Goal: Task Accomplishment & Management: Complete application form

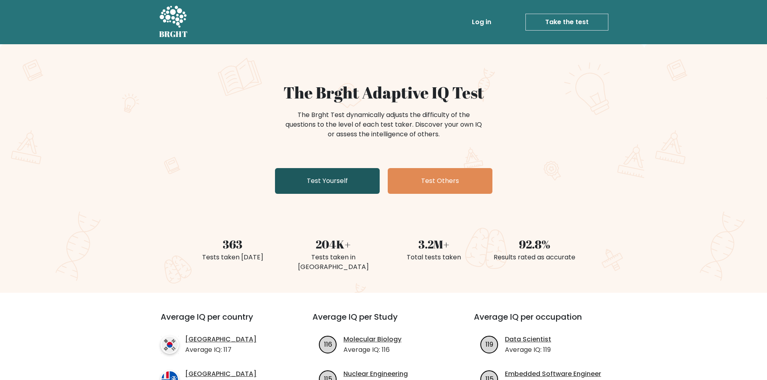
click at [354, 179] on link "Test Yourself" at bounding box center [327, 181] width 105 height 26
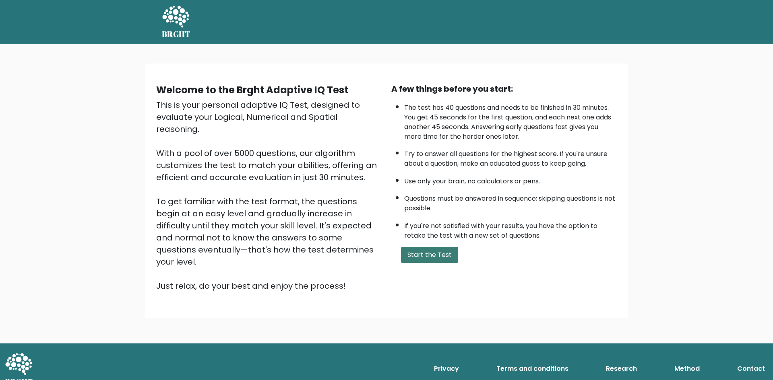
click at [447, 256] on button "Start the Test" at bounding box center [429, 255] width 57 height 16
click at [438, 249] on button "Start the Test" at bounding box center [429, 255] width 57 height 16
click at [431, 252] on button "Start the Test" at bounding box center [429, 255] width 57 height 16
click at [424, 258] on button "Start the Test" at bounding box center [429, 255] width 57 height 16
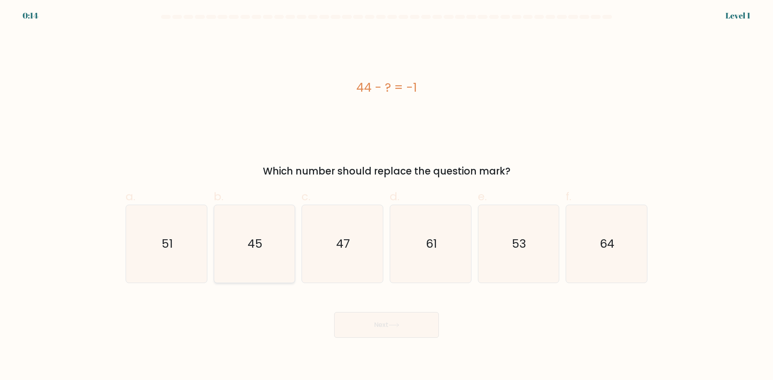
click at [248, 243] on text "45" at bounding box center [254, 244] width 15 height 16
click at [386, 196] on input "b. 45" at bounding box center [386, 192] width 0 height 5
radio input "true"
click at [379, 328] on button "Next" at bounding box center [386, 325] width 105 height 26
click at [379, 327] on button "Next" at bounding box center [386, 325] width 105 height 26
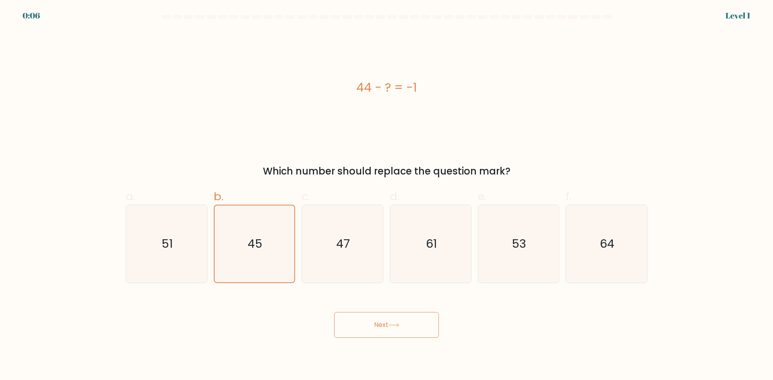
click at [373, 324] on button "Next" at bounding box center [386, 325] width 105 height 26
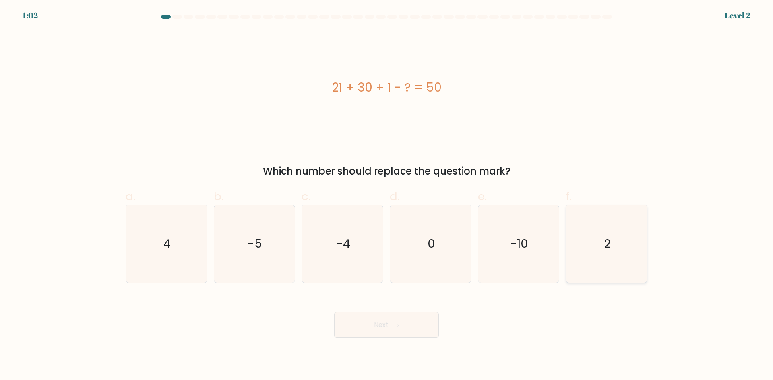
click at [615, 244] on icon "2" at bounding box center [606, 244] width 78 height 78
click at [387, 196] on input "f. 2" at bounding box center [386, 192] width 0 height 5
radio input "true"
click at [399, 324] on icon at bounding box center [393, 325] width 11 height 4
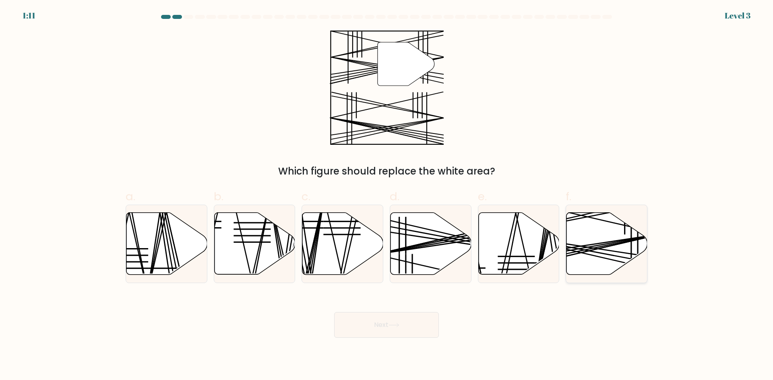
click at [580, 249] on line at bounding box center [580, 248] width 161 height 29
click at [387, 196] on input "f." at bounding box center [386, 192] width 0 height 5
radio input "true"
click at [383, 327] on button "Next" at bounding box center [386, 325] width 105 height 26
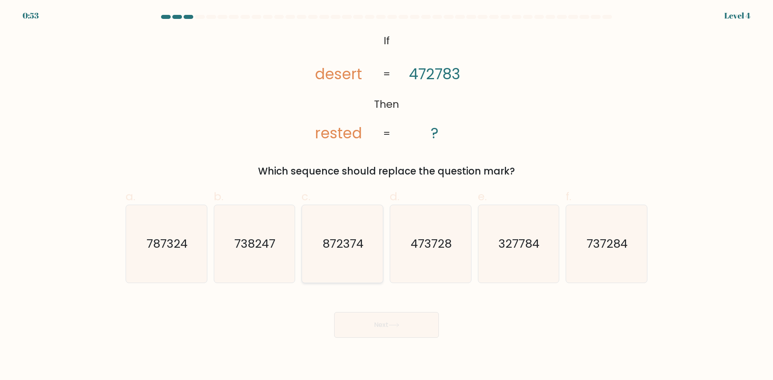
click at [331, 249] on text "872374" at bounding box center [343, 244] width 41 height 16
click at [386, 196] on input "c. 872374" at bounding box center [386, 192] width 0 height 5
radio input "true"
click at [390, 323] on button "Next" at bounding box center [386, 325] width 105 height 26
click at [352, 230] on icon "872374" at bounding box center [342, 244] width 77 height 77
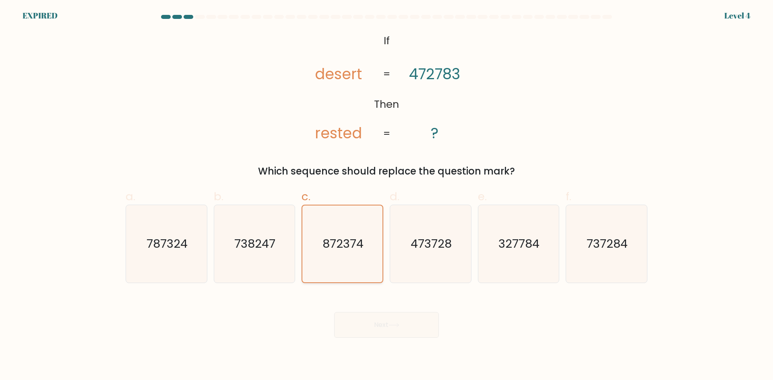
click at [386, 196] on input "c. 872374" at bounding box center [386, 192] width 0 height 5
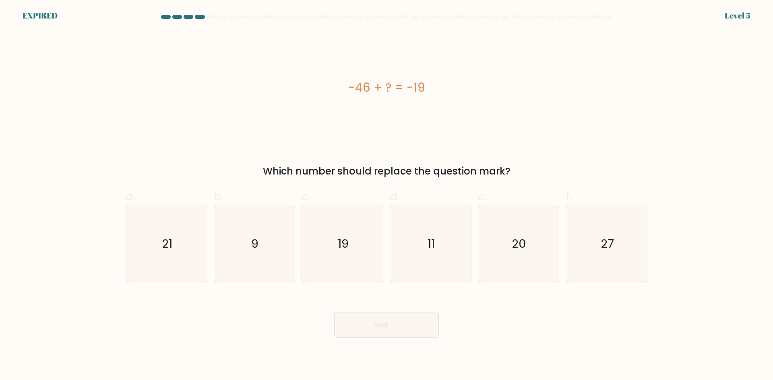
click at [394, 321] on button "Next" at bounding box center [386, 325] width 105 height 26
click at [605, 229] on icon "19" at bounding box center [606, 244] width 78 height 78
click at [387, 196] on input "f. 19" at bounding box center [386, 192] width 0 height 5
radio input "true"
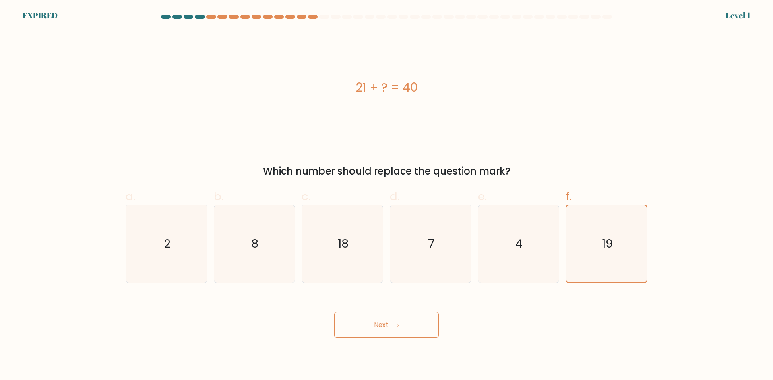
click at [392, 325] on icon at bounding box center [393, 325] width 11 height 4
click at [364, 330] on button "Next" at bounding box center [386, 325] width 105 height 26
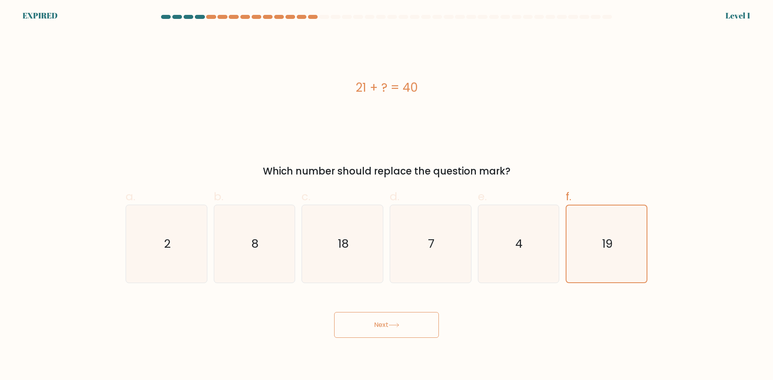
click at [380, 324] on button "Next" at bounding box center [386, 325] width 105 height 26
click at [386, 324] on button "Next" at bounding box center [386, 325] width 105 height 26
click at [387, 324] on button "Next" at bounding box center [386, 325] width 105 height 26
click at [591, 245] on icon "19" at bounding box center [606, 244] width 77 height 77
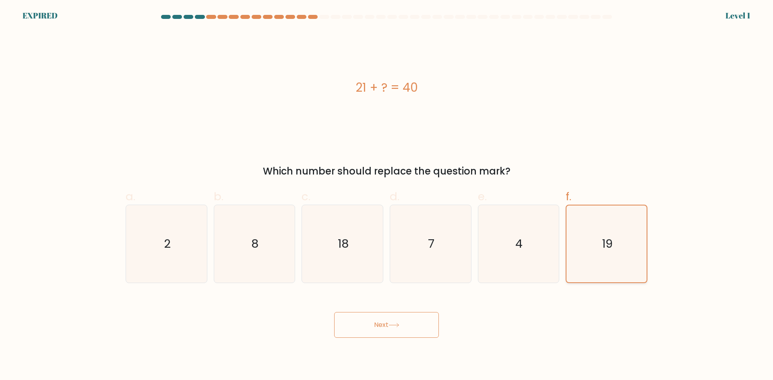
click at [387, 196] on input "f. 19" at bounding box center [386, 192] width 0 height 5
click at [591, 245] on icon "19" at bounding box center [606, 244] width 77 height 77
click at [387, 196] on input "f. 19" at bounding box center [386, 192] width 0 height 5
click at [591, 246] on icon "19" at bounding box center [606, 244] width 77 height 77
click at [387, 196] on input "f. 19" at bounding box center [386, 192] width 0 height 5
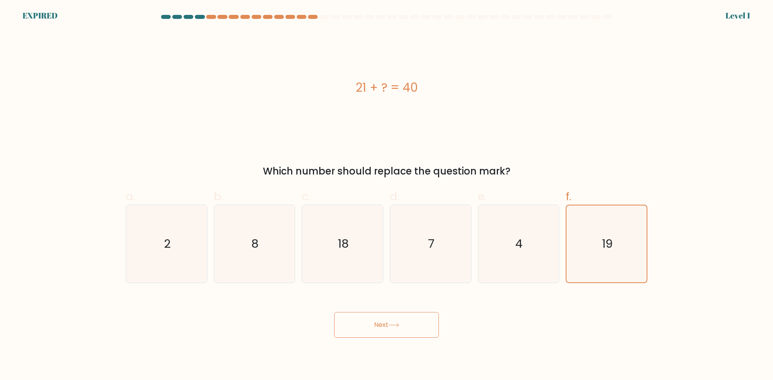
click at [398, 336] on button "Next" at bounding box center [386, 325] width 105 height 26
click at [395, 325] on icon at bounding box center [393, 325] width 11 height 4
click at [394, 325] on icon at bounding box center [393, 325] width 11 height 4
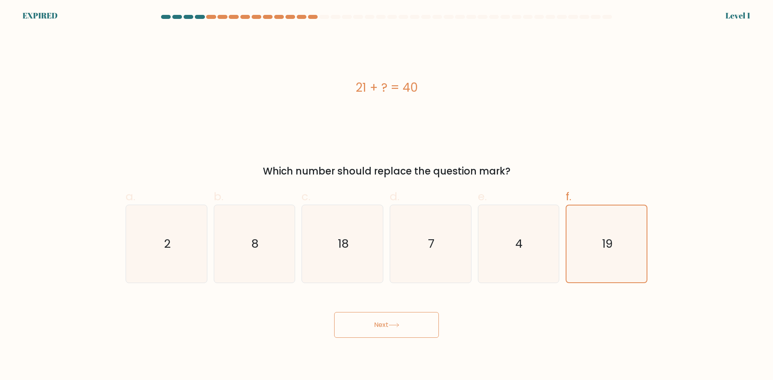
click at [394, 325] on icon at bounding box center [393, 325] width 11 height 4
click at [442, 288] on form "a." at bounding box center [386, 176] width 773 height 323
click at [435, 262] on icon "43" at bounding box center [431, 244] width 78 height 78
click at [387, 196] on input "d. 43" at bounding box center [386, 192] width 0 height 5
radio input "true"
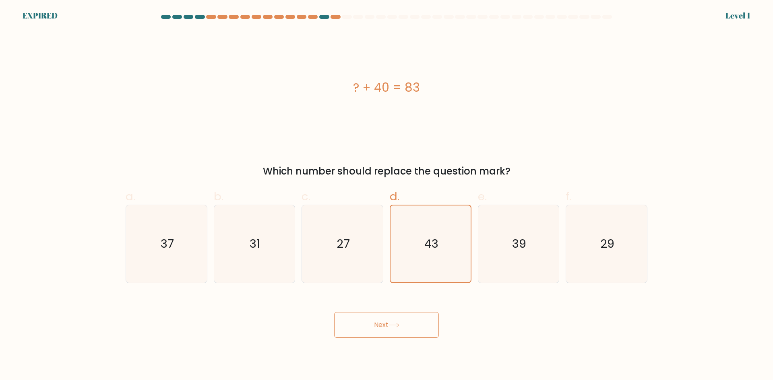
click at [423, 324] on button "Next" at bounding box center [386, 325] width 105 height 26
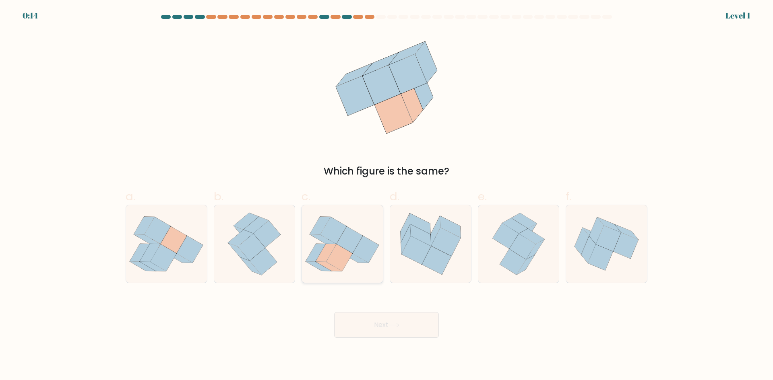
click at [361, 239] on icon at bounding box center [349, 240] width 26 height 27
click at [386, 196] on input "c." at bounding box center [386, 192] width 0 height 5
radio input "true"
click at [378, 324] on button "Next" at bounding box center [386, 325] width 105 height 26
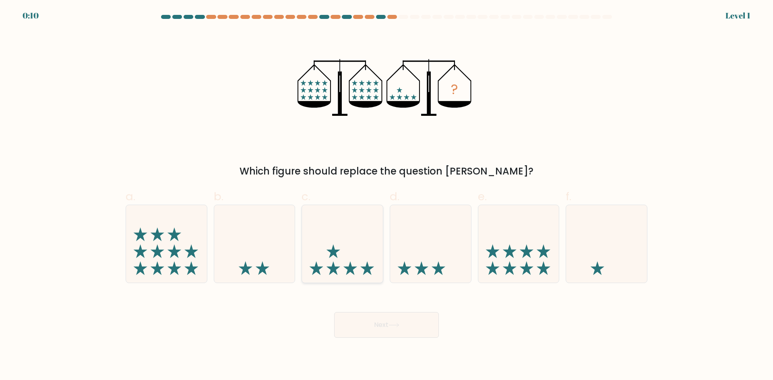
click at [359, 245] on icon at bounding box center [342, 243] width 81 height 67
click at [386, 196] on input "c." at bounding box center [386, 192] width 0 height 5
radio input "true"
click at [365, 330] on button "Next" at bounding box center [386, 325] width 105 height 26
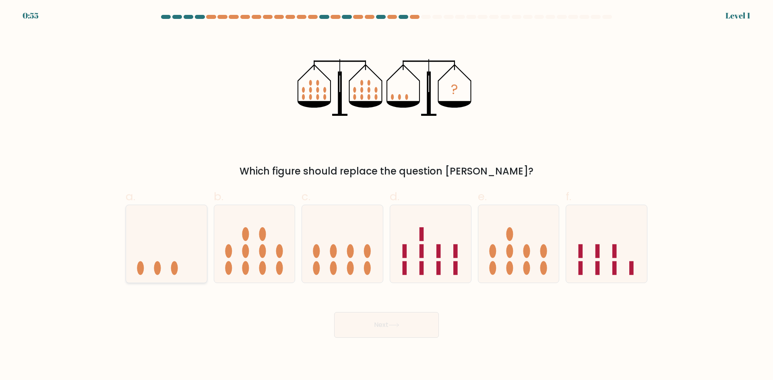
click at [175, 226] on icon at bounding box center [166, 243] width 81 height 67
click at [386, 196] on input "a." at bounding box center [386, 192] width 0 height 5
radio input "true"
click at [384, 324] on button "Next" at bounding box center [386, 325] width 105 height 26
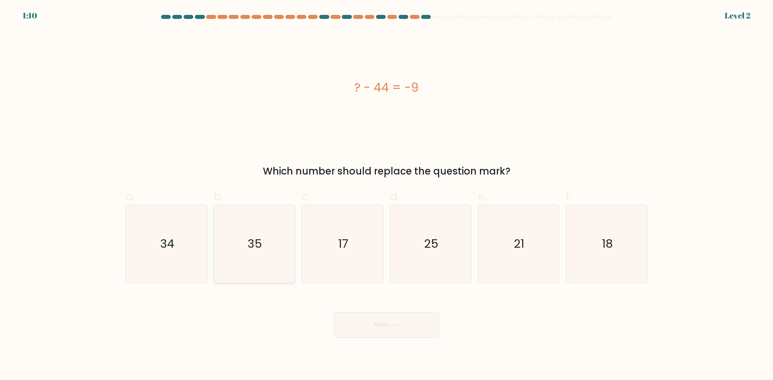
click at [264, 241] on icon "35" at bounding box center [254, 244] width 78 height 78
click at [386, 196] on input "b. 35" at bounding box center [386, 192] width 0 height 5
radio input "true"
click at [407, 320] on button "Next" at bounding box center [386, 325] width 105 height 26
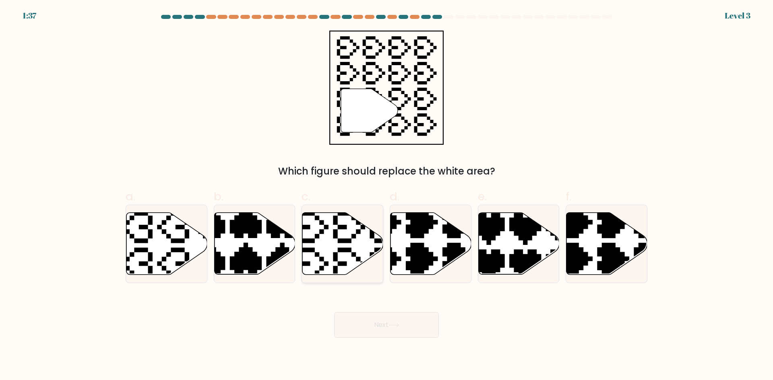
click at [333, 254] on icon at bounding box center [342, 244] width 81 height 62
click at [386, 196] on input "c." at bounding box center [386, 192] width 0 height 5
radio input "true"
click at [372, 329] on button "Next" at bounding box center [386, 325] width 105 height 26
click at [379, 325] on button "Next" at bounding box center [386, 325] width 105 height 26
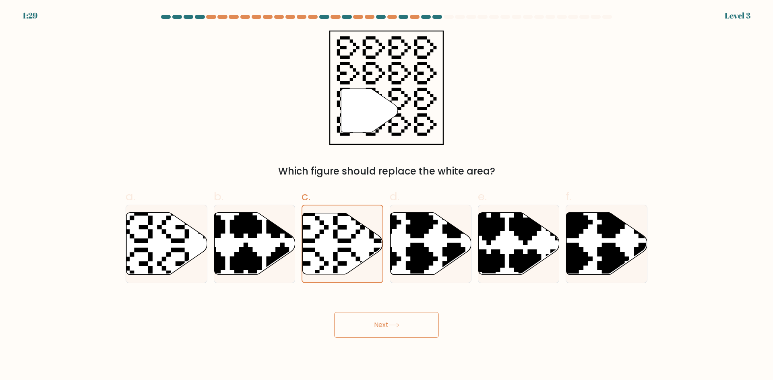
click at [379, 325] on button "Next" at bounding box center [386, 325] width 105 height 26
click at [360, 333] on button "Next" at bounding box center [386, 325] width 105 height 26
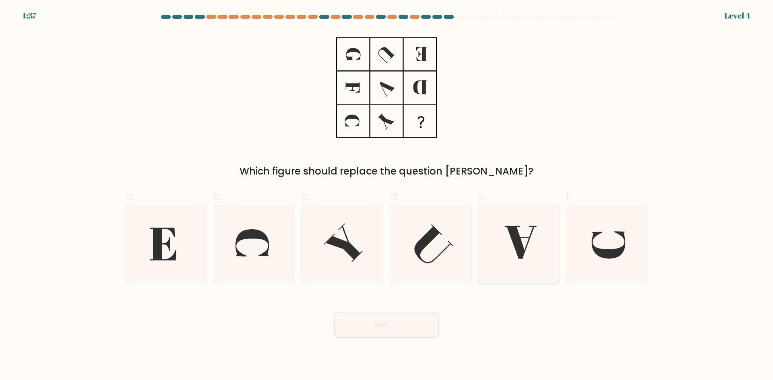
click at [499, 236] on icon at bounding box center [518, 244] width 78 height 78
click at [387, 196] on input "e." at bounding box center [386, 192] width 0 height 5
radio input "true"
click at [392, 333] on button "Next" at bounding box center [386, 325] width 105 height 26
click at [388, 326] on button "Next" at bounding box center [386, 325] width 105 height 26
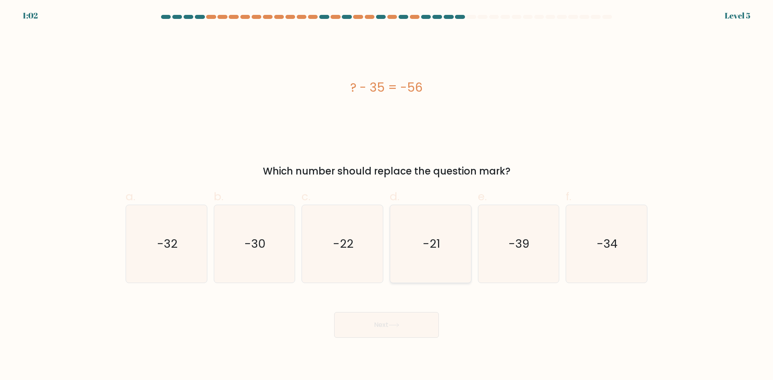
click at [435, 226] on icon "-21" at bounding box center [431, 244] width 78 height 78
click at [387, 196] on input "d. -21" at bounding box center [386, 192] width 0 height 5
radio input "true"
click at [398, 319] on button "Next" at bounding box center [386, 325] width 105 height 26
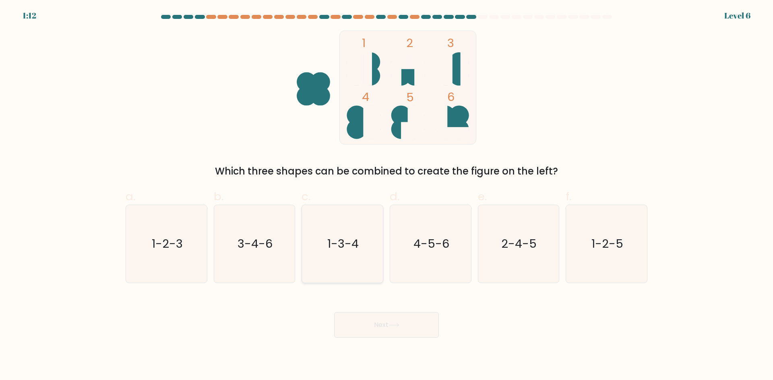
click at [339, 251] on text "1-3-4" at bounding box center [343, 244] width 31 height 16
click at [386, 196] on input "c. 1-3-4" at bounding box center [386, 192] width 0 height 5
radio input "true"
click at [404, 329] on button "Next" at bounding box center [386, 325] width 105 height 26
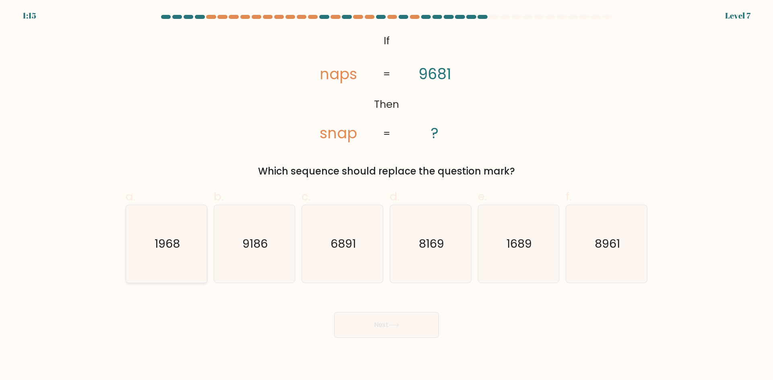
click at [153, 258] on icon "1968" at bounding box center [167, 244] width 78 height 78
click at [386, 196] on input "a. 1968" at bounding box center [386, 192] width 0 height 5
radio input "true"
click at [355, 318] on button "Next" at bounding box center [386, 325] width 105 height 26
click at [398, 316] on button "Next" at bounding box center [386, 325] width 105 height 26
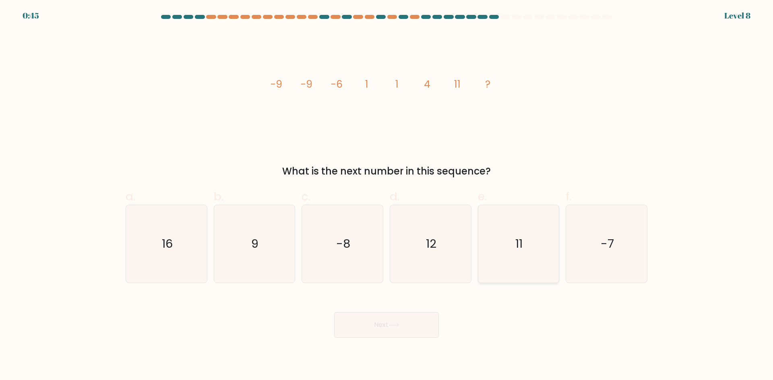
click at [518, 232] on icon "11" at bounding box center [518, 244] width 78 height 78
click at [387, 196] on input "e. 11" at bounding box center [386, 192] width 0 height 5
radio input "true"
click at [413, 315] on button "Next" at bounding box center [386, 325] width 105 height 26
click at [413, 318] on button "Next" at bounding box center [386, 325] width 105 height 26
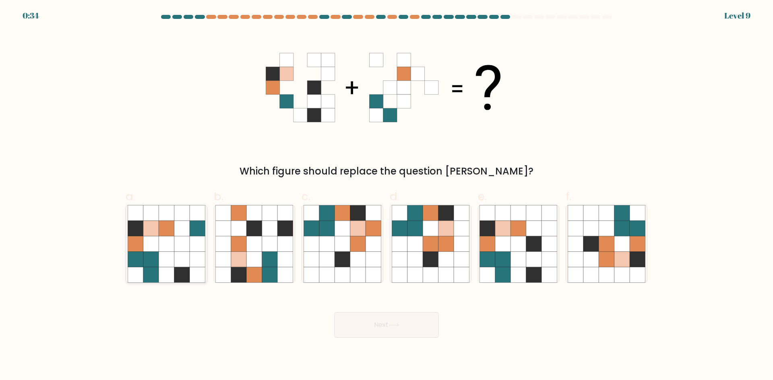
click at [173, 244] on icon at bounding box center [166, 243] width 15 height 15
click at [386, 196] on input "a." at bounding box center [386, 192] width 0 height 5
radio input "true"
click at [509, 242] on icon at bounding box center [502, 243] width 15 height 15
click at [387, 196] on input "e." at bounding box center [386, 192] width 0 height 5
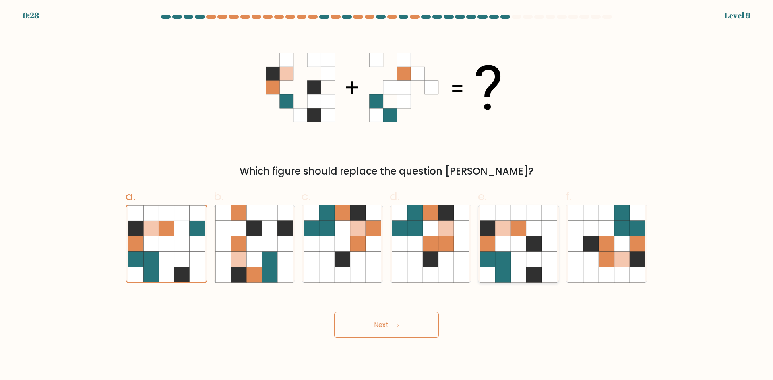
radio input "true"
click at [400, 316] on button "Next" at bounding box center [386, 325] width 105 height 26
click at [399, 322] on button "Next" at bounding box center [386, 325] width 105 height 26
click at [399, 321] on button "Next" at bounding box center [386, 325] width 105 height 26
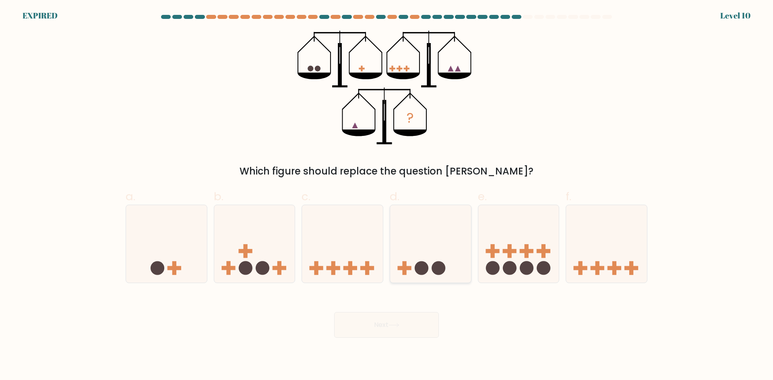
click at [413, 245] on icon at bounding box center [430, 243] width 81 height 67
click at [387, 196] on input "d." at bounding box center [386, 192] width 0 height 5
radio input "true"
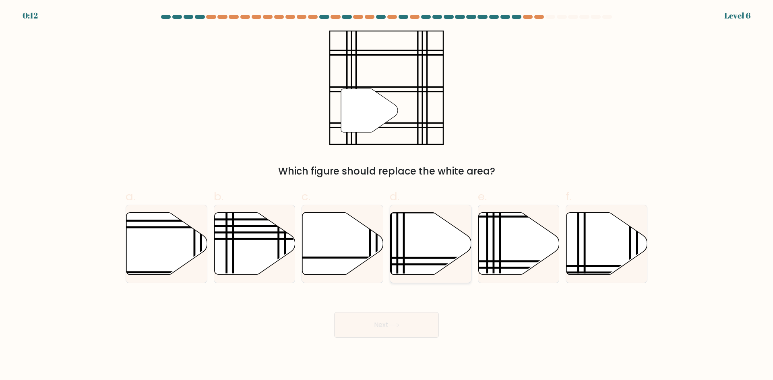
click at [418, 250] on icon at bounding box center [430, 244] width 81 height 62
click at [387, 196] on input "d." at bounding box center [386, 192] width 0 height 5
radio input "true"
click at [509, 260] on icon at bounding box center [518, 244] width 81 height 62
click at [387, 196] on input "e." at bounding box center [386, 192] width 0 height 5
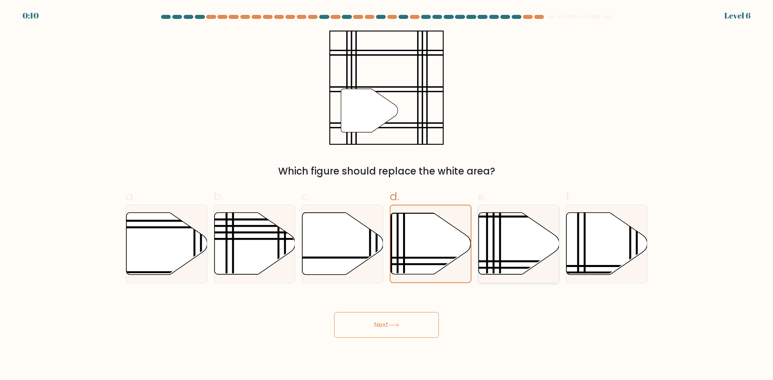
radio input "true"
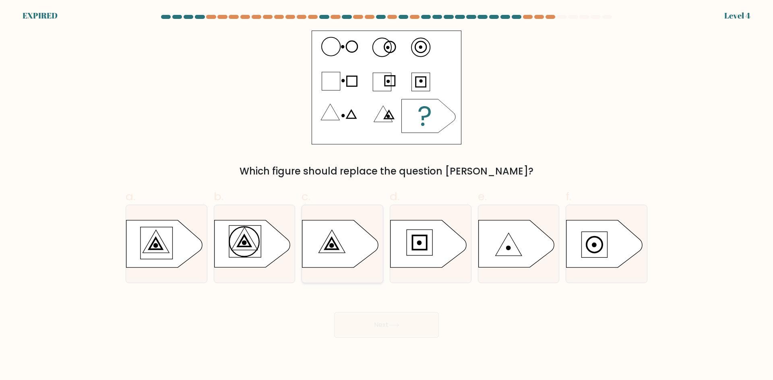
click at [339, 253] on icon at bounding box center [332, 241] width 26 height 23
click at [386, 196] on input "c." at bounding box center [386, 192] width 0 height 5
radio input "true"
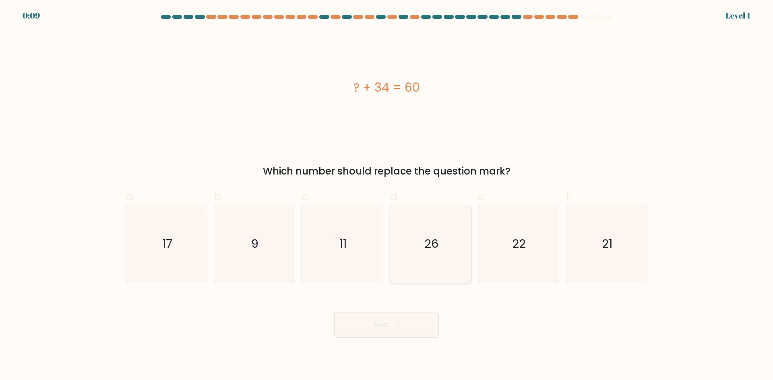
click at [412, 239] on icon "26" at bounding box center [431, 244] width 78 height 78
click at [387, 196] on input "d. 26" at bounding box center [386, 192] width 0 height 5
radio input "true"
click at [366, 314] on button "Next" at bounding box center [386, 325] width 105 height 26
click at [367, 321] on button "Next" at bounding box center [386, 325] width 105 height 26
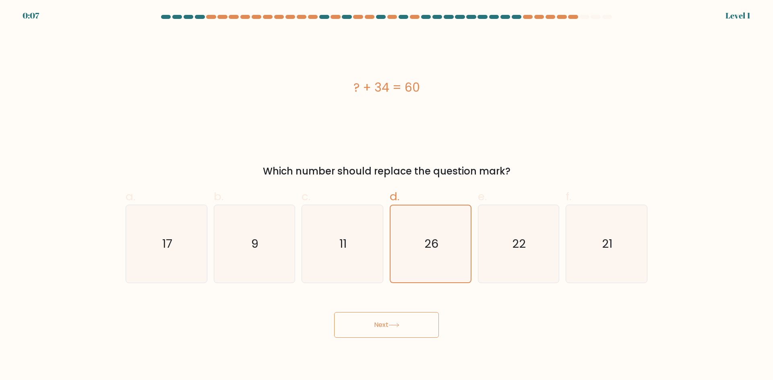
click at [367, 321] on button "Next" at bounding box center [386, 325] width 105 height 26
click at [368, 321] on button "Next" at bounding box center [386, 325] width 105 height 26
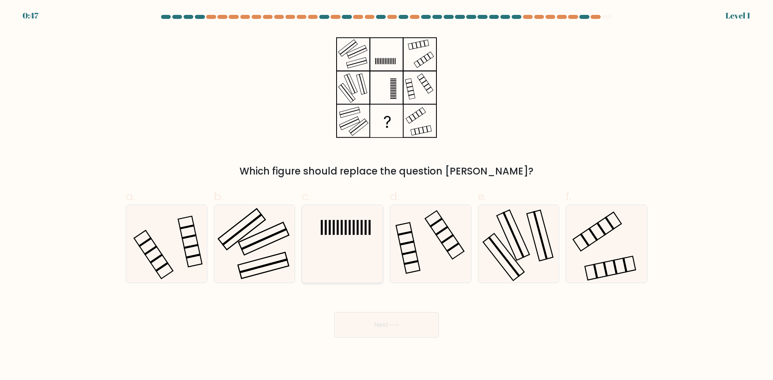
click at [369, 239] on icon at bounding box center [342, 244] width 78 height 78
click at [386, 196] on input "c." at bounding box center [386, 192] width 0 height 5
radio input "true"
click at [390, 335] on button "Next" at bounding box center [386, 325] width 105 height 26
click at [388, 328] on button "Next" at bounding box center [386, 325] width 105 height 26
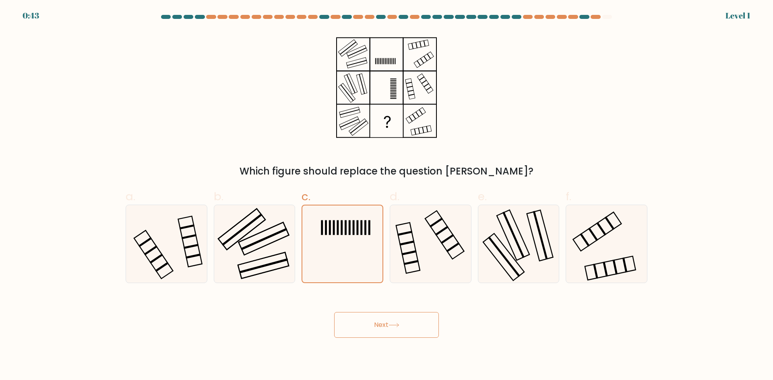
click at [386, 320] on button "Next" at bounding box center [386, 325] width 105 height 26
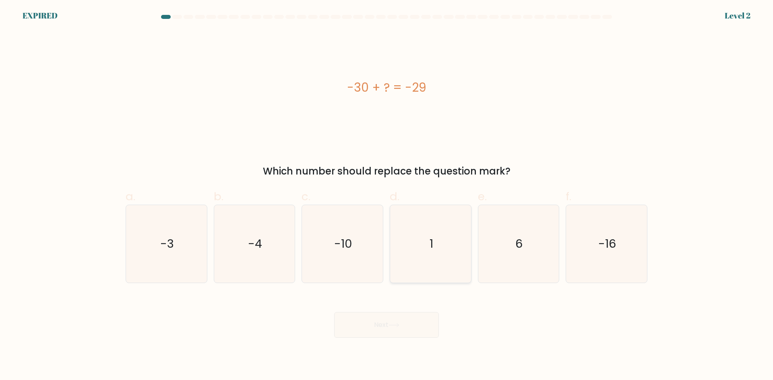
click at [435, 270] on icon "1" at bounding box center [431, 244] width 78 height 78
click at [387, 196] on input "d. 1" at bounding box center [386, 192] width 0 height 5
radio input "true"
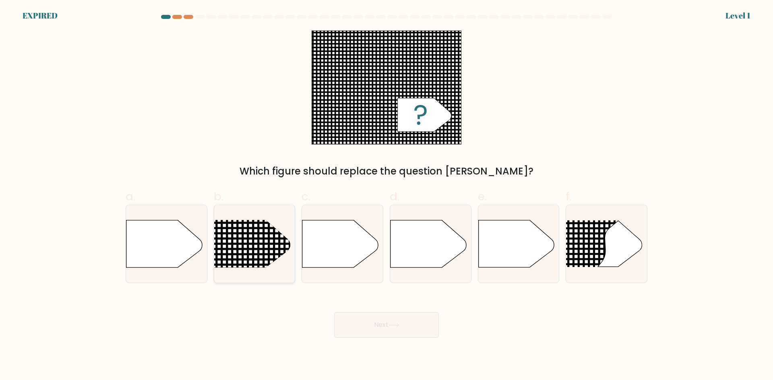
click at [255, 245] on rect at bounding box center [199, 206] width 210 height 160
click at [386, 196] on input "b." at bounding box center [386, 192] width 0 height 5
radio input "true"
click at [394, 322] on button "Next" at bounding box center [386, 325] width 105 height 26
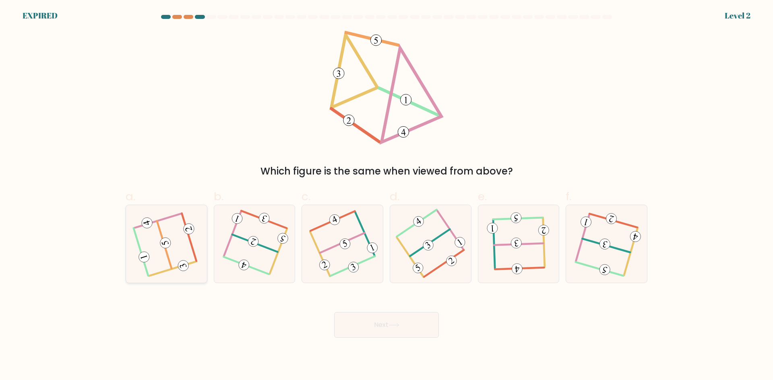
click at [180, 251] on icon at bounding box center [166, 244] width 62 height 62
click at [386, 196] on input "a." at bounding box center [386, 192] width 0 height 5
radio input "true"
click at [412, 334] on button "Next" at bounding box center [386, 325] width 105 height 26
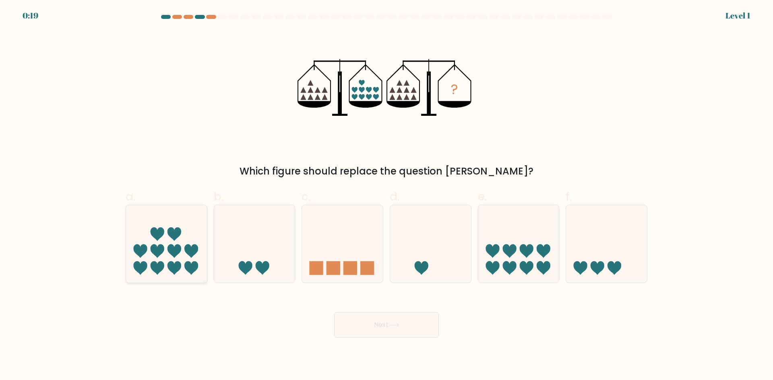
click at [177, 243] on icon at bounding box center [166, 243] width 81 height 67
click at [386, 196] on input "a." at bounding box center [386, 192] width 0 height 5
radio input "true"
click at [379, 316] on button "Next" at bounding box center [386, 325] width 105 height 26
click at [385, 324] on button "Next" at bounding box center [386, 325] width 105 height 26
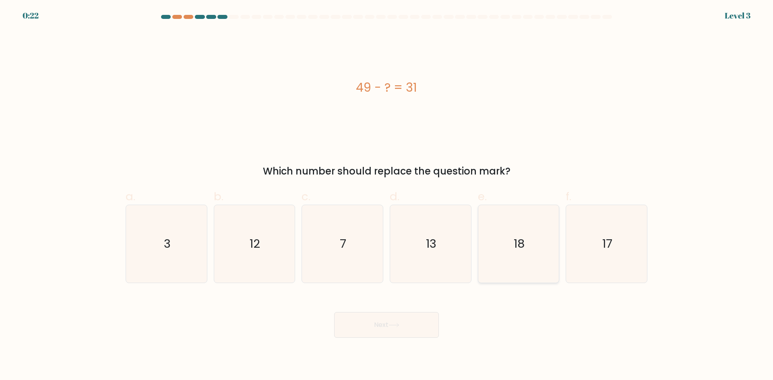
click at [497, 237] on icon "18" at bounding box center [518, 244] width 78 height 78
click at [387, 196] on input "e. 18" at bounding box center [386, 192] width 0 height 5
radio input "true"
click at [419, 322] on button "Next" at bounding box center [386, 325] width 105 height 26
click at [418, 317] on button "Next" at bounding box center [386, 325] width 105 height 26
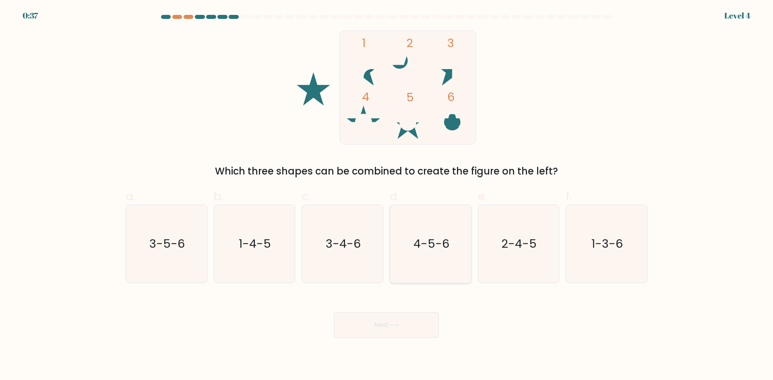
click at [434, 215] on icon "4-5-6" at bounding box center [431, 244] width 78 height 78
click at [387, 196] on input "d. 4-5-6" at bounding box center [386, 192] width 0 height 5
radio input "true"
click at [398, 326] on icon at bounding box center [393, 325] width 11 height 4
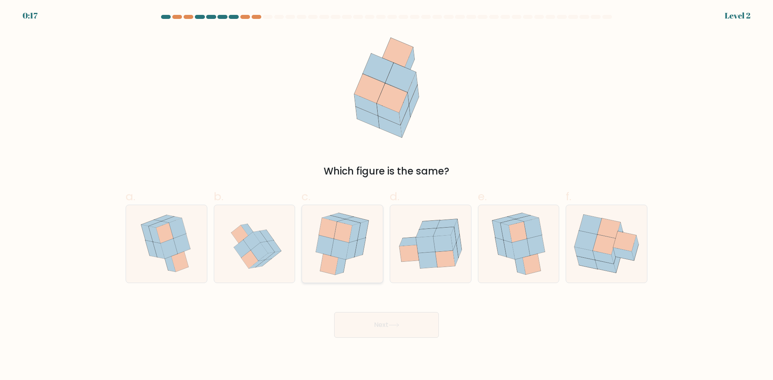
click at [355, 237] on icon at bounding box center [354, 232] width 11 height 19
click at [386, 196] on input "c." at bounding box center [386, 192] width 0 height 5
radio input "true"
click at [395, 327] on icon at bounding box center [393, 325] width 11 height 4
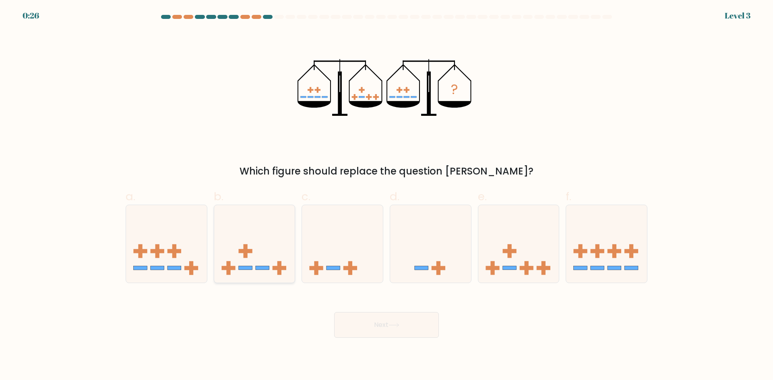
click at [276, 252] on icon at bounding box center [254, 243] width 81 height 67
click at [386, 196] on input "b." at bounding box center [386, 192] width 0 height 5
radio input "true"
click at [508, 262] on icon at bounding box center [518, 243] width 81 height 67
click at [387, 196] on input "e." at bounding box center [386, 192] width 0 height 5
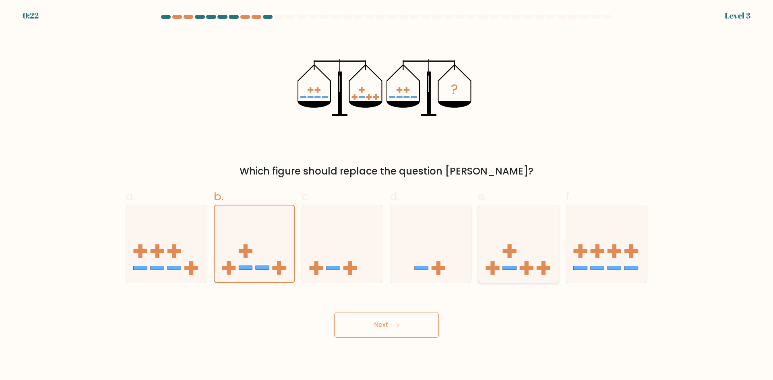
radio input "true"
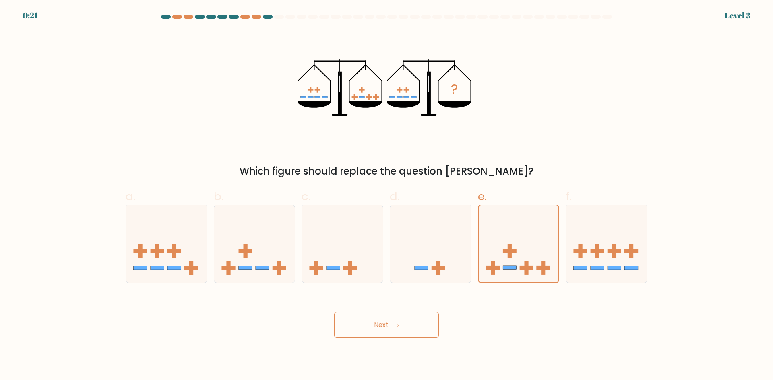
click at [399, 326] on icon at bounding box center [393, 325] width 11 height 4
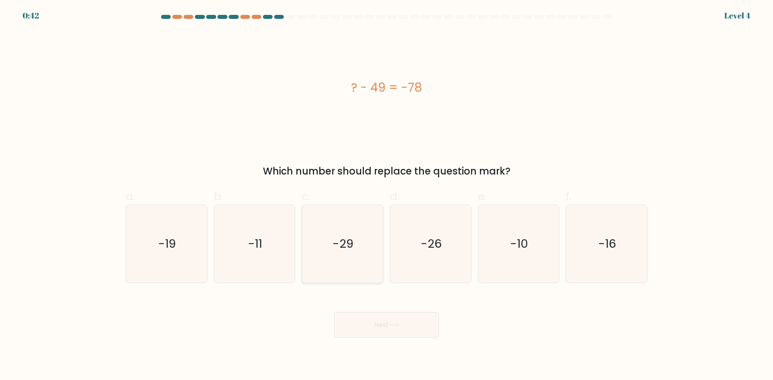
click at [337, 264] on icon "-29" at bounding box center [342, 244] width 78 height 78
click at [386, 196] on input "c. -29" at bounding box center [386, 192] width 0 height 5
radio input "true"
click at [377, 323] on button "Next" at bounding box center [386, 325] width 105 height 26
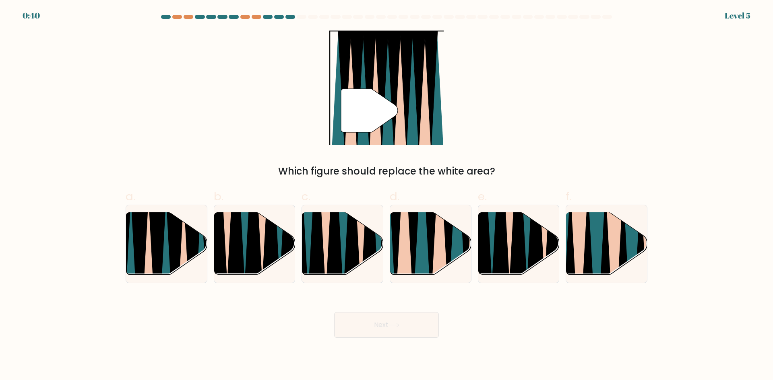
click at [377, 323] on button "Next" at bounding box center [386, 325] width 105 height 26
click at [411, 252] on g at bounding box center [456, 212] width 164 height 164
click at [387, 196] on input "d." at bounding box center [386, 192] width 0 height 5
radio input "true"
click at [409, 340] on body "1:10 Level 5" at bounding box center [386, 190] width 773 height 380
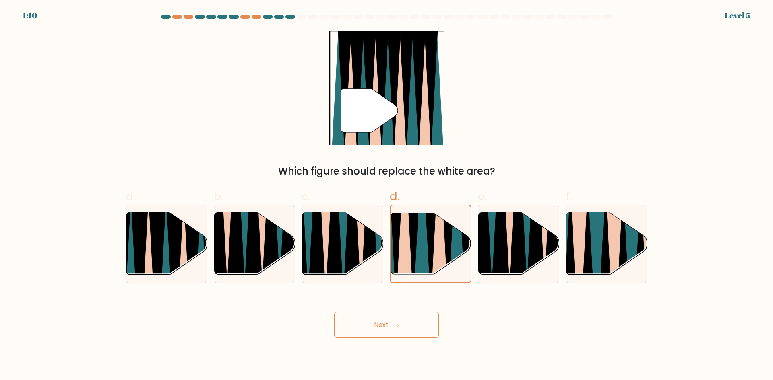
click at [406, 332] on button "Next" at bounding box center [386, 325] width 105 height 26
click at [389, 326] on button "Next" at bounding box center [386, 325] width 105 height 26
click at [383, 324] on button "Next" at bounding box center [386, 325] width 105 height 26
click at [381, 324] on button "Next" at bounding box center [386, 325] width 105 height 26
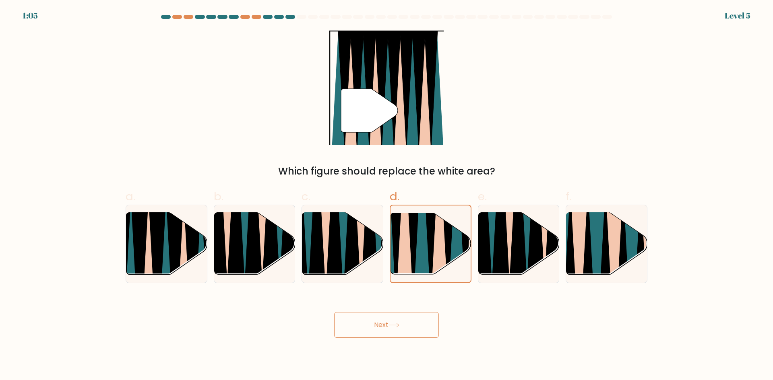
click at [380, 324] on button "Next" at bounding box center [386, 325] width 105 height 26
click at [381, 324] on button "Next" at bounding box center [386, 325] width 105 height 26
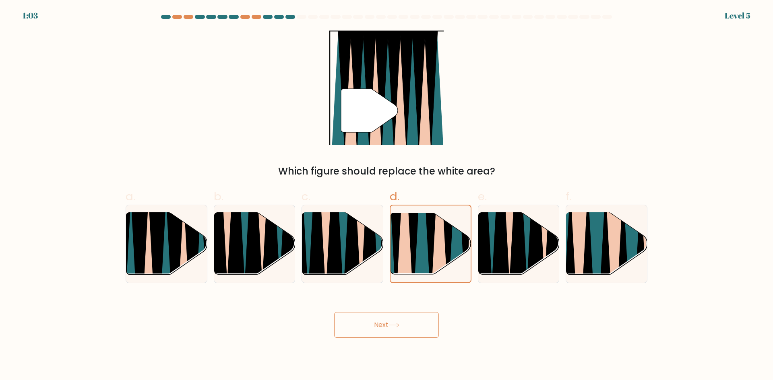
click at [381, 324] on button "Next" at bounding box center [386, 325] width 105 height 26
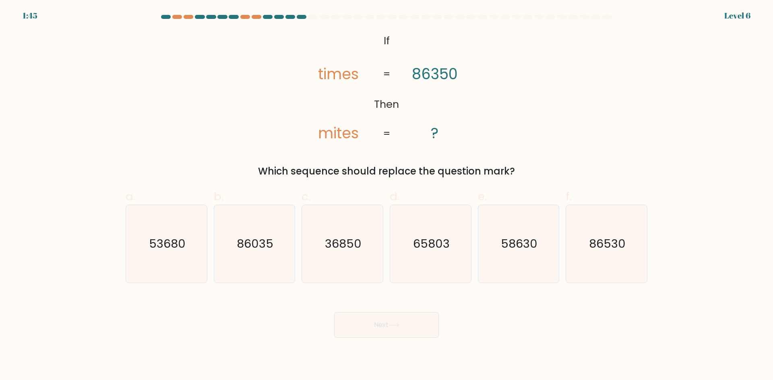
drag, startPoint x: 381, startPoint y: 324, endPoint x: 496, endPoint y: 319, distance: 115.2
click at [495, 319] on div "Next" at bounding box center [386, 315] width 531 height 45
click at [353, 263] on icon "36850" at bounding box center [342, 244] width 78 height 78
click at [386, 196] on input "c. 36850" at bounding box center [386, 192] width 0 height 5
radio input "true"
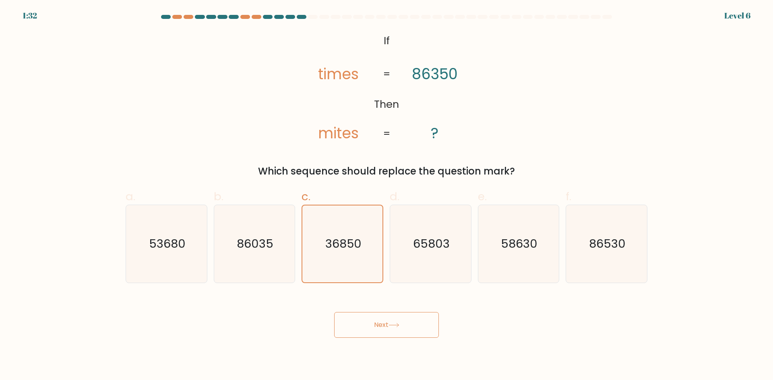
click at [402, 325] on button "Next" at bounding box center [386, 325] width 105 height 26
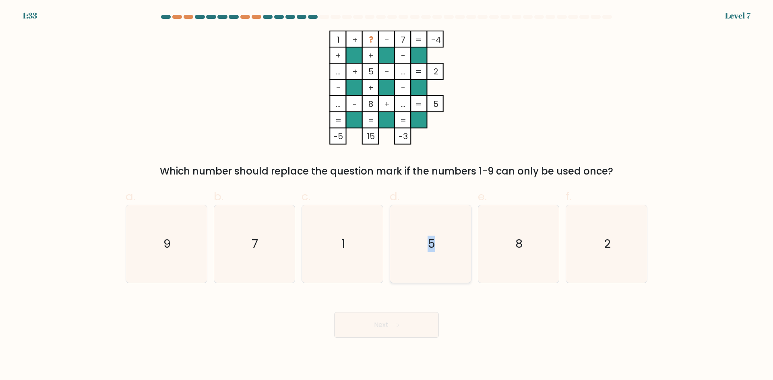
drag, startPoint x: 423, startPoint y: 249, endPoint x: 451, endPoint y: 264, distance: 31.7
click at [451, 264] on icon "5" at bounding box center [431, 244] width 78 height 78
click at [524, 256] on icon "8" at bounding box center [518, 244] width 78 height 78
click at [387, 196] on input "e. 8" at bounding box center [386, 192] width 0 height 5
radio input "true"
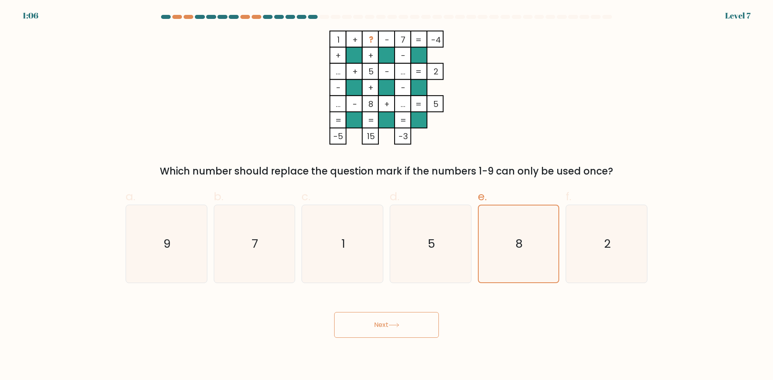
click at [413, 316] on button "Next" at bounding box center [386, 325] width 105 height 26
click at [412, 327] on button "Next" at bounding box center [386, 325] width 105 height 26
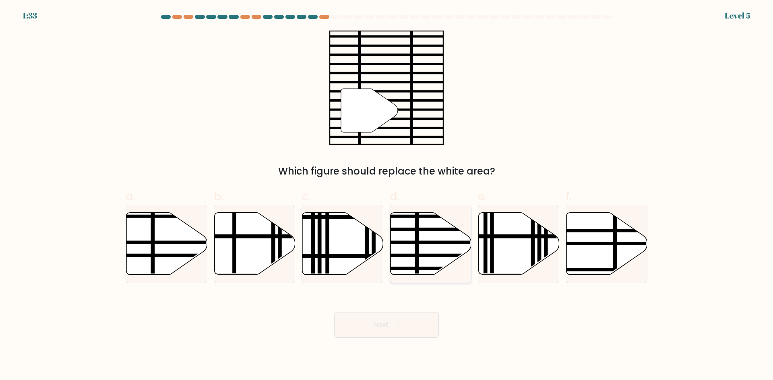
click at [407, 234] on icon at bounding box center [430, 244] width 81 height 62
click at [387, 196] on input "d." at bounding box center [386, 192] width 0 height 5
radio input "true"
click at [404, 325] on button "Next" at bounding box center [386, 325] width 105 height 26
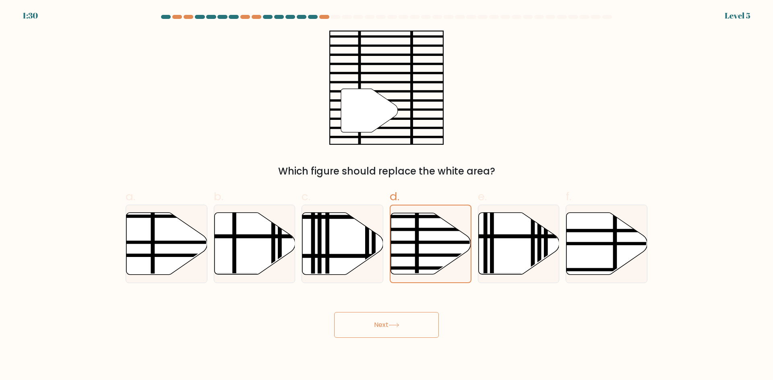
click at [397, 331] on button "Next" at bounding box center [386, 325] width 105 height 26
click at [396, 330] on button "Next" at bounding box center [386, 325] width 105 height 26
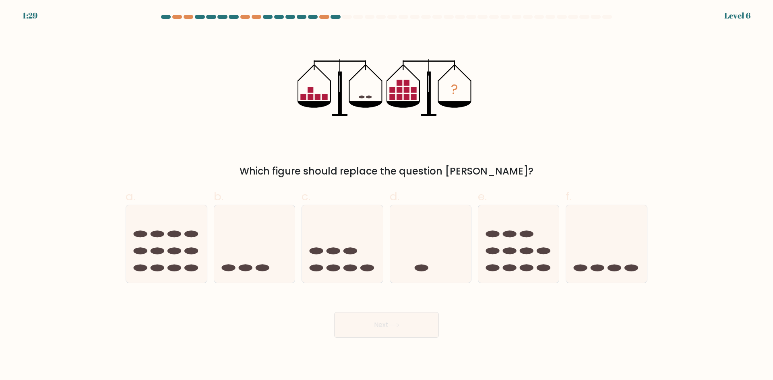
click at [388, 328] on button "Next" at bounding box center [386, 325] width 105 height 26
click at [387, 326] on button "Next" at bounding box center [386, 325] width 105 height 26
click at [399, 151] on div "? Which figure should replace the question mark?" at bounding box center [386, 105] width 531 height 148
click at [590, 239] on icon at bounding box center [606, 243] width 81 height 67
click at [387, 196] on input "f." at bounding box center [386, 192] width 0 height 5
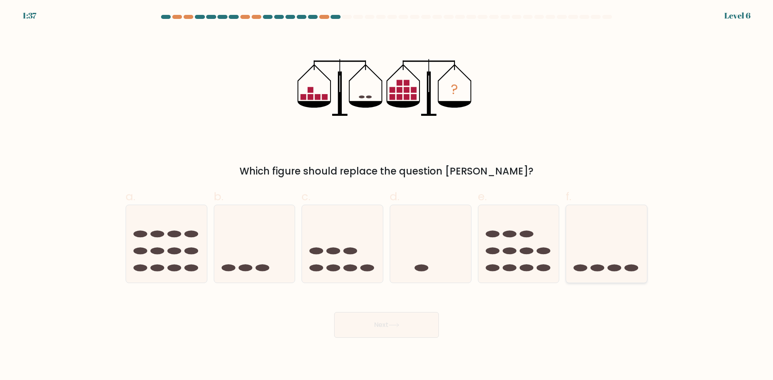
radio input "true"
click at [402, 324] on button "Next" at bounding box center [386, 325] width 105 height 26
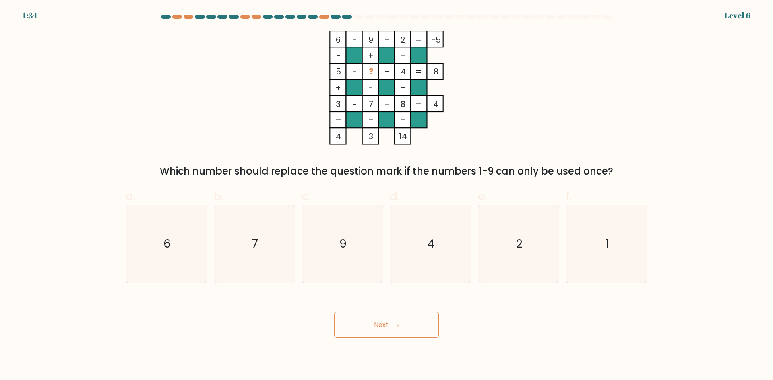
click at [399, 324] on icon at bounding box center [393, 325] width 11 height 4
click at [535, 109] on div "6 - 9 - 2 -5 - + + 5 - ? + 4 8 + - + 3 - 7 + 8 = 4 = = = = 4 3 14 = Which numbe…" at bounding box center [386, 105] width 531 height 148
click at [610, 247] on icon "1" at bounding box center [606, 244] width 78 height 78
click at [387, 196] on input "f. 1" at bounding box center [386, 192] width 0 height 5
radio input "true"
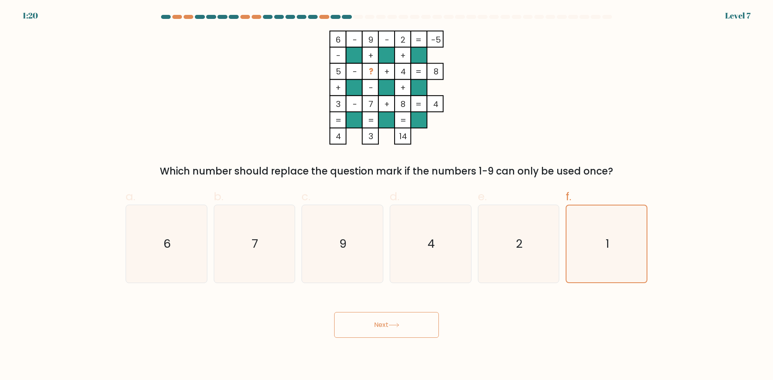
click at [407, 326] on button "Next" at bounding box center [386, 325] width 105 height 26
click at [393, 324] on icon at bounding box center [393, 325] width 11 height 4
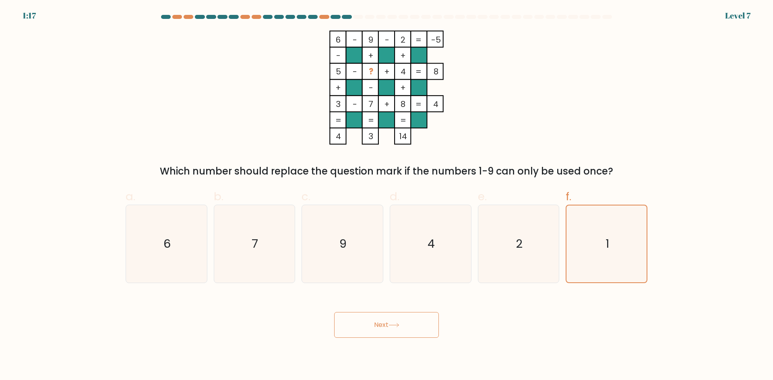
click at [393, 324] on icon at bounding box center [393, 325] width 11 height 4
click at [392, 324] on icon at bounding box center [393, 325] width 11 height 4
click at [390, 324] on icon at bounding box center [393, 325] width 11 height 4
click at [389, 323] on button "Next" at bounding box center [386, 325] width 105 height 26
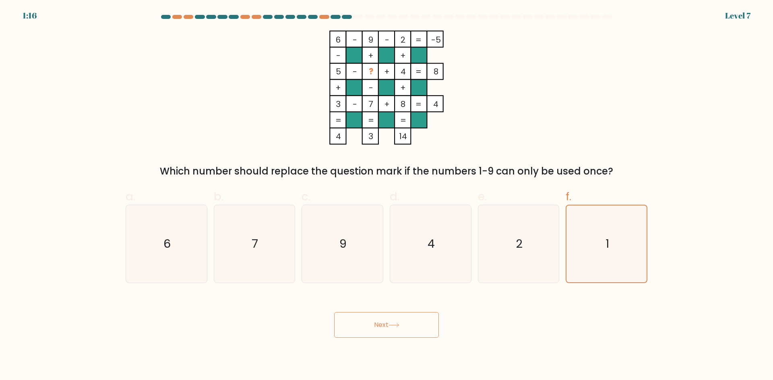
click at [388, 322] on button "Next" at bounding box center [386, 325] width 105 height 26
click at [357, 328] on button "Next" at bounding box center [386, 325] width 105 height 26
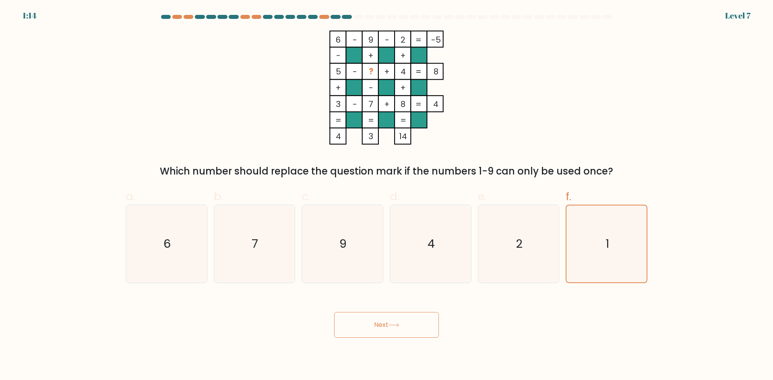
click at [357, 326] on button "Next" at bounding box center [386, 325] width 105 height 26
click at [372, 326] on button "Next" at bounding box center [386, 325] width 105 height 26
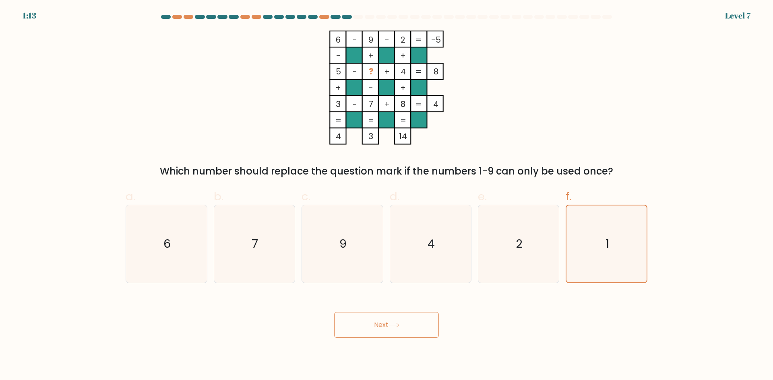
click at [372, 326] on button "Next" at bounding box center [386, 325] width 105 height 26
click at [373, 326] on button "Next" at bounding box center [386, 325] width 105 height 26
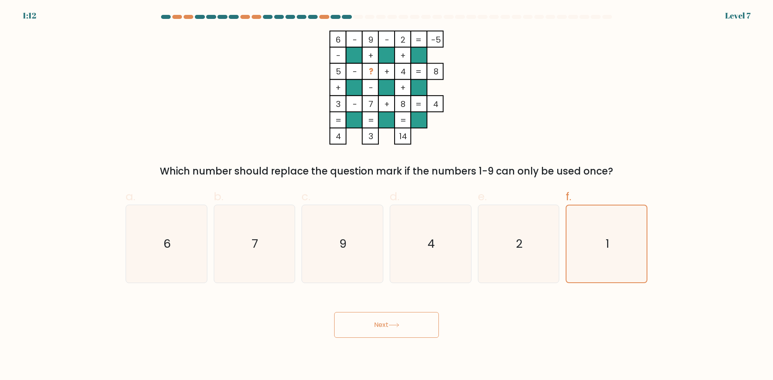
click at [373, 326] on button "Next" at bounding box center [386, 325] width 105 height 26
click at [371, 325] on button "Next" at bounding box center [386, 325] width 105 height 26
click at [392, 324] on icon at bounding box center [393, 325] width 11 height 4
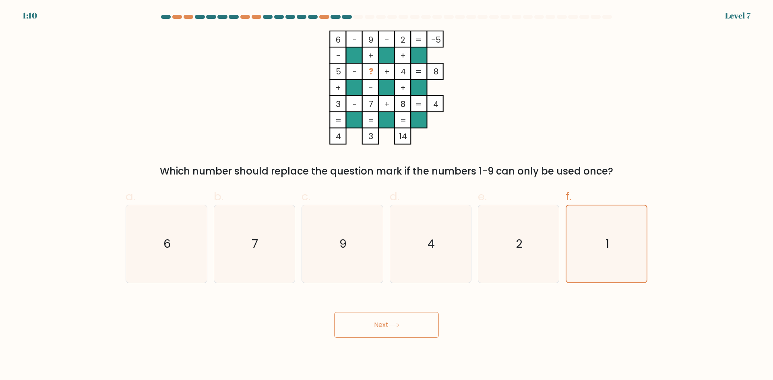
click at [392, 324] on icon at bounding box center [393, 325] width 11 height 4
click at [390, 323] on button "Next" at bounding box center [386, 325] width 105 height 26
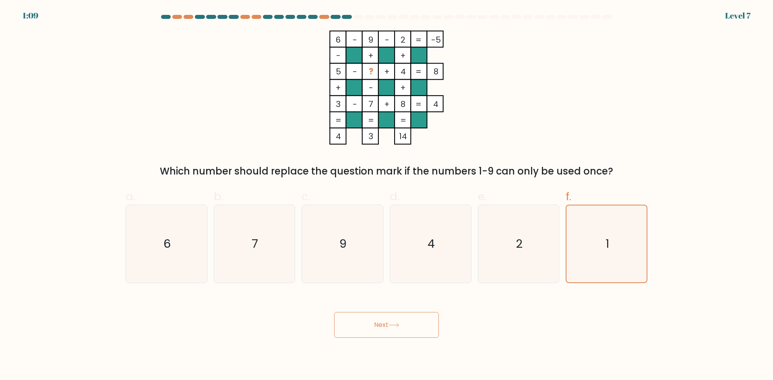
click at [412, 320] on button "Next" at bounding box center [386, 325] width 105 height 26
click at [413, 319] on button "Next" at bounding box center [386, 325] width 105 height 26
drag, startPoint x: 619, startPoint y: 238, endPoint x: 598, endPoint y: 241, distance: 20.4
click at [619, 238] on icon "1" at bounding box center [606, 244] width 77 height 77
click at [387, 196] on input "f. 1" at bounding box center [386, 192] width 0 height 5
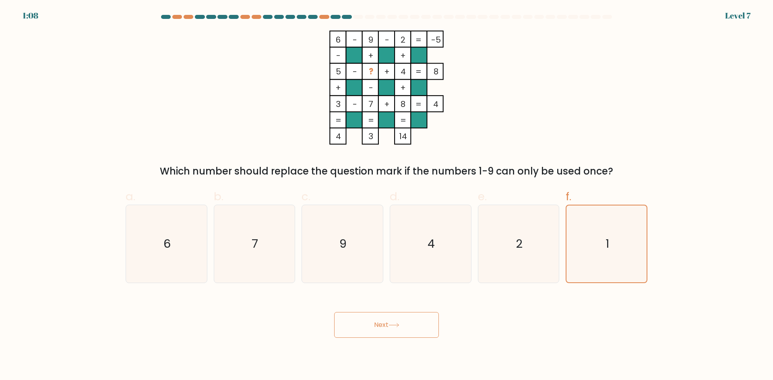
click at [403, 323] on button "Next" at bounding box center [386, 325] width 105 height 26
click at [404, 320] on button "Next" at bounding box center [386, 325] width 105 height 26
click at [405, 320] on button "Next" at bounding box center [386, 325] width 105 height 26
click at [404, 320] on button "Next" at bounding box center [386, 325] width 105 height 26
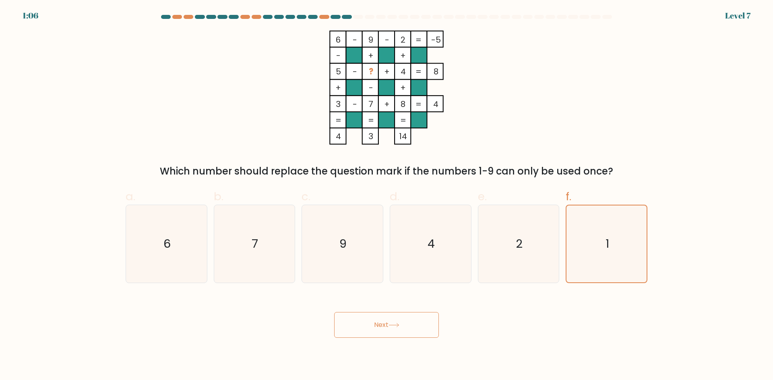
click at [402, 320] on button "Next" at bounding box center [386, 325] width 105 height 26
click at [401, 320] on button "Next" at bounding box center [386, 325] width 105 height 26
click at [400, 320] on button "Next" at bounding box center [386, 325] width 105 height 26
click at [399, 320] on button "Next" at bounding box center [386, 325] width 105 height 26
click at [399, 322] on button "Next" at bounding box center [386, 325] width 105 height 26
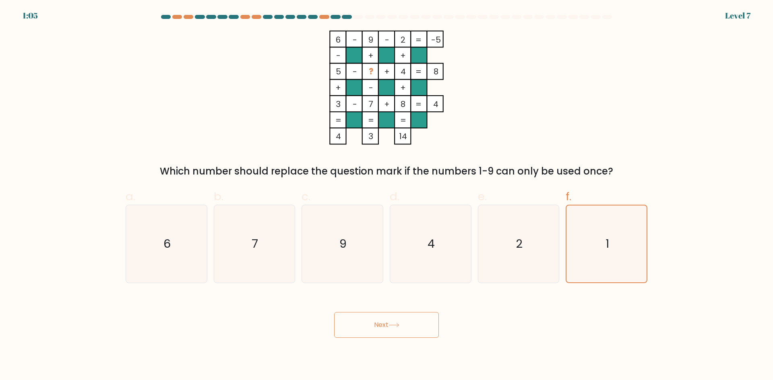
click at [398, 322] on button "Next" at bounding box center [386, 325] width 105 height 26
click at [396, 322] on button "Next" at bounding box center [386, 325] width 105 height 26
click at [394, 322] on button "Next" at bounding box center [386, 325] width 105 height 26
click at [392, 323] on icon at bounding box center [393, 325] width 11 height 4
click at [397, 324] on icon at bounding box center [393, 325] width 11 height 4
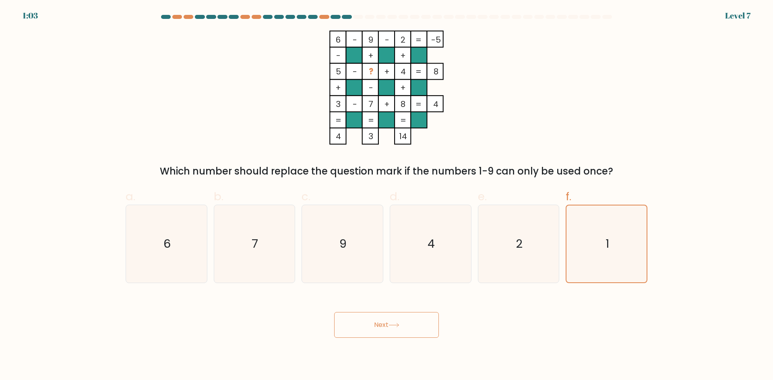
click at [392, 324] on button "Next" at bounding box center [386, 325] width 105 height 26
click at [392, 324] on icon at bounding box center [393, 325] width 11 height 4
click at [391, 324] on icon at bounding box center [393, 325] width 11 height 4
click at [396, 324] on icon at bounding box center [393, 325] width 11 height 4
click at [396, 323] on icon at bounding box center [393, 325] width 11 height 4
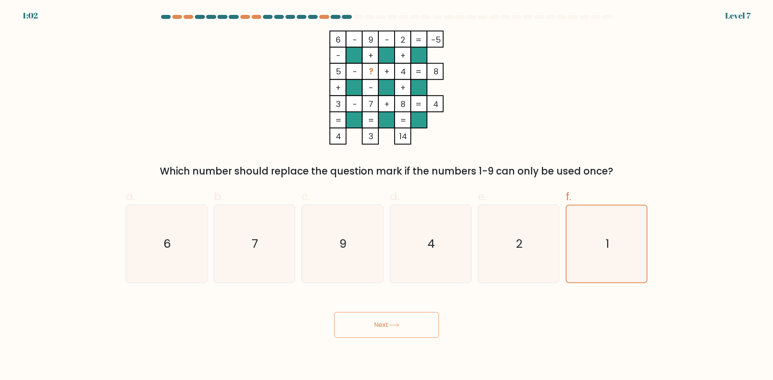
click at [395, 323] on icon at bounding box center [393, 325] width 11 height 4
click at [393, 320] on button "Next" at bounding box center [386, 325] width 105 height 26
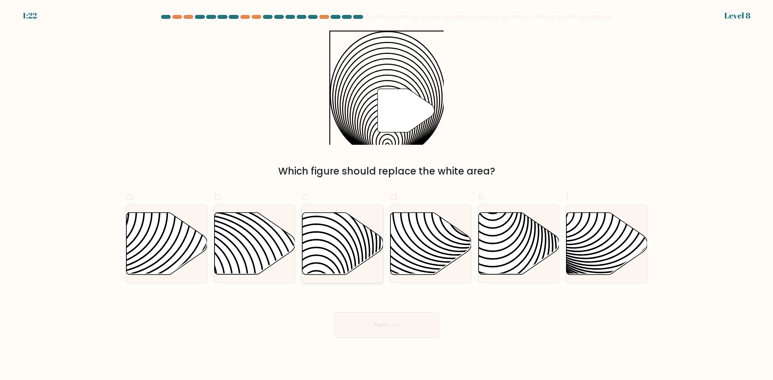
click at [334, 249] on icon at bounding box center [342, 244] width 81 height 62
click at [386, 196] on input "c." at bounding box center [386, 192] width 0 height 5
radio input "true"
click at [381, 322] on button "Next" at bounding box center [386, 325] width 105 height 26
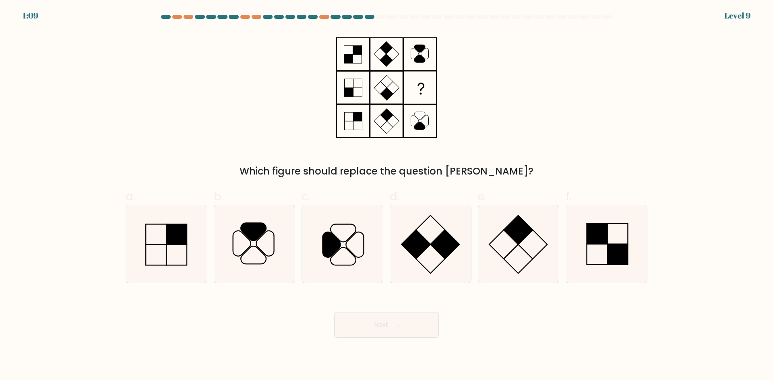
click at [381, 322] on button "Next" at bounding box center [386, 325] width 105 height 26
click at [329, 178] on div "Which figure should replace the question mark?" at bounding box center [386, 171] width 512 height 14
click at [250, 252] on icon at bounding box center [254, 244] width 78 height 78
click at [386, 196] on input "b." at bounding box center [386, 192] width 0 height 5
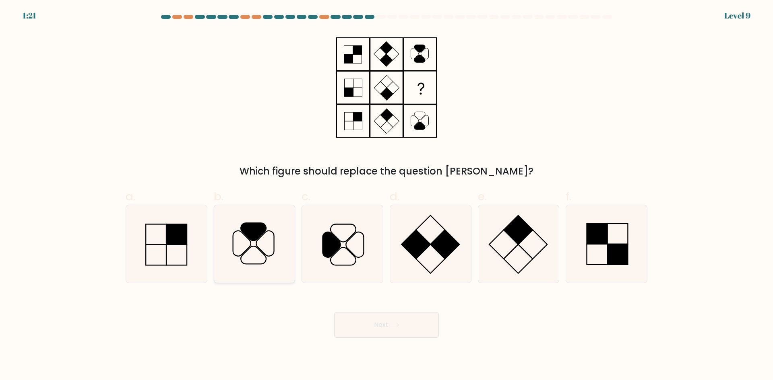
radio input "true"
click at [401, 315] on button "Next" at bounding box center [386, 325] width 105 height 26
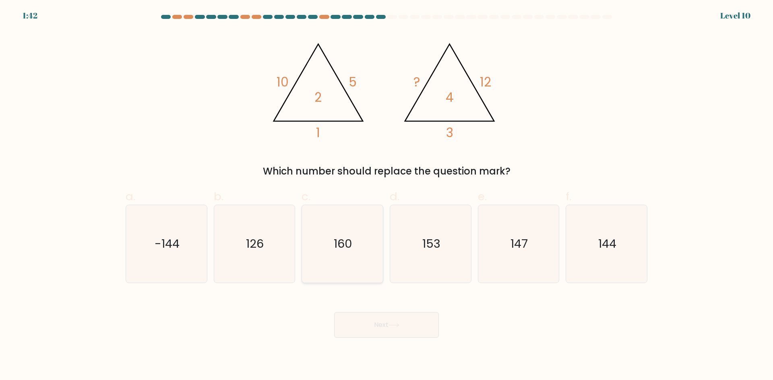
click at [342, 257] on icon "160" at bounding box center [342, 244] width 78 height 78
click at [386, 196] on input "c. 160" at bounding box center [386, 192] width 0 height 5
radio input "true"
click at [354, 323] on button "Next" at bounding box center [386, 325] width 105 height 26
click at [355, 323] on button "Next" at bounding box center [386, 325] width 105 height 26
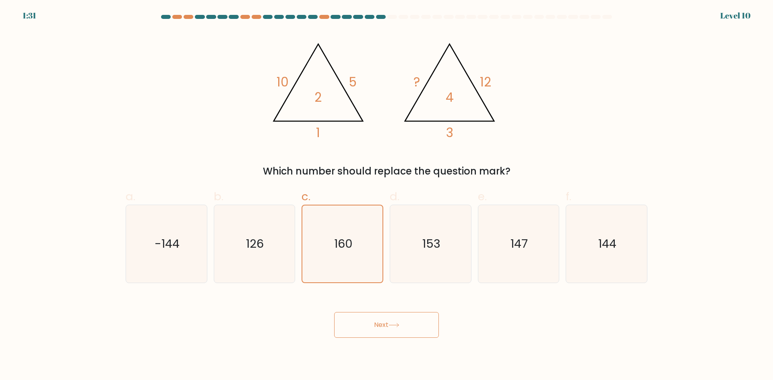
click at [378, 324] on button "Next" at bounding box center [386, 325] width 105 height 26
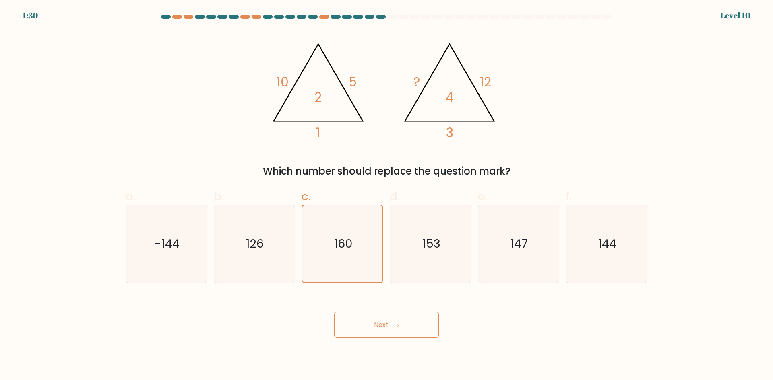
click at [378, 324] on button "Next" at bounding box center [386, 325] width 105 height 26
click at [378, 323] on button "Next" at bounding box center [386, 325] width 105 height 26
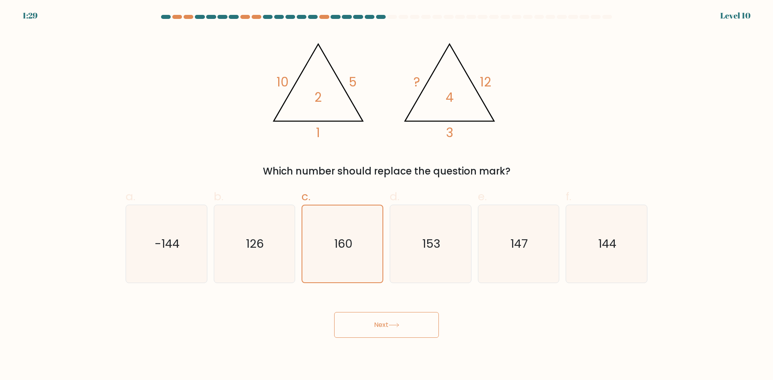
click at [378, 323] on button "Next" at bounding box center [386, 325] width 105 height 26
click at [377, 322] on button "Next" at bounding box center [386, 325] width 105 height 26
click at [377, 324] on button "Next" at bounding box center [386, 325] width 105 height 26
drag, startPoint x: 377, startPoint y: 324, endPoint x: 379, endPoint y: 337, distance: 13.5
click at [382, 341] on body "1:28 Level 10" at bounding box center [386, 190] width 773 height 380
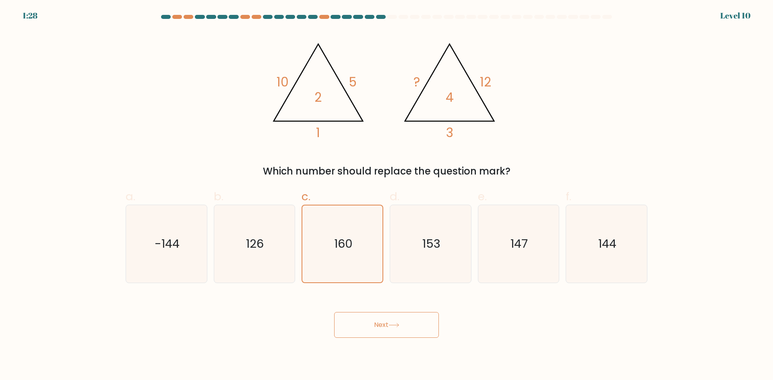
click at [379, 337] on button "Next" at bounding box center [386, 325] width 105 height 26
click at [376, 335] on button "Next" at bounding box center [386, 325] width 105 height 26
click at [375, 330] on button "Next" at bounding box center [386, 325] width 105 height 26
click at [373, 328] on button "Next" at bounding box center [386, 325] width 105 height 26
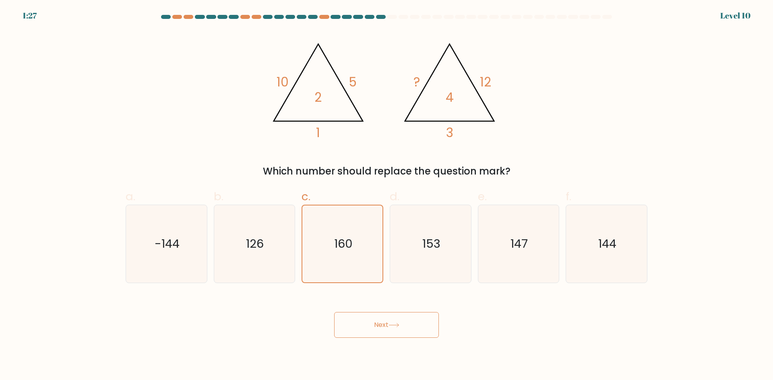
click at [373, 328] on button "Next" at bounding box center [386, 325] width 105 height 26
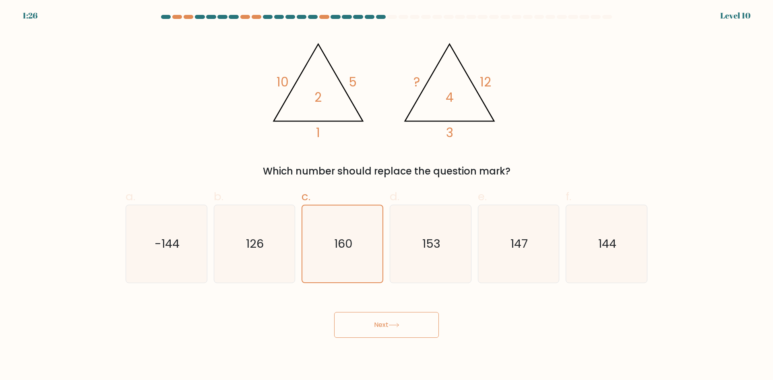
click at [373, 328] on button "Next" at bounding box center [386, 325] width 105 height 26
click at [373, 329] on button "Next" at bounding box center [386, 325] width 105 height 26
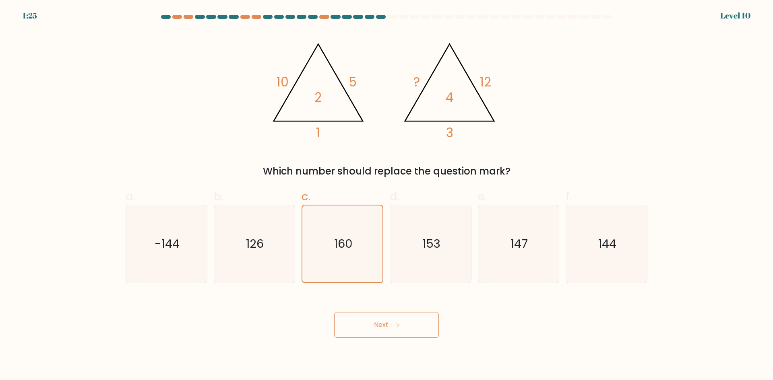
click at [372, 330] on button "Next" at bounding box center [386, 325] width 105 height 26
click at [371, 330] on button "Next" at bounding box center [386, 325] width 105 height 26
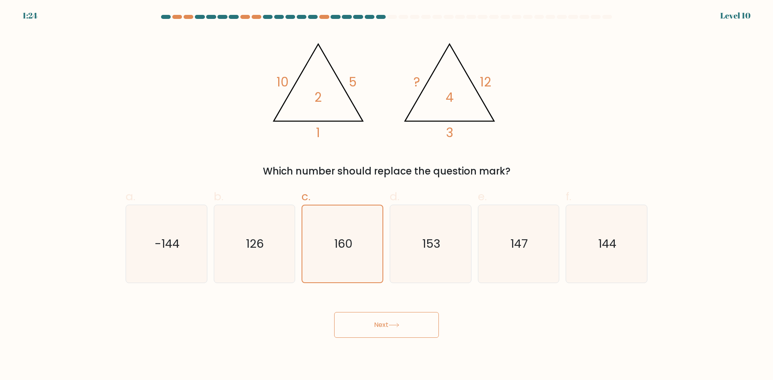
click at [371, 330] on button "Next" at bounding box center [386, 325] width 105 height 26
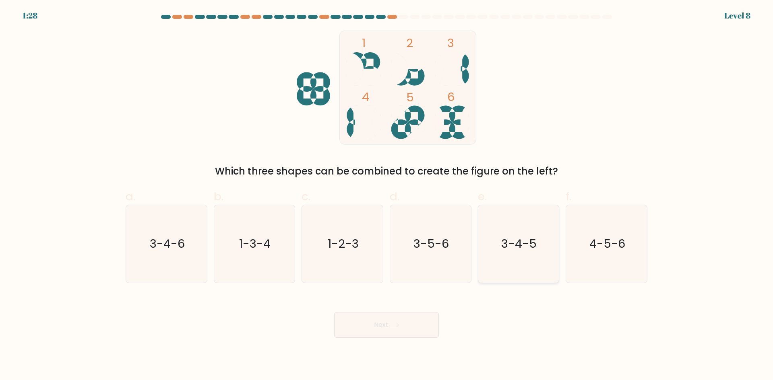
click at [528, 249] on text "3-4-5" at bounding box center [518, 244] width 35 height 16
click at [387, 196] on input "e. 3-4-5" at bounding box center [386, 192] width 0 height 5
radio input "true"
click at [395, 325] on icon at bounding box center [393, 325] width 11 height 4
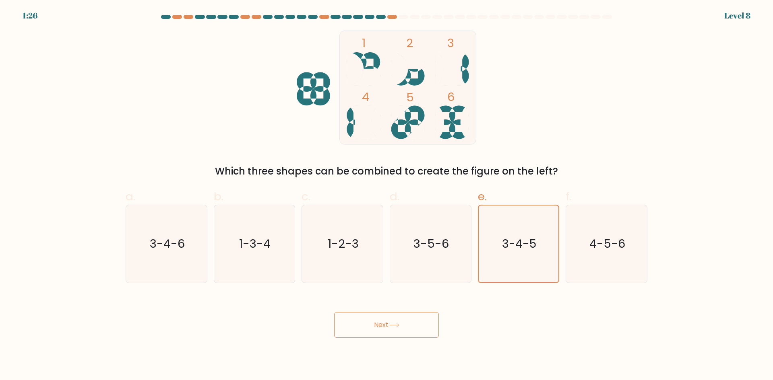
click at [395, 325] on icon at bounding box center [393, 325] width 11 height 4
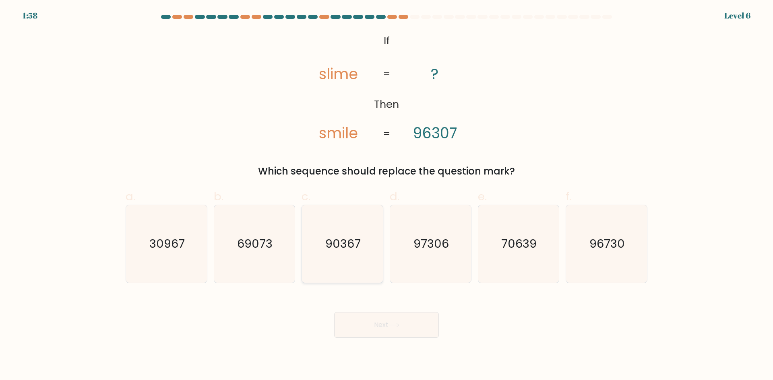
click at [338, 254] on icon "90367" at bounding box center [342, 244] width 78 height 78
click at [386, 196] on input "c. 90367" at bounding box center [386, 192] width 0 height 5
radio input "true"
click at [338, 254] on icon "90367" at bounding box center [342, 244] width 77 height 77
click at [386, 196] on input "c. 90367" at bounding box center [386, 192] width 0 height 5
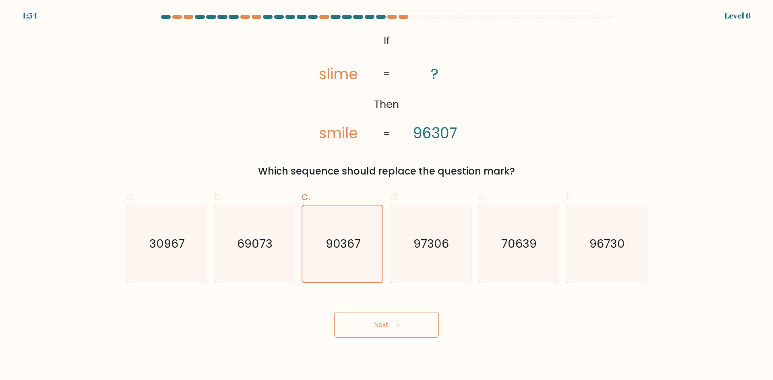
click at [378, 330] on button "Next" at bounding box center [386, 325] width 105 height 26
click at [377, 327] on button "Next" at bounding box center [386, 325] width 105 height 26
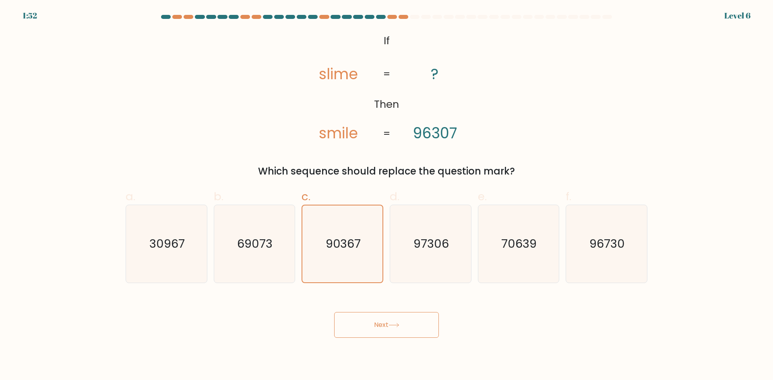
click at [377, 327] on button "Next" at bounding box center [386, 325] width 105 height 26
click at [374, 323] on button "Next" at bounding box center [386, 325] width 105 height 26
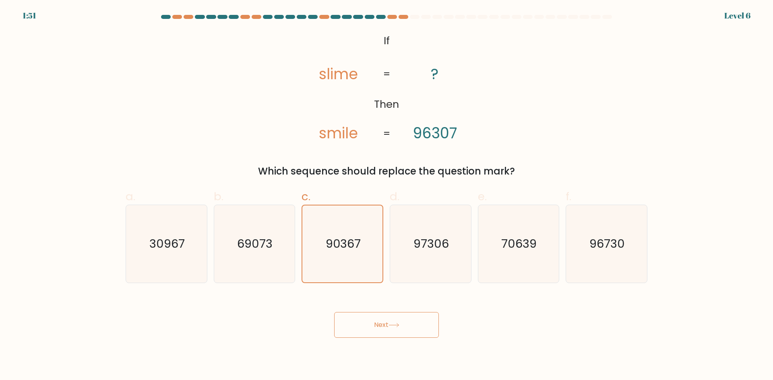
click at [374, 323] on button "Next" at bounding box center [386, 325] width 105 height 26
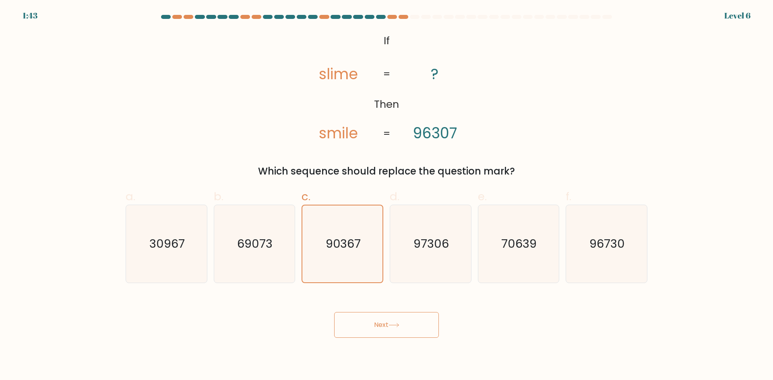
click at [374, 323] on button "Next" at bounding box center [386, 325] width 105 height 26
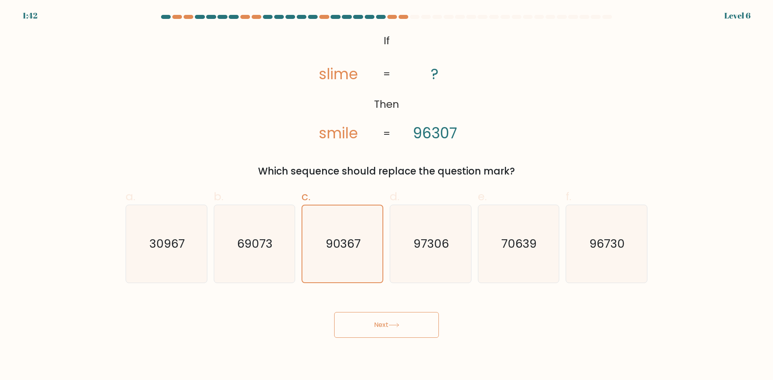
click at [374, 323] on button "Next" at bounding box center [386, 325] width 105 height 26
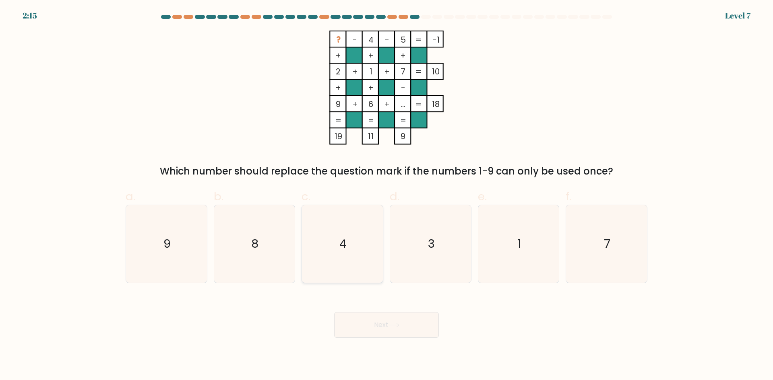
click at [330, 280] on icon "4" at bounding box center [342, 244] width 78 height 78
click at [386, 196] on input "c. 4" at bounding box center [386, 192] width 0 height 5
radio input "true"
click at [271, 254] on icon "8" at bounding box center [254, 244] width 78 height 78
click at [386, 196] on input "b. 8" at bounding box center [386, 192] width 0 height 5
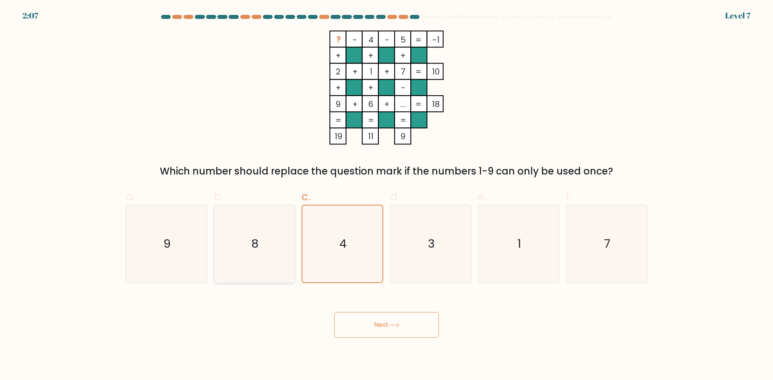
radio input "true"
click at [382, 328] on button "Next" at bounding box center [386, 325] width 105 height 26
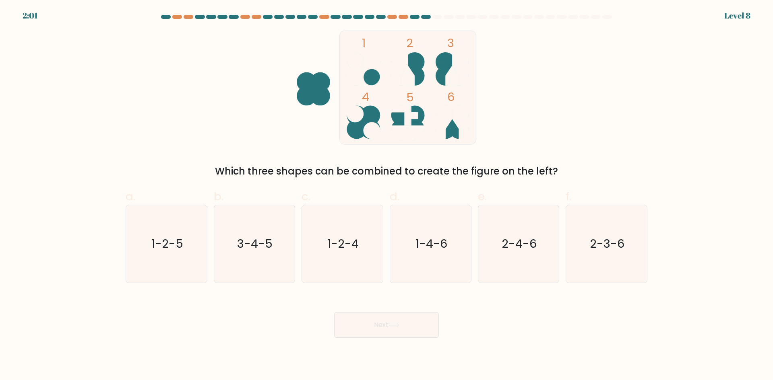
click at [382, 328] on button "Next" at bounding box center [386, 325] width 105 height 26
click at [328, 181] on form at bounding box center [386, 176] width 773 height 323
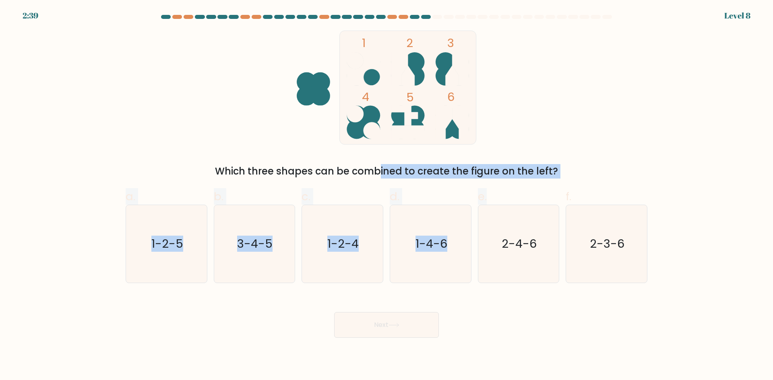
drag, startPoint x: 309, startPoint y: 165, endPoint x: 514, endPoint y: 180, distance: 205.0
click at [514, 180] on form at bounding box center [386, 176] width 773 height 323
click at [587, 160] on div "1 2 3 4 5 6 Which three shapes can be combined to create the figure on the left?" at bounding box center [386, 105] width 531 height 148
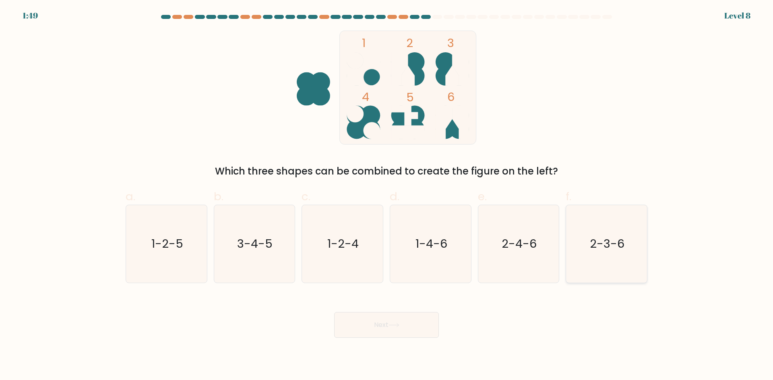
click at [588, 236] on icon "2-3-6" at bounding box center [606, 244] width 78 height 78
click at [387, 196] on input "f. 2-3-6" at bounding box center [386, 192] width 0 height 5
radio input "true"
click at [391, 328] on button "Next" at bounding box center [386, 325] width 105 height 26
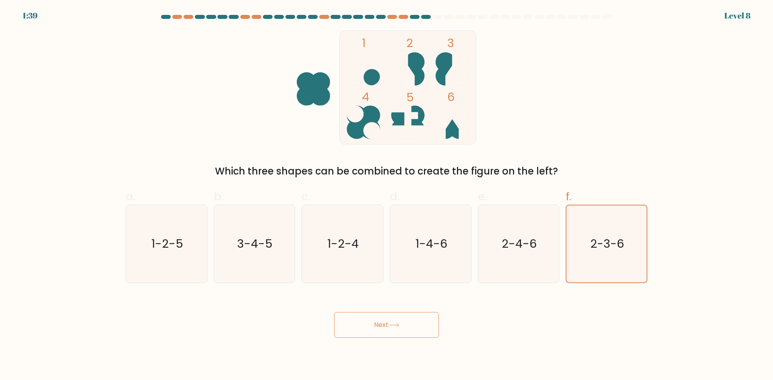
click at [392, 325] on icon at bounding box center [393, 325] width 11 height 4
click at [392, 325] on icon at bounding box center [394, 326] width 10 height 4
click at [393, 325] on icon at bounding box center [394, 326] width 10 height 4
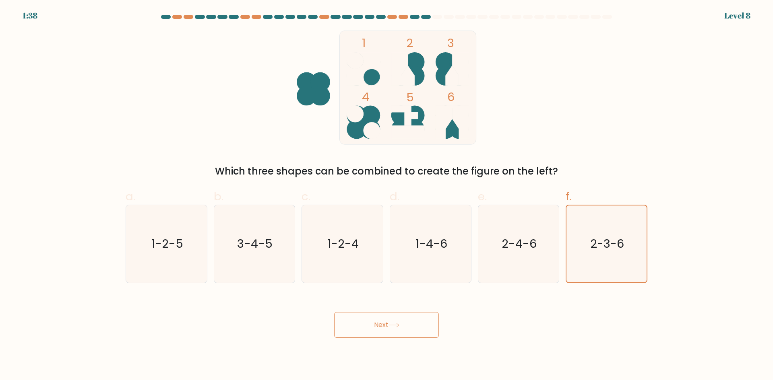
click at [393, 325] on icon at bounding box center [394, 326] width 10 height 4
click at [392, 324] on icon at bounding box center [393, 325] width 11 height 4
click at [392, 323] on icon at bounding box center [393, 325] width 11 height 4
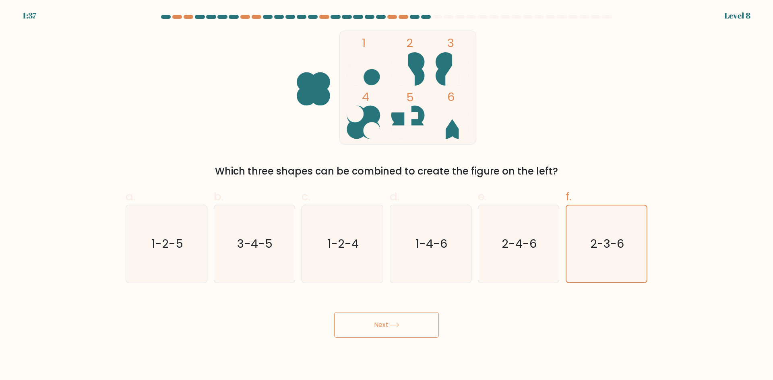
click at [389, 322] on button "Next" at bounding box center [386, 325] width 105 height 26
click at [389, 323] on button "Next" at bounding box center [386, 325] width 105 height 26
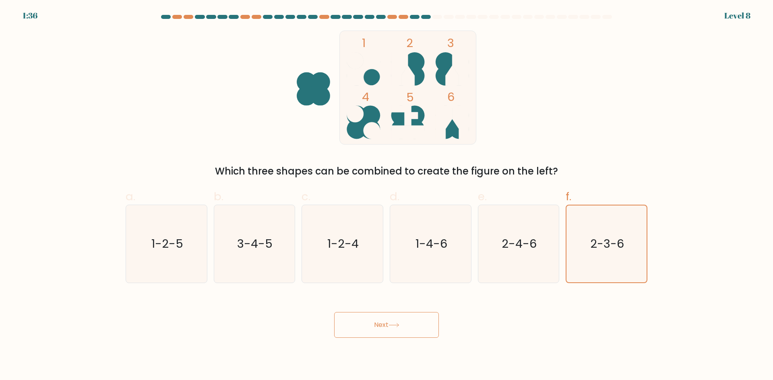
click at [389, 323] on button "Next" at bounding box center [386, 325] width 105 height 26
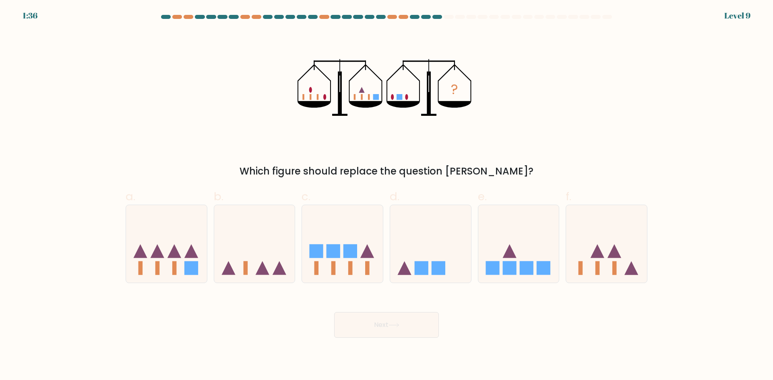
click at [389, 323] on button "Next" at bounding box center [386, 325] width 105 height 26
click at [388, 323] on button "Next" at bounding box center [386, 325] width 105 height 26
click at [383, 134] on icon "?" at bounding box center [386, 88] width 178 height 114
click at [245, 239] on icon at bounding box center [254, 243] width 81 height 67
click at [386, 196] on input "b." at bounding box center [386, 192] width 0 height 5
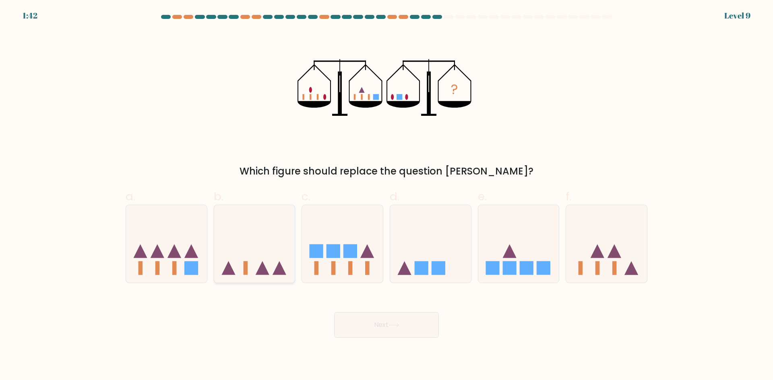
radio input "true"
click at [587, 247] on icon at bounding box center [606, 243] width 81 height 67
click at [387, 196] on input "f." at bounding box center [386, 192] width 0 height 5
radio input "true"
click at [363, 324] on button "Next" at bounding box center [386, 325] width 105 height 26
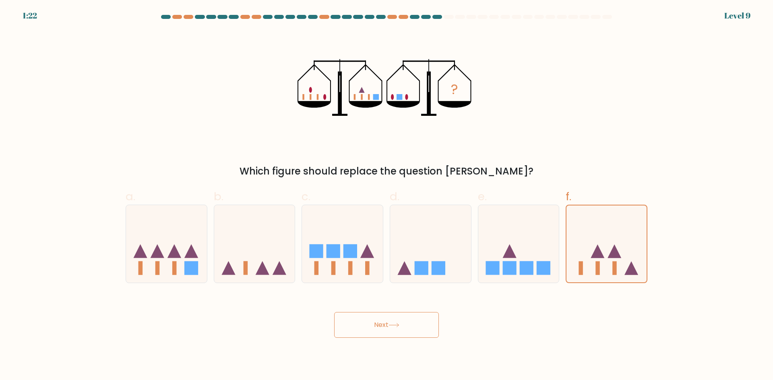
click at [363, 324] on button "Next" at bounding box center [386, 325] width 105 height 26
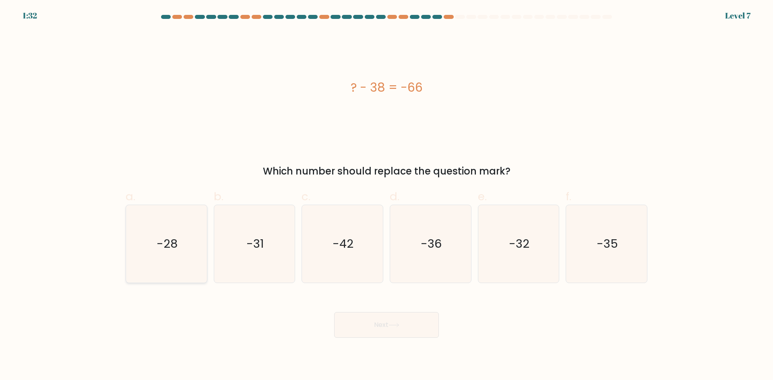
click at [144, 243] on icon "-28" at bounding box center [167, 244] width 78 height 78
click at [386, 196] on input "a. -28" at bounding box center [386, 192] width 0 height 5
radio input "true"
click at [384, 322] on button "Next" at bounding box center [386, 325] width 105 height 26
click at [383, 321] on button "Next" at bounding box center [386, 325] width 105 height 26
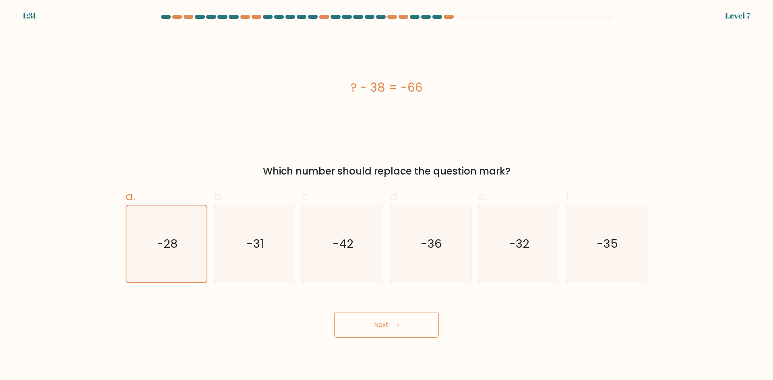
click at [382, 320] on button "Next" at bounding box center [386, 325] width 105 height 26
click at [382, 321] on button "Next" at bounding box center [386, 325] width 105 height 26
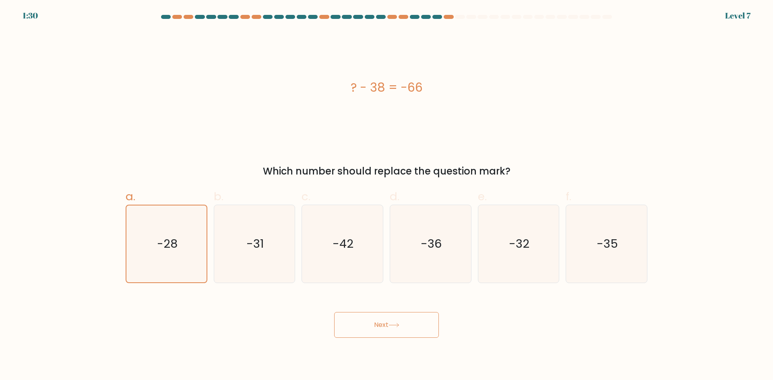
click at [382, 321] on button "Next" at bounding box center [386, 325] width 105 height 26
click at [381, 321] on button "Next" at bounding box center [386, 325] width 105 height 26
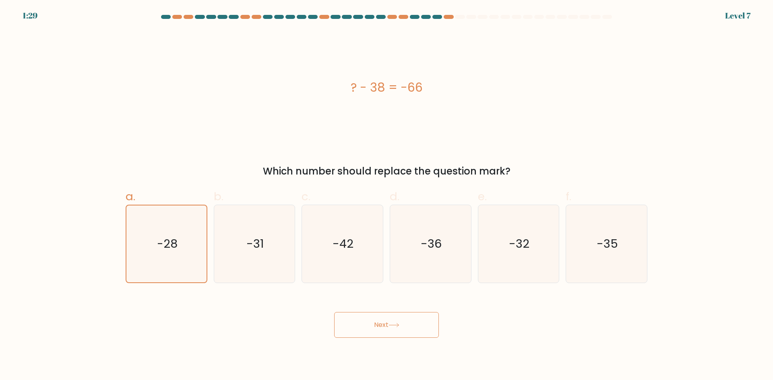
click at [381, 321] on button "Next" at bounding box center [386, 325] width 105 height 26
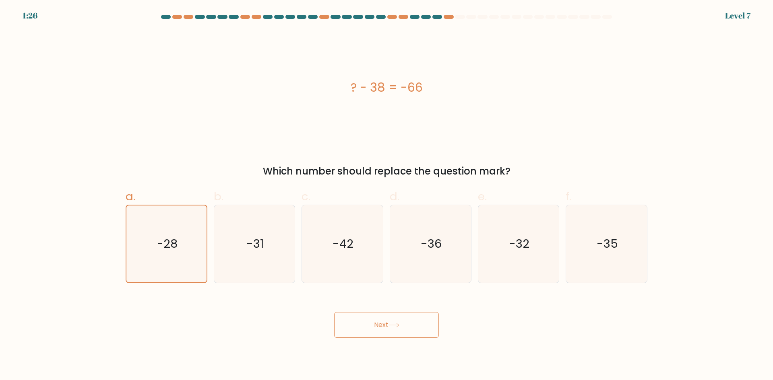
click at [380, 321] on button "Next" at bounding box center [386, 325] width 105 height 26
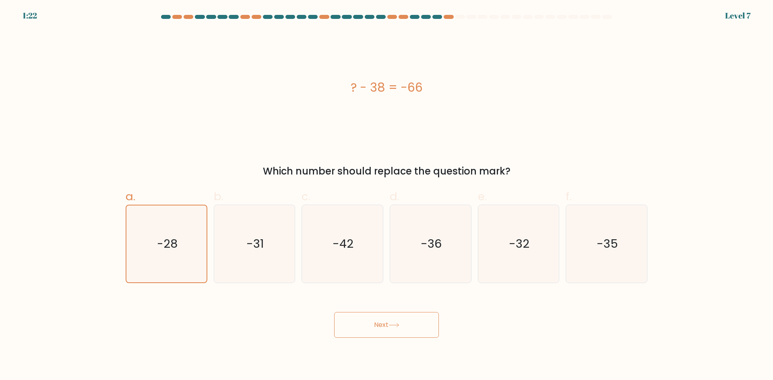
click at [380, 326] on button "Next" at bounding box center [386, 325] width 105 height 26
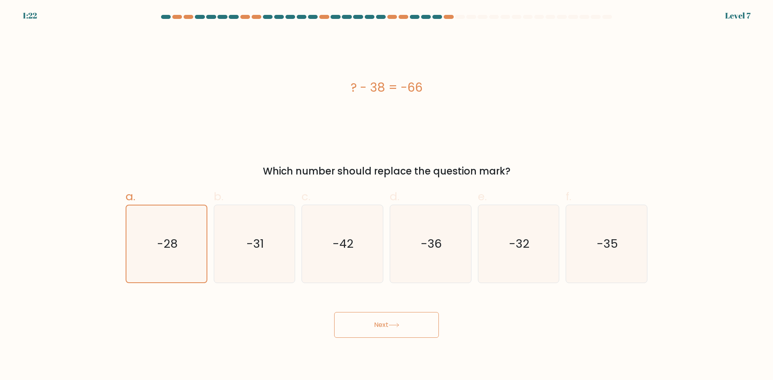
click at [380, 326] on button "Next" at bounding box center [386, 325] width 105 height 26
click at [378, 326] on button "Next" at bounding box center [386, 325] width 105 height 26
click at [378, 325] on button "Next" at bounding box center [386, 325] width 105 height 26
click at [377, 325] on button "Next" at bounding box center [386, 325] width 105 height 26
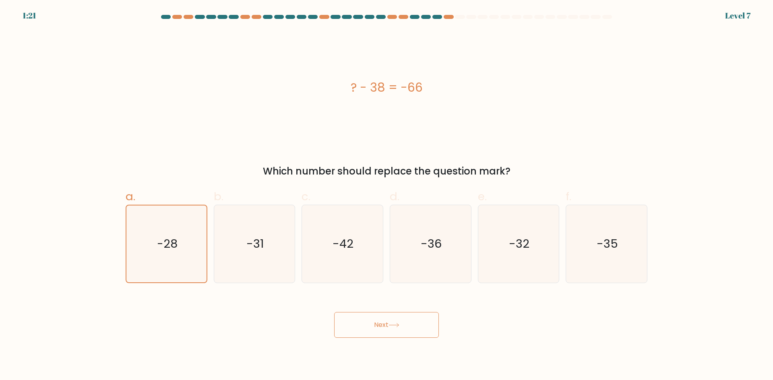
click at [377, 325] on button "Next" at bounding box center [386, 325] width 105 height 26
click at [376, 325] on button "Next" at bounding box center [386, 325] width 105 height 26
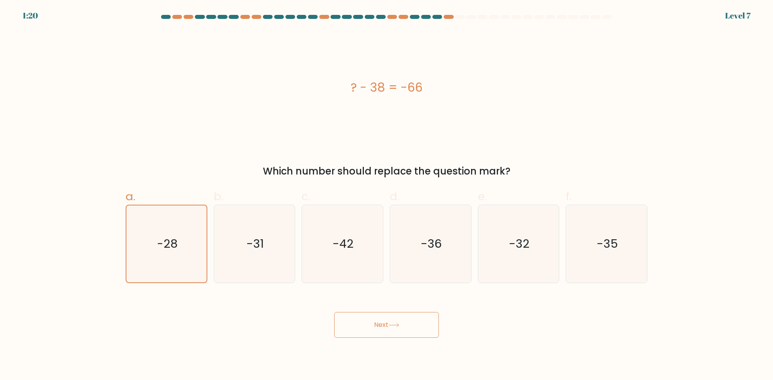
click at [375, 325] on button "Next" at bounding box center [386, 325] width 105 height 26
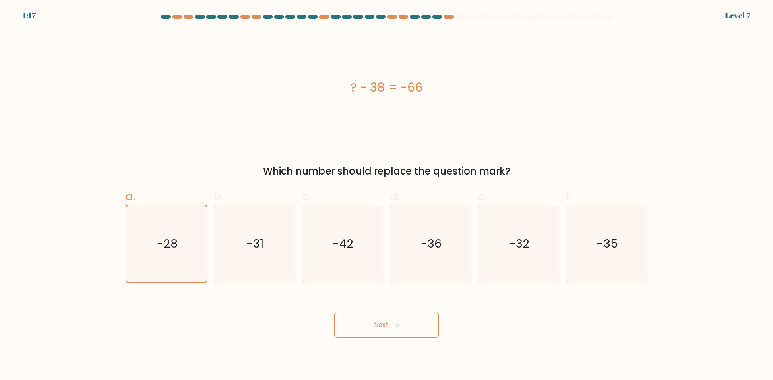
click at [375, 325] on button "Next" at bounding box center [386, 325] width 105 height 26
click at [377, 325] on button "Next" at bounding box center [386, 325] width 105 height 26
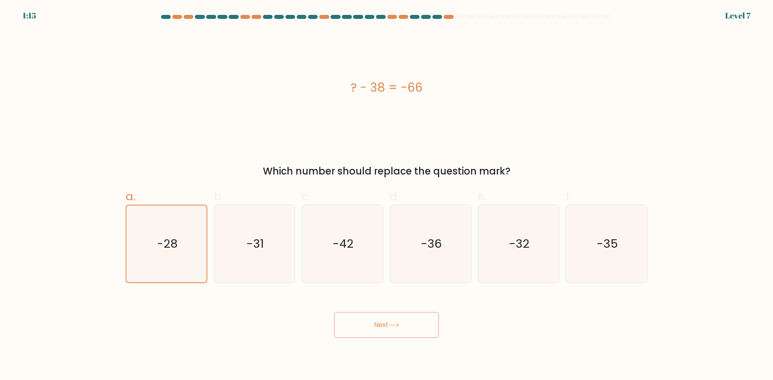
click at [377, 325] on button "Next" at bounding box center [386, 325] width 105 height 26
click at [377, 324] on button "Next" at bounding box center [386, 325] width 105 height 26
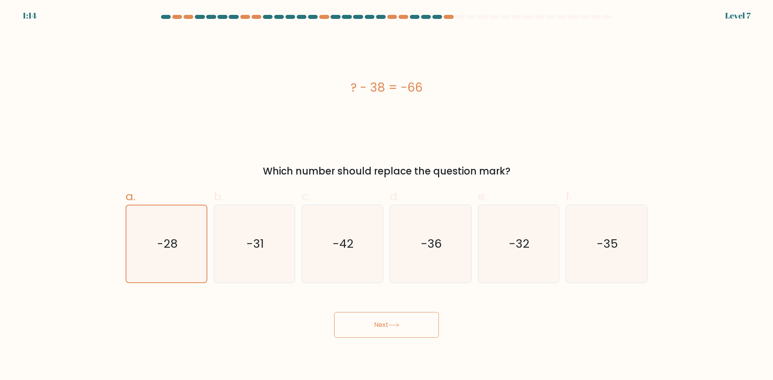
click at [377, 324] on button "Next" at bounding box center [386, 325] width 105 height 26
drag, startPoint x: 377, startPoint y: 324, endPoint x: 386, endPoint y: 334, distance: 13.1
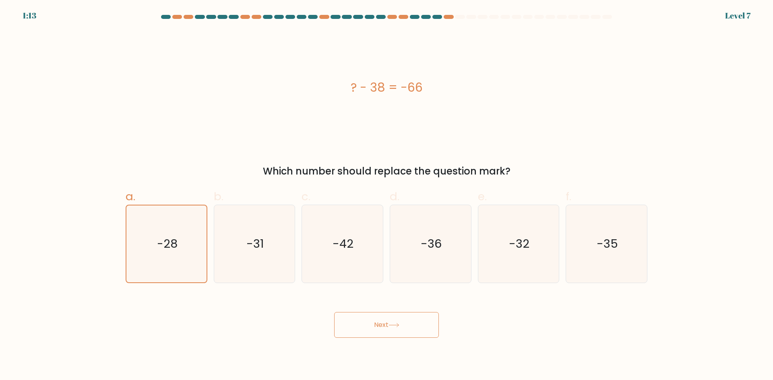
click at [388, 334] on button "Next" at bounding box center [386, 325] width 105 height 26
click at [384, 333] on button "Next" at bounding box center [386, 325] width 105 height 26
click at [379, 329] on button "Next" at bounding box center [386, 325] width 105 height 26
click at [381, 328] on button "Next" at bounding box center [386, 325] width 105 height 26
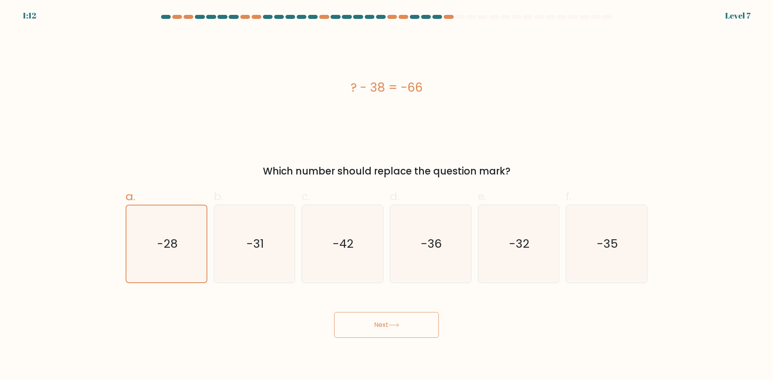
click at [381, 328] on button "Next" at bounding box center [386, 325] width 105 height 26
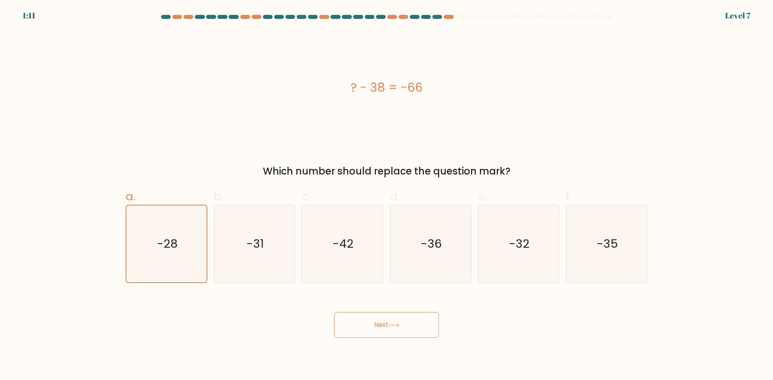
click at [385, 331] on button "Next" at bounding box center [386, 325] width 105 height 26
click at [381, 329] on button "Next" at bounding box center [386, 325] width 105 height 26
click at [379, 326] on button "Next" at bounding box center [386, 325] width 105 height 26
click at [378, 324] on button "Next" at bounding box center [386, 325] width 105 height 26
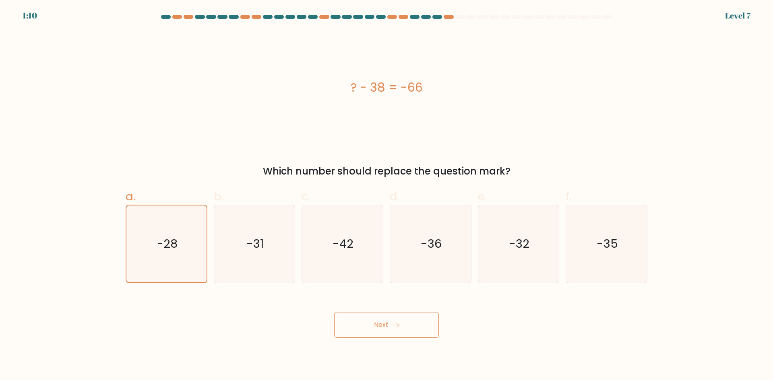
click at [379, 322] on button "Next" at bounding box center [386, 325] width 105 height 26
click at [380, 321] on button "Next" at bounding box center [386, 325] width 105 height 26
click at [377, 319] on button "Next" at bounding box center [386, 325] width 105 height 26
click at [376, 321] on button "Next" at bounding box center [386, 325] width 105 height 26
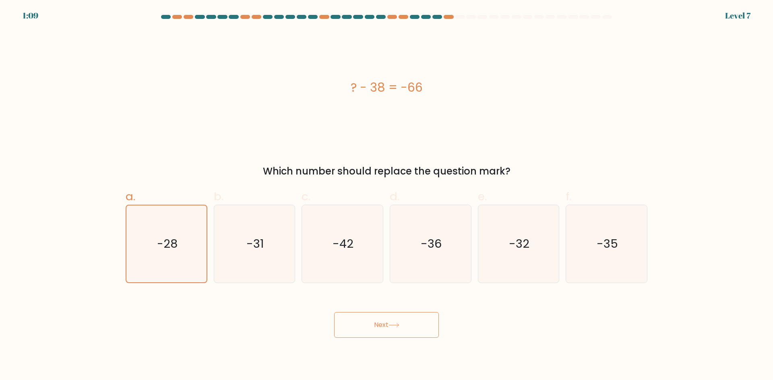
click at [376, 321] on button "Next" at bounding box center [386, 325] width 105 height 26
click at [375, 313] on button "Next" at bounding box center [386, 325] width 105 height 26
click at [392, 331] on button "Next" at bounding box center [386, 325] width 105 height 26
click at [391, 330] on button "Next" at bounding box center [386, 325] width 105 height 26
click at [390, 330] on button "Next" at bounding box center [386, 325] width 105 height 26
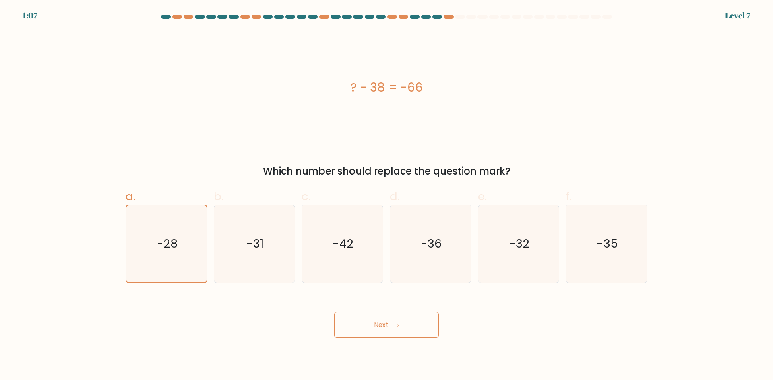
click at [390, 330] on button "Next" at bounding box center [386, 325] width 105 height 26
click at [390, 329] on button "Next" at bounding box center [386, 325] width 105 height 26
click at [389, 329] on button "Next" at bounding box center [386, 325] width 105 height 26
click at [388, 329] on button "Next" at bounding box center [386, 325] width 105 height 26
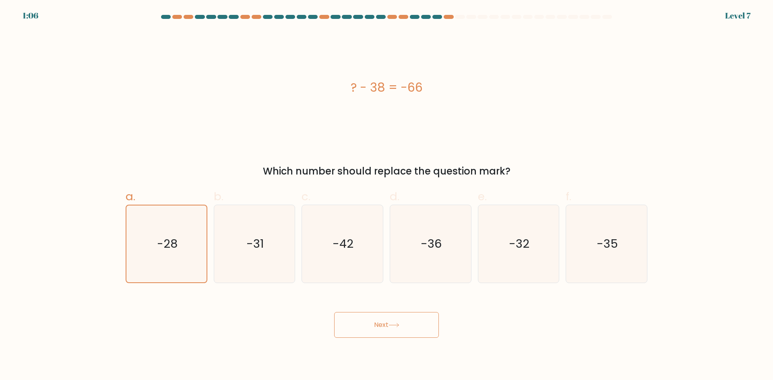
click at [388, 330] on button "Next" at bounding box center [386, 325] width 105 height 26
click at [387, 331] on button "Next" at bounding box center [386, 325] width 105 height 26
click at [386, 331] on button "Next" at bounding box center [386, 325] width 105 height 26
click at [386, 330] on button "Next" at bounding box center [386, 325] width 105 height 26
click at [386, 331] on button "Next" at bounding box center [386, 325] width 105 height 26
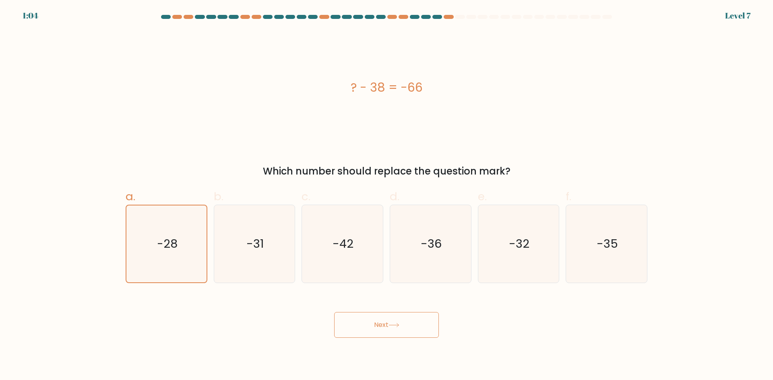
click at [386, 331] on button "Next" at bounding box center [386, 325] width 105 height 26
drag, startPoint x: 386, startPoint y: 331, endPoint x: 390, endPoint y: 331, distance: 4.8
click at [389, 331] on button "Next" at bounding box center [386, 325] width 105 height 26
click at [393, 333] on button "Next" at bounding box center [386, 325] width 105 height 26
click at [399, 348] on body "1:04 Level 7 a." at bounding box center [386, 190] width 773 height 380
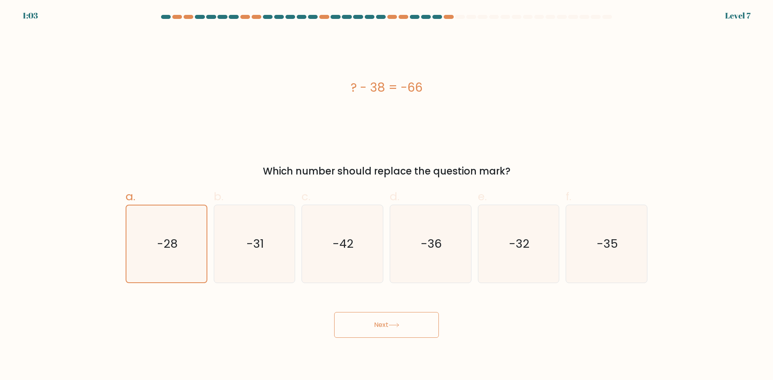
click at [394, 338] on button "Next" at bounding box center [386, 325] width 105 height 26
drag, startPoint x: 395, startPoint y: 338, endPoint x: 398, endPoint y: 341, distance: 4.3
click at [398, 341] on body "1:03 Level 7 a." at bounding box center [386, 190] width 773 height 380
click at [394, 332] on button "Next" at bounding box center [386, 325] width 105 height 26
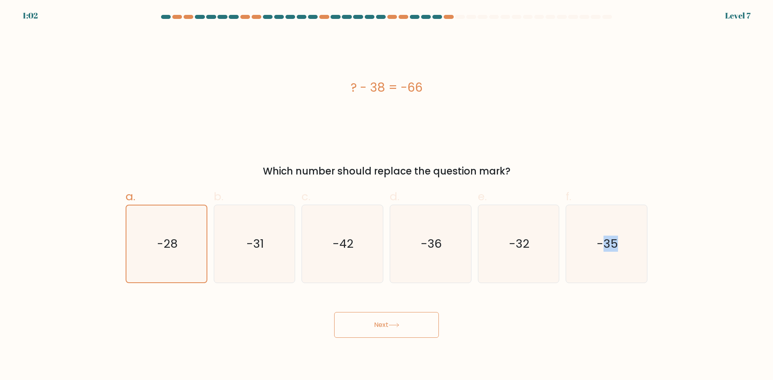
click at [394, 332] on button "Next" at bounding box center [386, 325] width 105 height 26
click at [391, 324] on icon at bounding box center [393, 325] width 11 height 4
click at [390, 322] on button "Next" at bounding box center [386, 325] width 105 height 26
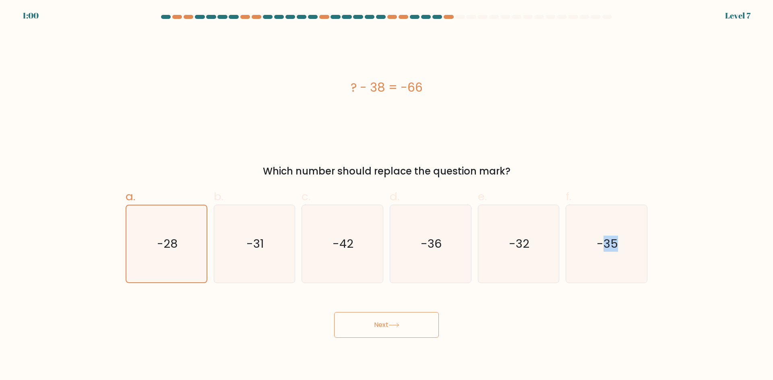
click at [390, 331] on button "Next" at bounding box center [386, 325] width 105 height 26
click at [166, 235] on icon "-28" at bounding box center [166, 244] width 77 height 77
click at [386, 196] on input "a. -28" at bounding box center [386, 192] width 0 height 5
click at [379, 329] on button "Next" at bounding box center [386, 325] width 105 height 26
click at [379, 328] on button "Next" at bounding box center [386, 325] width 105 height 26
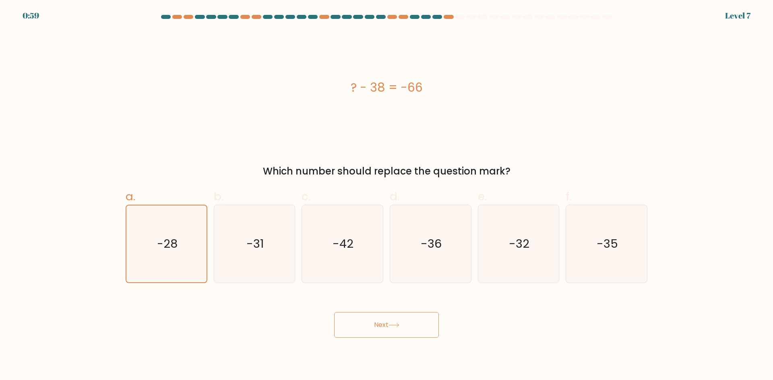
click at [379, 327] on button "Next" at bounding box center [386, 325] width 105 height 26
click at [379, 326] on button "Next" at bounding box center [386, 325] width 105 height 26
click at [378, 326] on button "Next" at bounding box center [386, 325] width 105 height 26
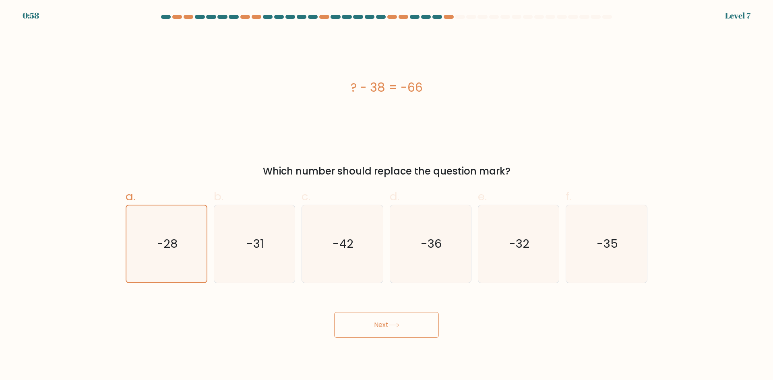
click at [378, 325] on button "Next" at bounding box center [386, 325] width 105 height 26
click at [377, 325] on button "Next" at bounding box center [386, 325] width 105 height 26
click at [377, 324] on button "Next" at bounding box center [386, 325] width 105 height 26
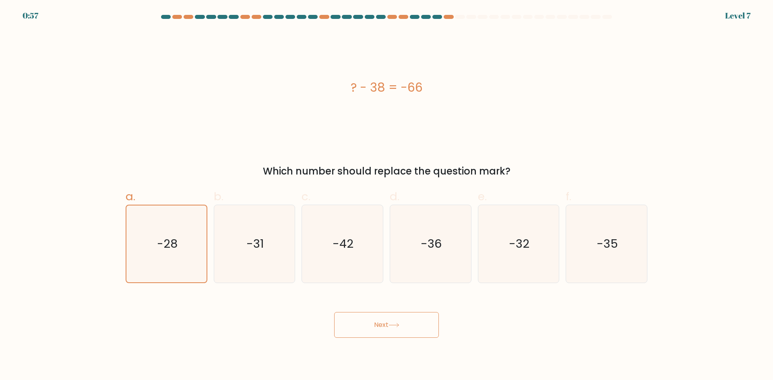
click at [377, 323] on button "Next" at bounding box center [386, 325] width 105 height 26
click at [376, 323] on button "Next" at bounding box center [386, 325] width 105 height 26
click at [375, 322] on button "Next" at bounding box center [386, 325] width 105 height 26
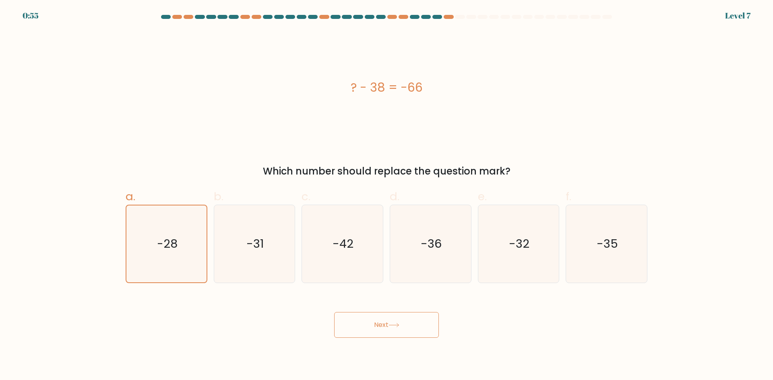
click at [373, 324] on button "Next" at bounding box center [386, 325] width 105 height 26
click at [372, 324] on button "Next" at bounding box center [386, 325] width 105 height 26
click at [373, 324] on button "Next" at bounding box center [386, 325] width 105 height 26
click at [334, 312] on button "Next" at bounding box center [386, 325] width 105 height 26
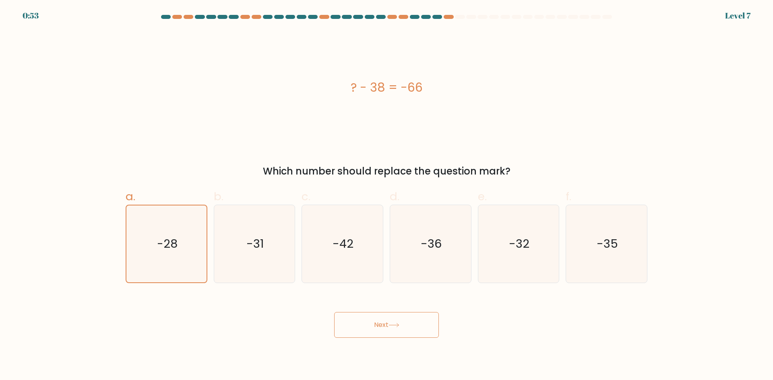
click at [334, 312] on button "Next" at bounding box center [386, 325] width 105 height 26
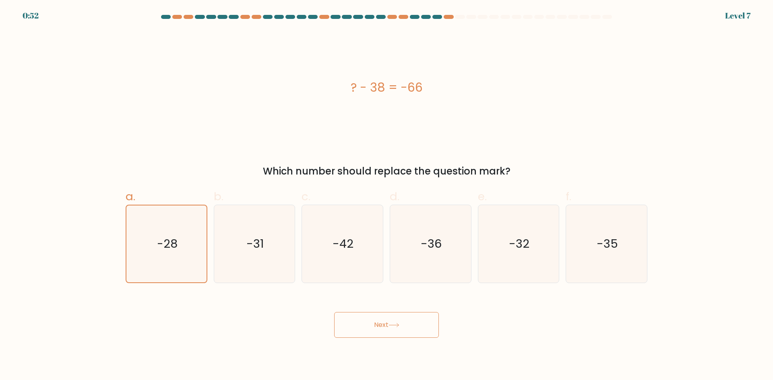
click at [373, 324] on button "Next" at bounding box center [386, 325] width 105 height 26
click at [373, 328] on button "Next" at bounding box center [386, 325] width 105 height 26
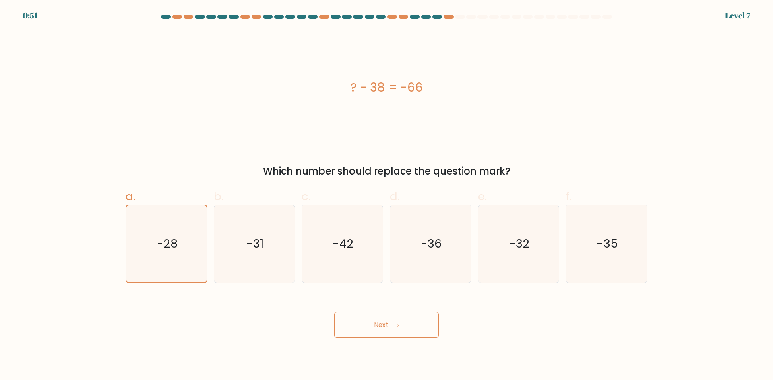
click at [373, 328] on button "Next" at bounding box center [386, 325] width 105 height 26
click at [374, 328] on button "Next" at bounding box center [386, 325] width 105 height 26
click at [375, 329] on button "Next" at bounding box center [386, 325] width 105 height 26
click at [376, 329] on button "Next" at bounding box center [386, 325] width 105 height 26
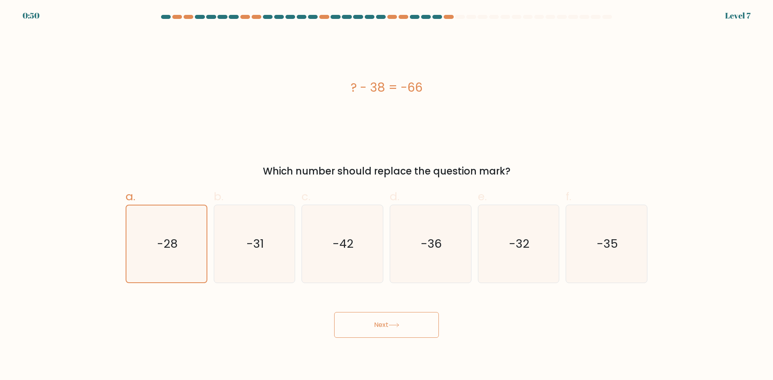
click at [376, 329] on button "Next" at bounding box center [386, 325] width 105 height 26
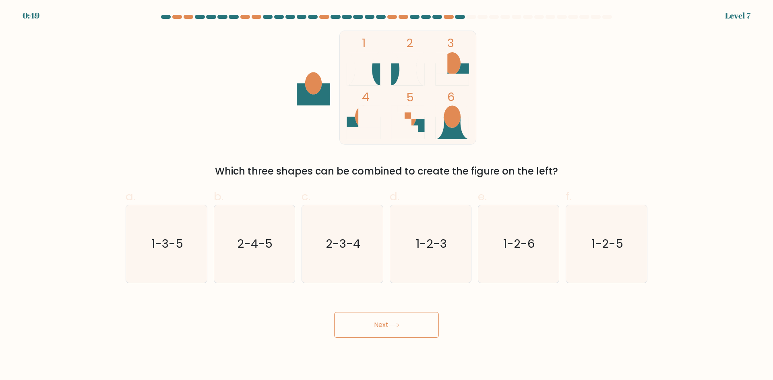
click at [375, 328] on button "Next" at bounding box center [386, 325] width 105 height 26
click at [530, 335] on div "Next" at bounding box center [386, 315] width 531 height 45
click at [515, 246] on text "1-2-6" at bounding box center [518, 244] width 31 height 16
click at [387, 196] on input "e. 1-2-6" at bounding box center [386, 192] width 0 height 5
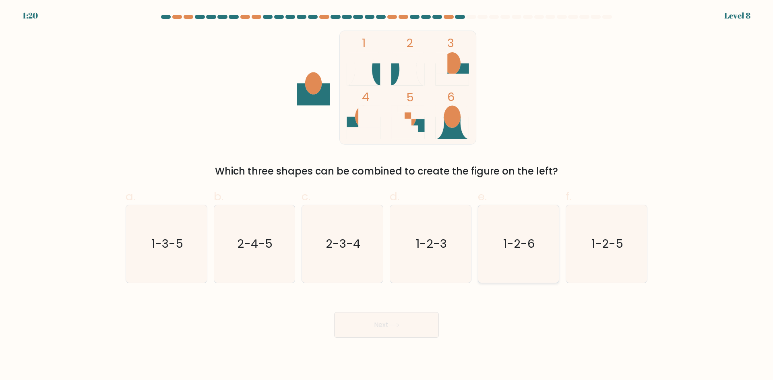
radio input "true"
click at [412, 321] on button "Next" at bounding box center [386, 325] width 105 height 26
click at [411, 321] on button "Next" at bounding box center [386, 325] width 105 height 26
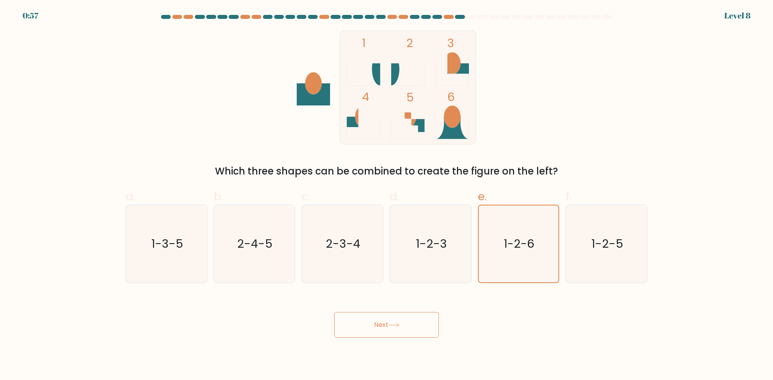
click at [411, 321] on button "Next" at bounding box center [386, 325] width 105 height 26
click at [410, 321] on button "Next" at bounding box center [386, 325] width 105 height 26
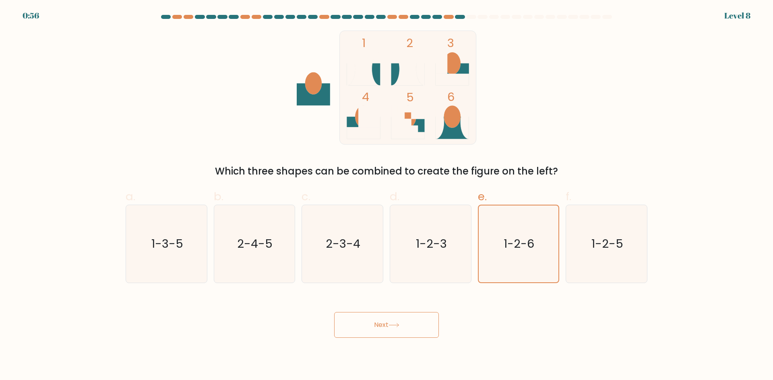
click at [410, 321] on button "Next" at bounding box center [386, 325] width 105 height 26
click at [409, 321] on button "Next" at bounding box center [386, 325] width 105 height 26
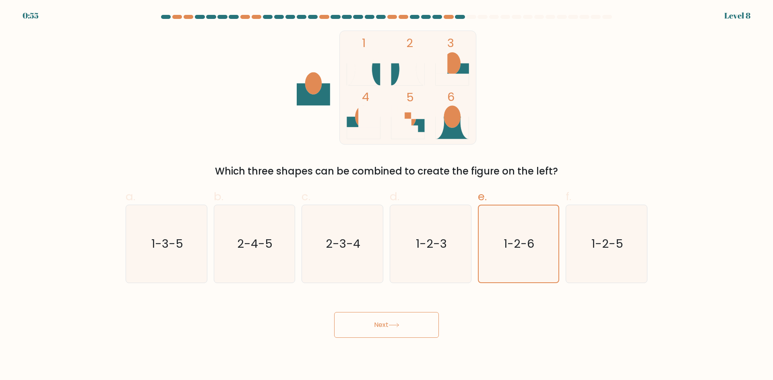
click at [409, 321] on button "Next" at bounding box center [386, 325] width 105 height 26
click at [408, 321] on button "Next" at bounding box center [386, 325] width 105 height 26
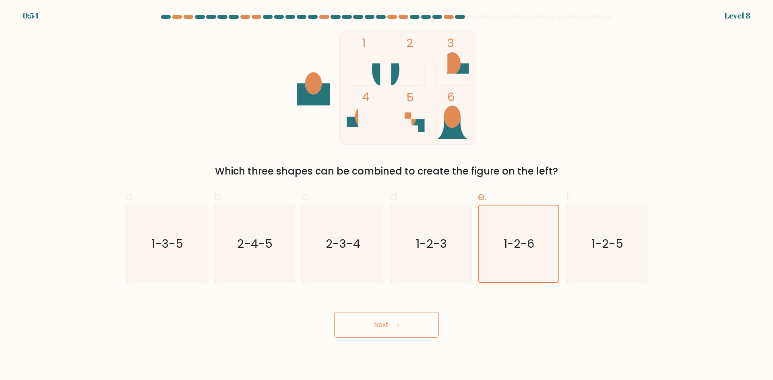
click at [408, 321] on button "Next" at bounding box center [386, 325] width 105 height 26
click at [408, 322] on button "Next" at bounding box center [386, 325] width 105 height 26
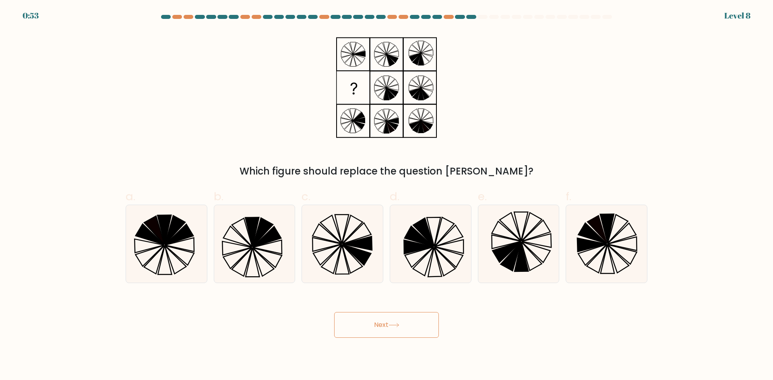
click at [408, 322] on button "Next" at bounding box center [386, 325] width 105 height 26
click at [534, 158] on div "Which figure should replace the question mark?" at bounding box center [386, 105] width 531 height 148
click at [347, 250] on icon at bounding box center [352, 259] width 21 height 29
click at [386, 196] on input "c." at bounding box center [386, 192] width 0 height 5
radio input "true"
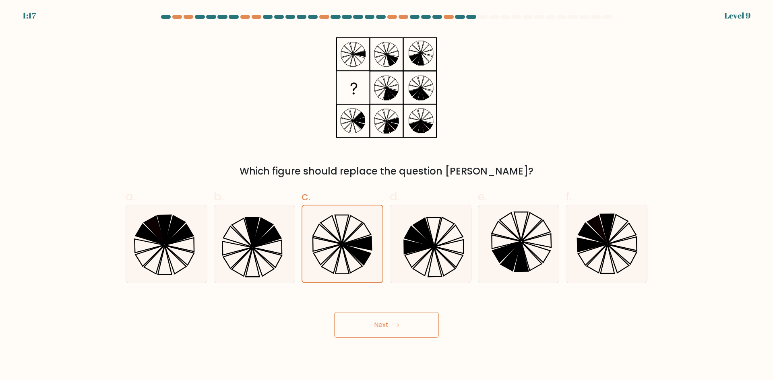
click at [370, 330] on button "Next" at bounding box center [386, 325] width 105 height 26
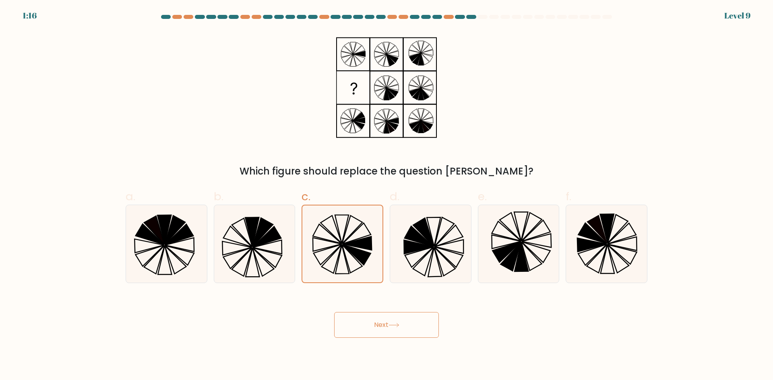
click at [370, 330] on button "Next" at bounding box center [386, 325] width 105 height 26
click at [370, 331] on button "Next" at bounding box center [386, 325] width 105 height 26
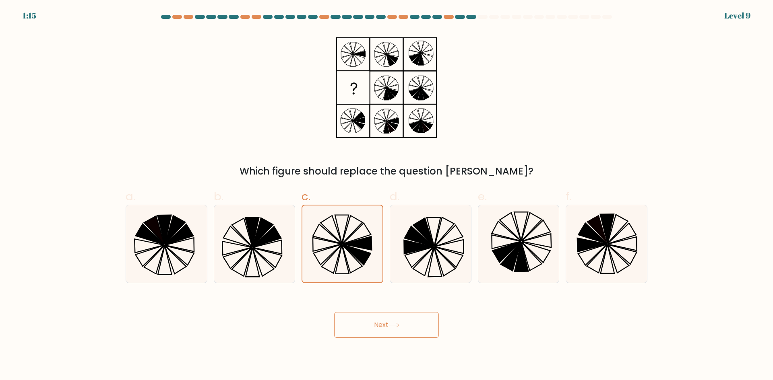
click at [370, 331] on button "Next" at bounding box center [386, 325] width 105 height 26
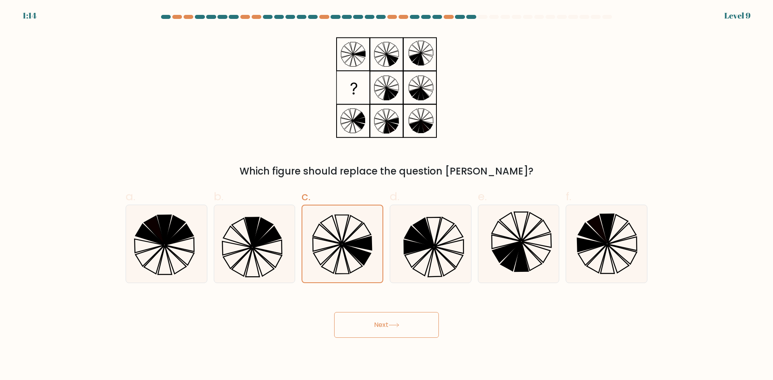
click at [370, 331] on button "Next" at bounding box center [386, 325] width 105 height 26
click at [334, 312] on button "Next" at bounding box center [386, 325] width 105 height 26
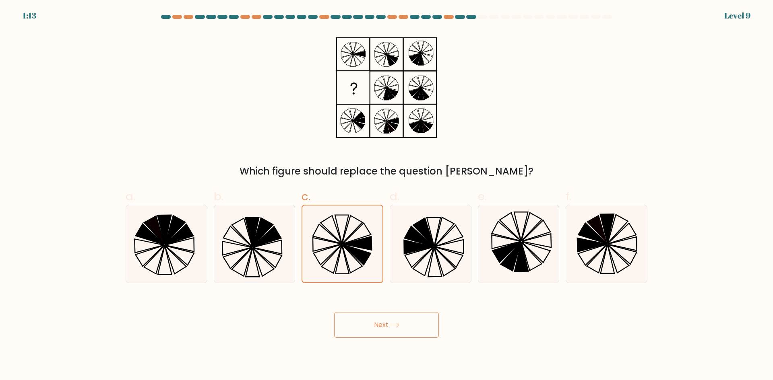
click at [334, 312] on button "Next" at bounding box center [386, 325] width 105 height 26
click at [370, 331] on button "Next" at bounding box center [386, 325] width 105 height 26
click at [371, 331] on button "Next" at bounding box center [386, 325] width 105 height 26
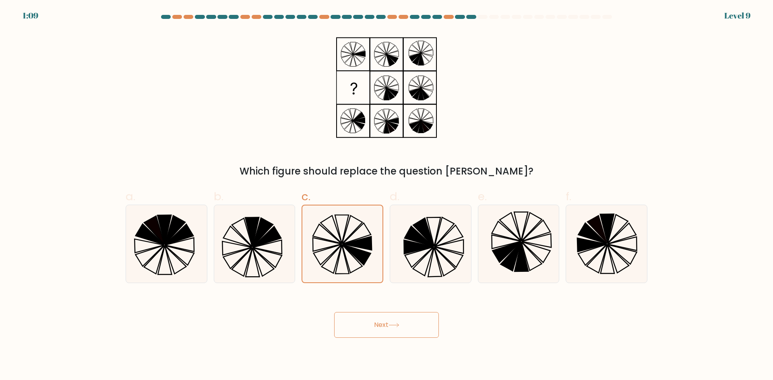
click at [371, 331] on button "Next" at bounding box center [386, 325] width 105 height 26
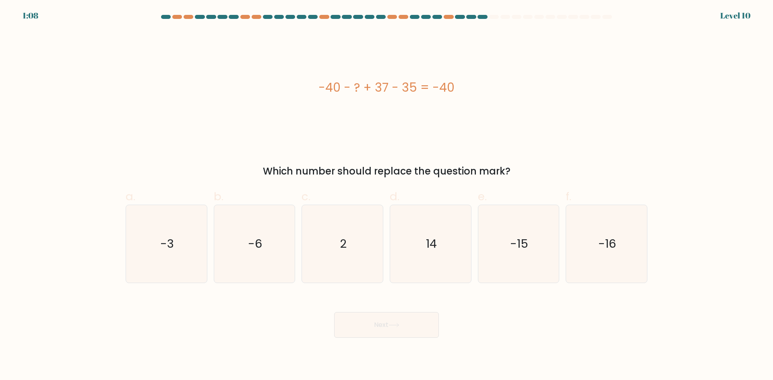
click at [371, 331] on button "Next" at bounding box center [386, 325] width 105 height 26
click at [566, 134] on div "-40 - ? + 37 - 35 = -40" at bounding box center [387, 88] width 522 height 114
click at [610, 241] on text "-16" at bounding box center [607, 244] width 18 height 16
click at [387, 196] on input "f. -16" at bounding box center [386, 192] width 0 height 5
radio input "true"
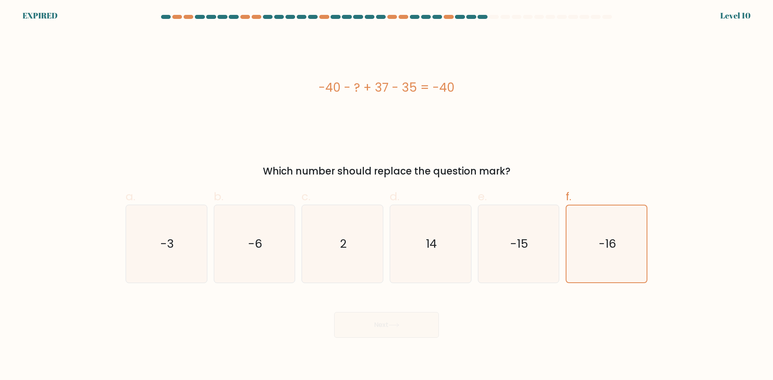
click at [407, 324] on div "Next" at bounding box center [386, 315] width 531 height 45
click at [604, 125] on div "-40 - ? + 37 - 35 = -40" at bounding box center [387, 88] width 522 height 114
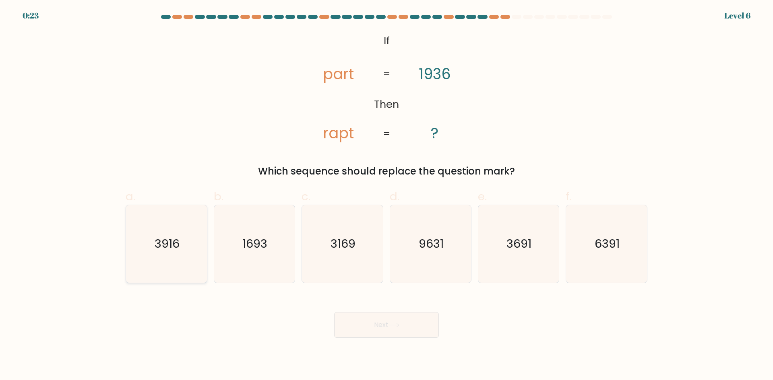
click at [162, 245] on text "3916" at bounding box center [167, 244] width 25 height 16
click at [386, 196] on input "a. 3916" at bounding box center [386, 192] width 0 height 5
radio input "true"
click at [368, 326] on button "Next" at bounding box center [386, 325] width 105 height 26
click at [365, 326] on button "Next" at bounding box center [386, 325] width 105 height 26
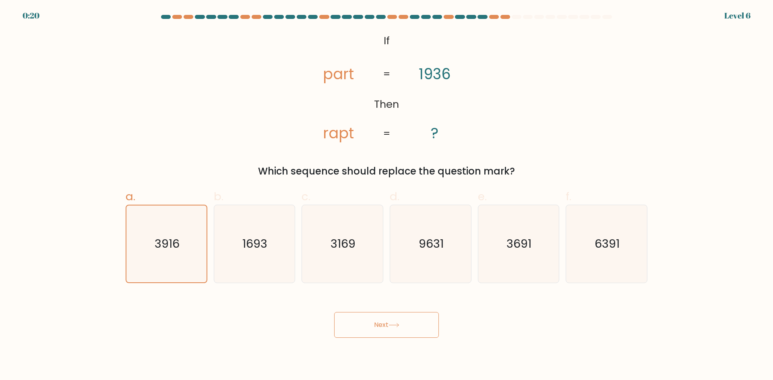
click at [365, 326] on button "Next" at bounding box center [386, 325] width 105 height 26
click at [364, 326] on button "Next" at bounding box center [386, 325] width 105 height 26
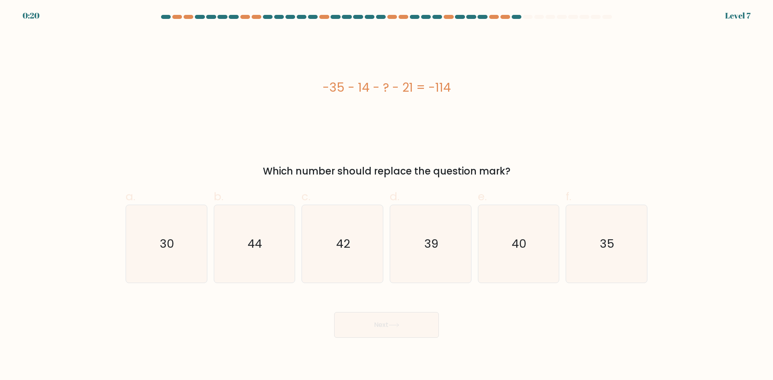
click at [363, 326] on button "Next" at bounding box center [386, 325] width 105 height 26
click at [177, 245] on icon "30" at bounding box center [167, 244] width 78 height 78
click at [386, 196] on input "a. 30" at bounding box center [386, 192] width 0 height 5
radio input "true"
click at [404, 328] on button "Next" at bounding box center [386, 325] width 105 height 26
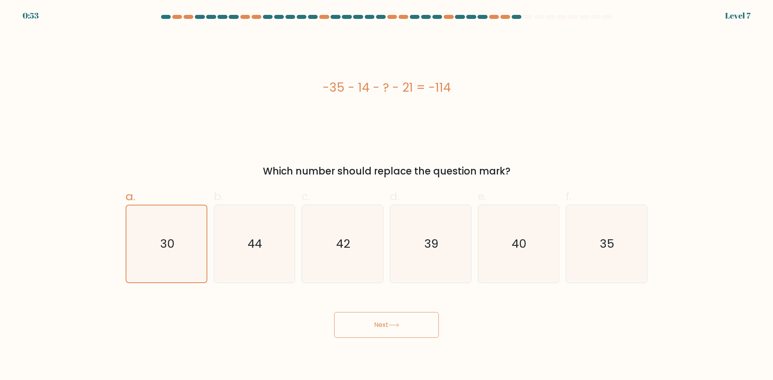
click at [402, 329] on button "Next" at bounding box center [386, 325] width 105 height 26
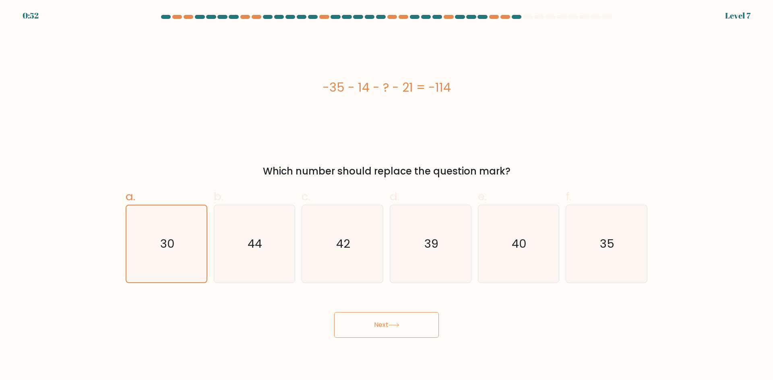
click at [401, 329] on button "Next" at bounding box center [386, 325] width 105 height 26
click at [400, 329] on button "Next" at bounding box center [386, 325] width 105 height 26
click at [396, 326] on icon at bounding box center [393, 325] width 11 height 4
click at [392, 325] on icon at bounding box center [393, 325] width 11 height 4
click at [390, 324] on button "Next" at bounding box center [386, 325] width 105 height 26
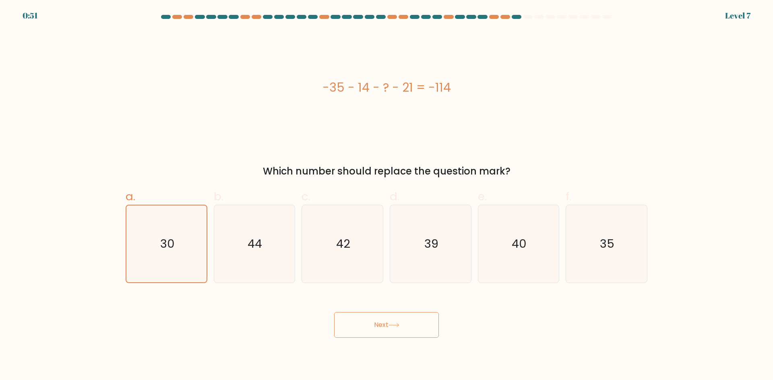
click at [393, 330] on button "Next" at bounding box center [386, 325] width 105 height 26
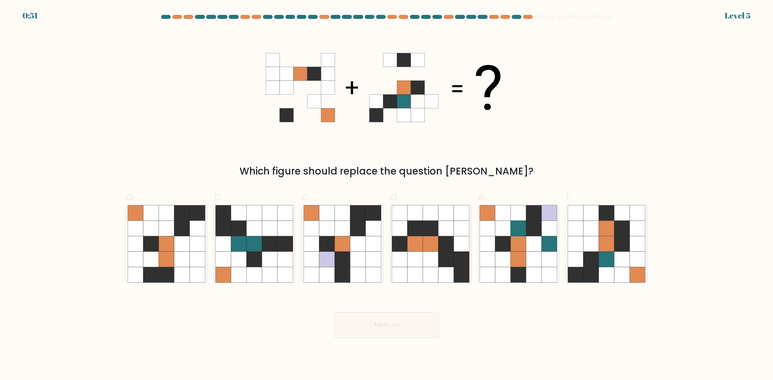
click at [392, 332] on button "Next" at bounding box center [386, 325] width 105 height 26
drag, startPoint x: 393, startPoint y: 336, endPoint x: 396, endPoint y: 342, distance: 7.2
click at [397, 343] on body "0:51 Level 5" at bounding box center [386, 190] width 773 height 380
click at [611, 245] on icon at bounding box center [605, 243] width 15 height 15
click at [387, 196] on input "f." at bounding box center [386, 192] width 0 height 5
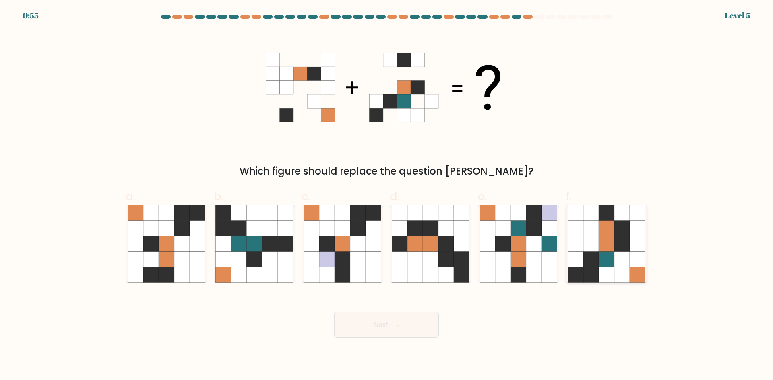
radio input "true"
click at [400, 322] on button "Next" at bounding box center [386, 325] width 105 height 26
click at [400, 323] on button "Next" at bounding box center [386, 325] width 105 height 26
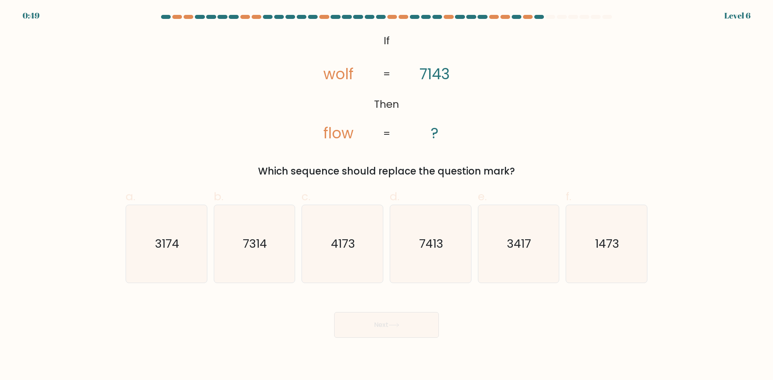
click at [399, 323] on icon at bounding box center [393, 325] width 11 height 4
click at [429, 249] on text "7413" at bounding box center [431, 244] width 24 height 16
click at [387, 196] on input "d. 7413" at bounding box center [386, 192] width 0 height 5
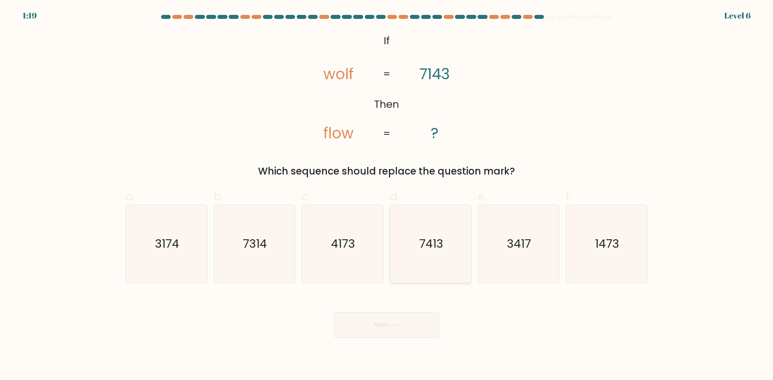
radio input "true"
click at [399, 326] on icon at bounding box center [393, 325] width 11 height 4
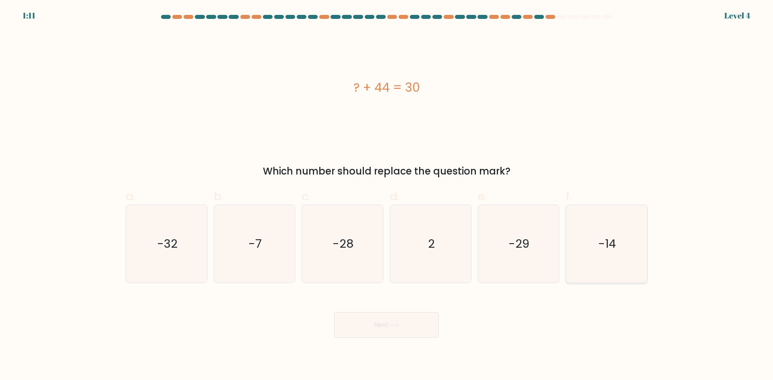
click at [615, 243] on text "-14" at bounding box center [607, 244] width 18 height 16
click at [387, 196] on input "f. -14" at bounding box center [386, 192] width 0 height 5
radio input "true"
click at [379, 325] on button "Next" at bounding box center [386, 325] width 105 height 26
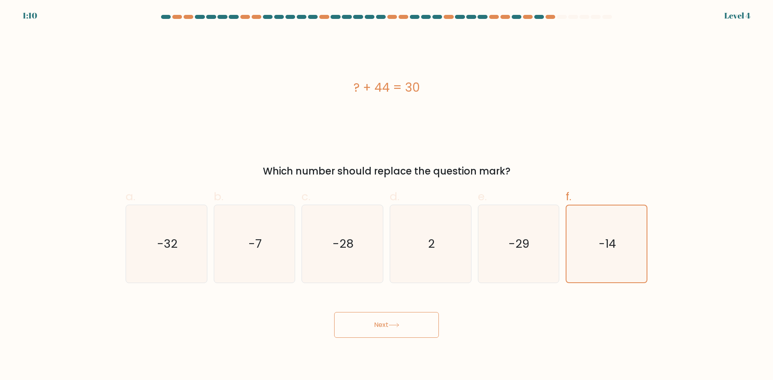
click at [379, 325] on button "Next" at bounding box center [386, 325] width 105 height 26
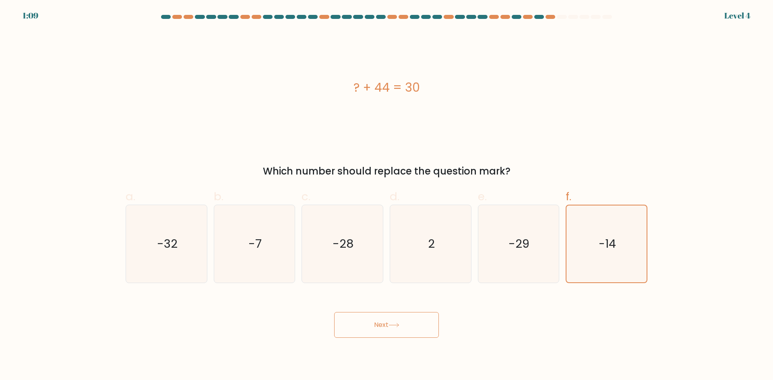
click at [379, 325] on button "Next" at bounding box center [386, 325] width 105 height 26
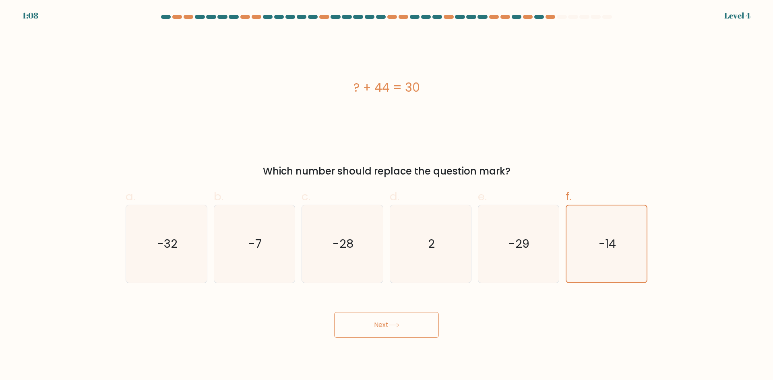
click at [379, 325] on button "Next" at bounding box center [386, 325] width 105 height 26
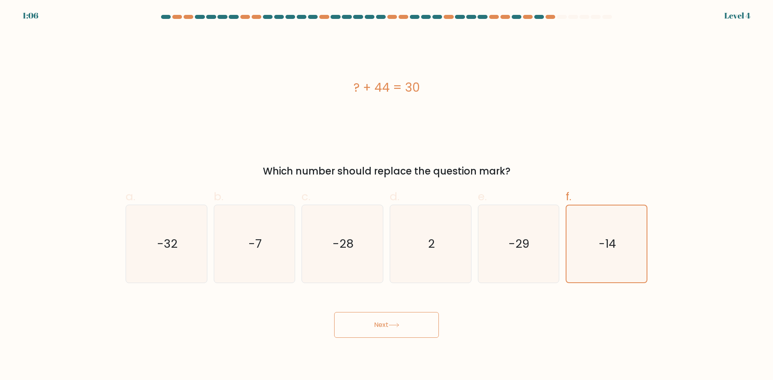
click at [379, 325] on button "Next" at bounding box center [386, 325] width 105 height 26
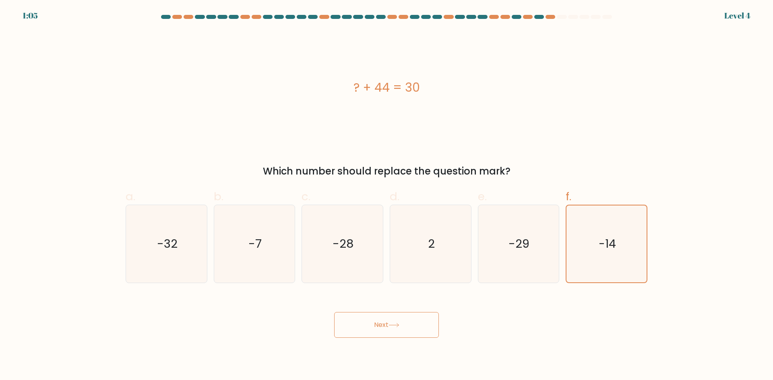
click at [379, 325] on button "Next" at bounding box center [386, 325] width 105 height 26
click at [378, 325] on button "Next" at bounding box center [386, 325] width 105 height 26
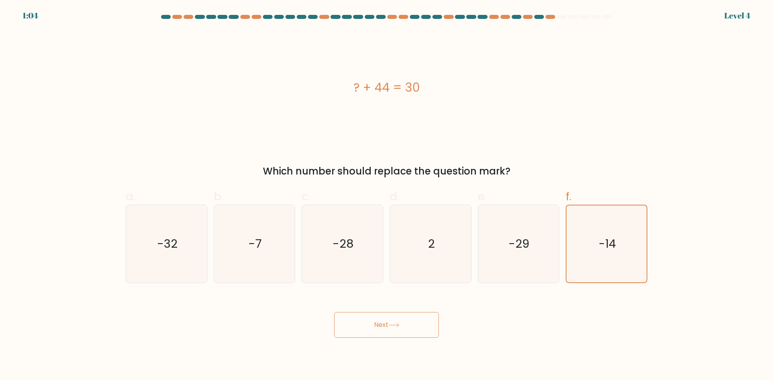
click at [378, 325] on button "Next" at bounding box center [386, 325] width 105 height 26
click at [377, 325] on button "Next" at bounding box center [386, 325] width 105 height 26
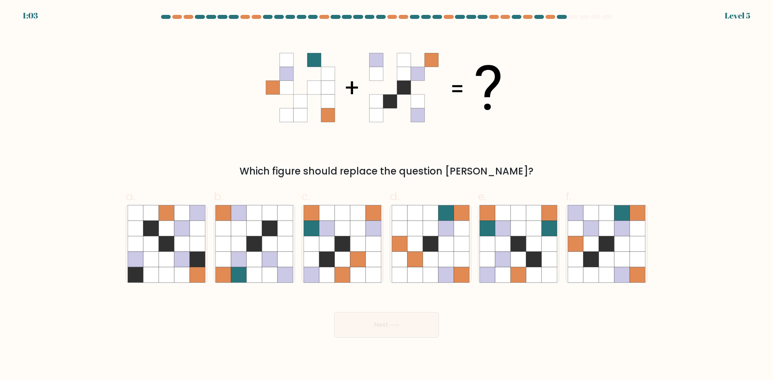
click at [377, 325] on button "Next" at bounding box center [386, 325] width 105 height 26
click at [400, 180] on form at bounding box center [386, 176] width 773 height 323
click at [599, 219] on icon at bounding box center [605, 212] width 15 height 15
click at [387, 196] on input "f." at bounding box center [386, 192] width 0 height 5
radio input "true"
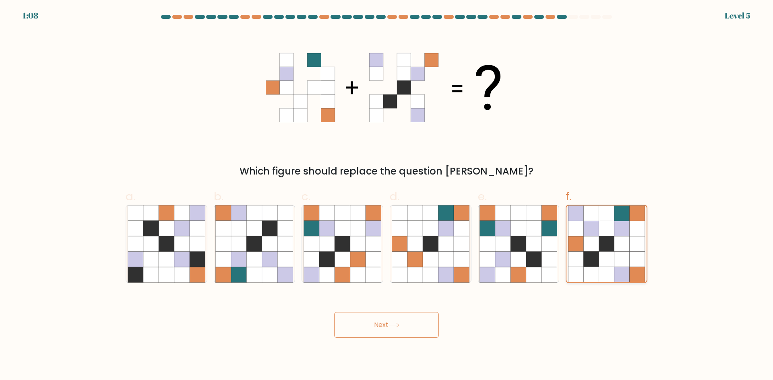
click at [617, 247] on icon at bounding box center [621, 243] width 15 height 15
click at [387, 196] on input "f." at bounding box center [386, 192] width 0 height 5
click at [374, 329] on button "Next" at bounding box center [386, 325] width 105 height 26
click at [377, 327] on button "Next" at bounding box center [386, 325] width 105 height 26
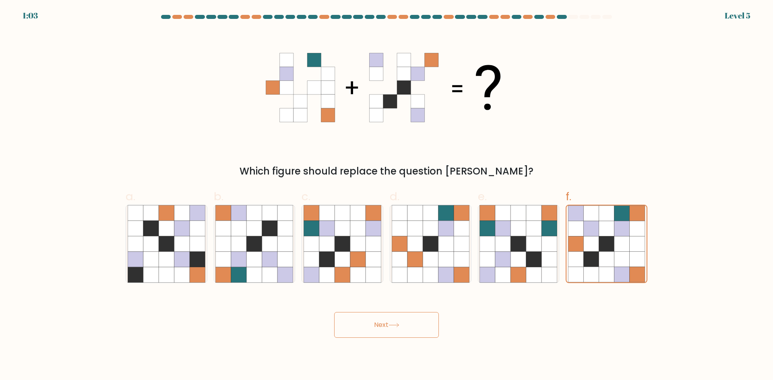
click at [377, 327] on button "Next" at bounding box center [386, 325] width 105 height 26
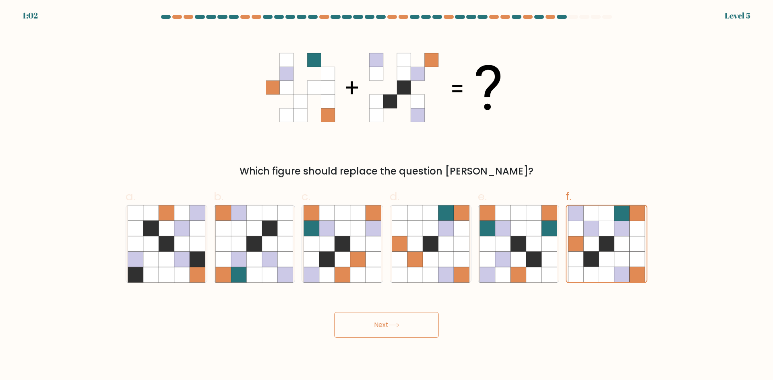
click at [377, 327] on button "Next" at bounding box center [386, 325] width 105 height 26
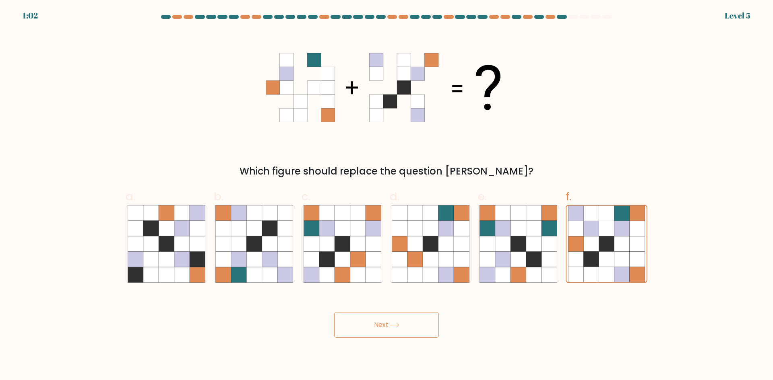
click at [377, 327] on button "Next" at bounding box center [386, 325] width 105 height 26
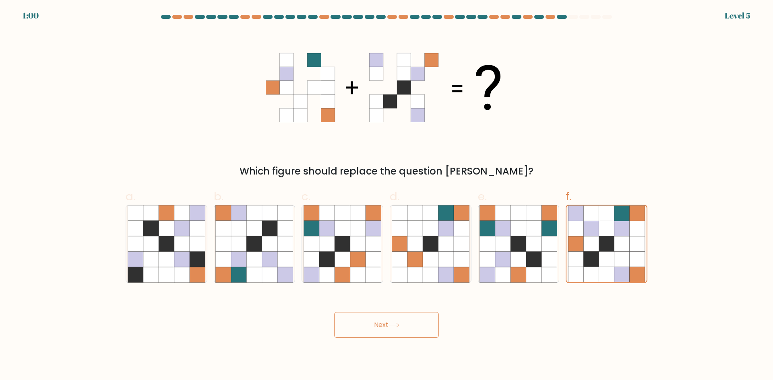
click at [377, 327] on button "Next" at bounding box center [386, 325] width 105 height 26
click at [376, 327] on button "Next" at bounding box center [386, 325] width 105 height 26
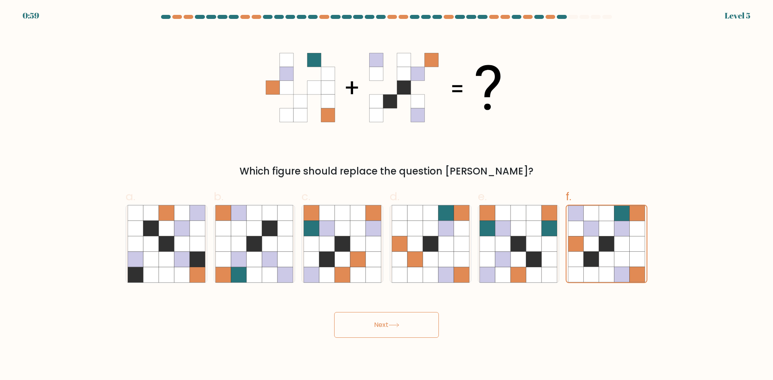
click at [367, 312] on button "Next" at bounding box center [386, 325] width 105 height 26
click at [366, 317] on button "Next" at bounding box center [386, 325] width 105 height 26
click at [365, 317] on button "Next" at bounding box center [386, 325] width 105 height 26
click at [364, 317] on button "Next" at bounding box center [386, 325] width 105 height 26
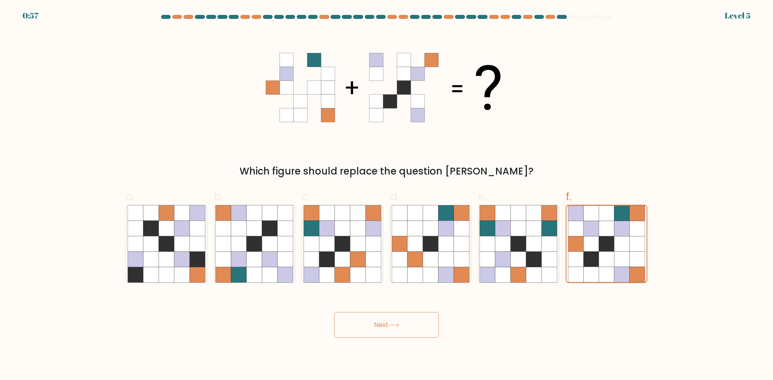
click at [363, 317] on button "Next" at bounding box center [386, 325] width 105 height 26
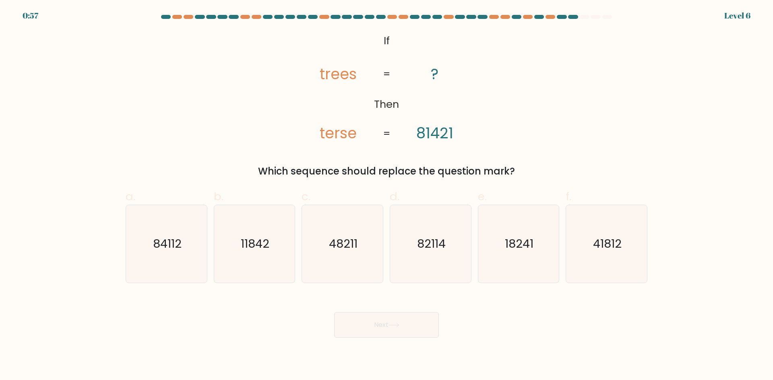
click at [363, 317] on button "Next" at bounding box center [386, 325] width 105 height 26
click at [364, 318] on button "Next" at bounding box center [386, 325] width 105 height 26
click at [364, 319] on button "Next" at bounding box center [386, 325] width 105 height 26
click at [363, 318] on button "Next" at bounding box center [386, 325] width 105 height 26
click at [168, 242] on text "84112" at bounding box center [167, 244] width 29 height 16
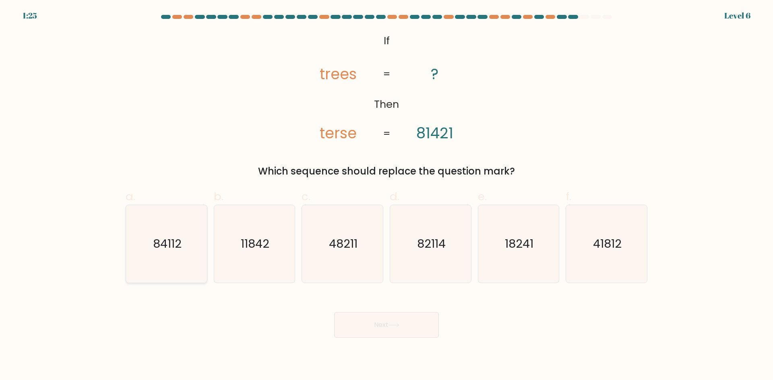
click at [386, 196] on input "a. 84112" at bounding box center [386, 192] width 0 height 5
radio input "true"
click at [393, 329] on button "Next" at bounding box center [386, 325] width 105 height 26
click at [392, 329] on button "Next" at bounding box center [386, 325] width 105 height 26
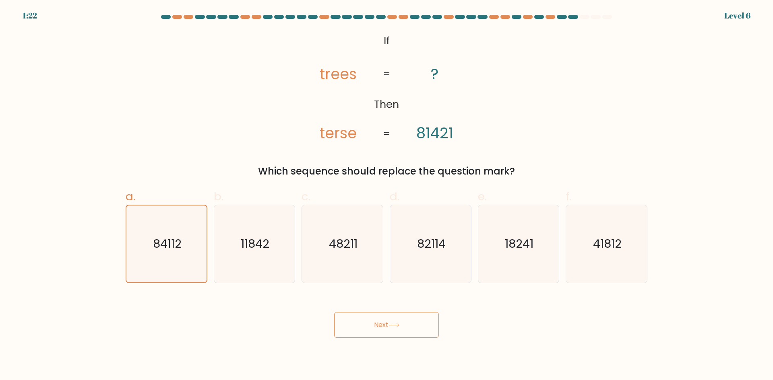
click at [392, 329] on button "Next" at bounding box center [386, 325] width 105 height 26
click at [390, 329] on button "Next" at bounding box center [386, 325] width 105 height 26
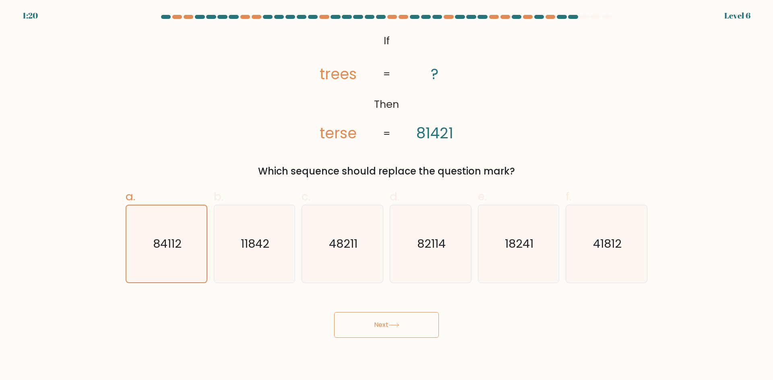
click at [388, 329] on button "Next" at bounding box center [386, 325] width 105 height 26
click at [386, 329] on button "Next" at bounding box center [386, 325] width 105 height 26
click at [385, 329] on button "Next" at bounding box center [386, 325] width 105 height 26
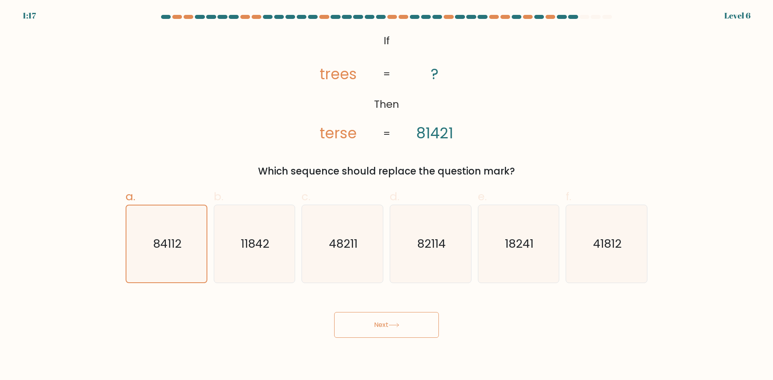
click at [385, 329] on button "Next" at bounding box center [386, 325] width 105 height 26
click at [384, 329] on button "Next" at bounding box center [386, 325] width 105 height 26
click at [383, 329] on button "Next" at bounding box center [386, 325] width 105 height 26
click at [383, 328] on button "Next" at bounding box center [386, 325] width 105 height 26
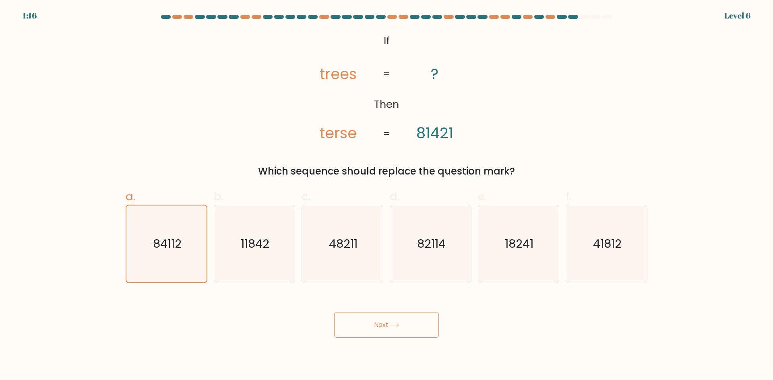
click at [384, 328] on button "Next" at bounding box center [386, 325] width 105 height 26
click at [383, 327] on button "Next" at bounding box center [386, 325] width 105 height 26
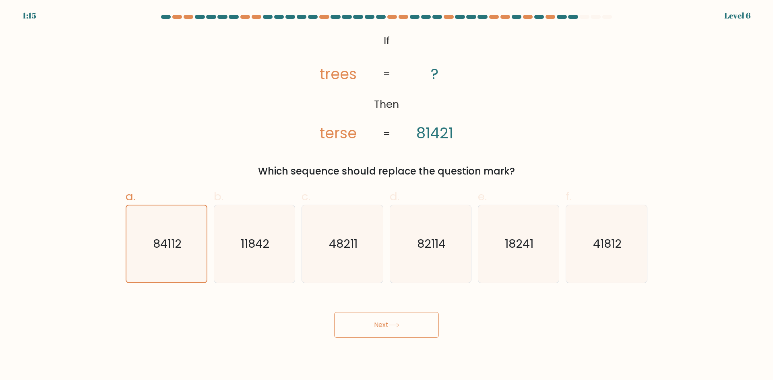
click at [382, 327] on button "Next" at bounding box center [386, 325] width 105 height 26
click at [382, 326] on button "Next" at bounding box center [386, 325] width 105 height 26
click at [381, 326] on button "Next" at bounding box center [386, 325] width 105 height 26
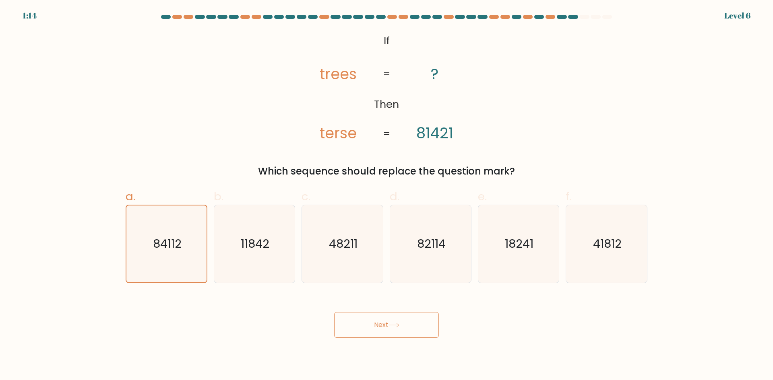
click at [381, 326] on button "Next" at bounding box center [386, 325] width 105 height 26
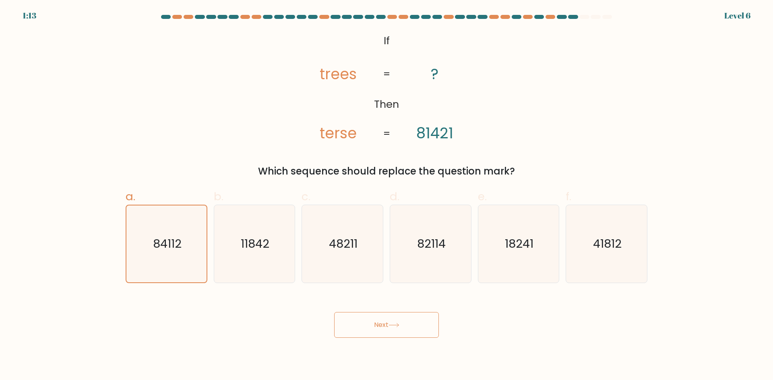
click at [380, 326] on button "Next" at bounding box center [386, 325] width 105 height 26
click at [379, 326] on button "Next" at bounding box center [386, 325] width 105 height 26
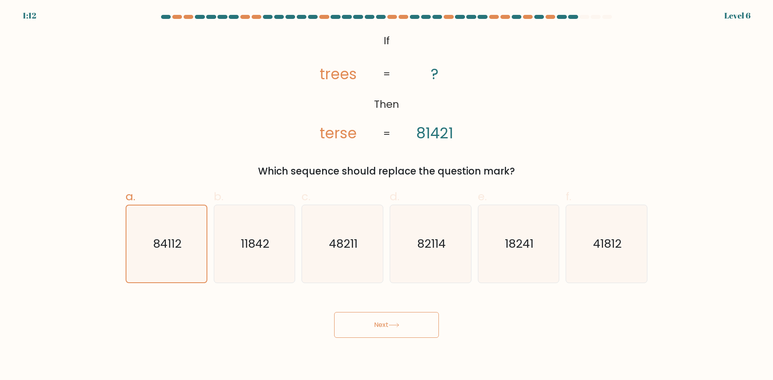
click at [379, 326] on button "Next" at bounding box center [386, 325] width 105 height 26
click at [378, 326] on button "Next" at bounding box center [386, 325] width 105 height 26
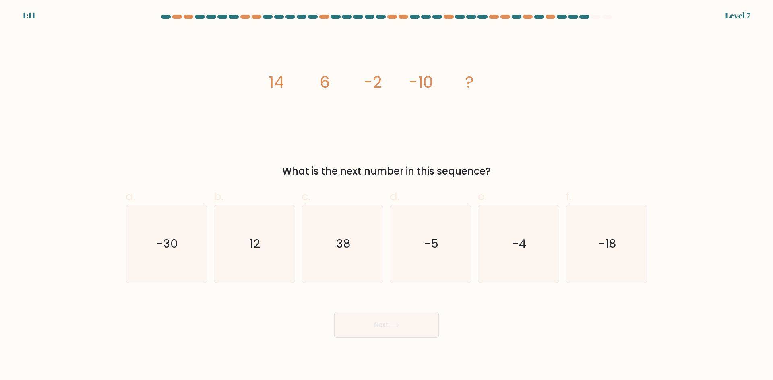
click at [377, 325] on button "Next" at bounding box center [386, 325] width 105 height 26
click at [374, 175] on div "What is the next number in this sequence?" at bounding box center [386, 171] width 512 height 14
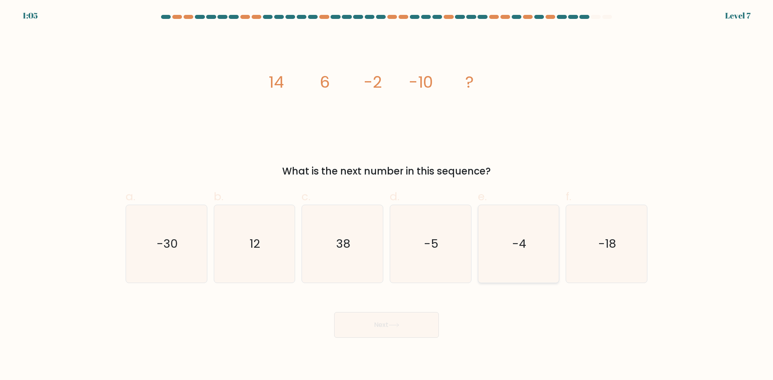
click at [520, 247] on text "-4" at bounding box center [519, 244] width 14 height 16
click at [387, 196] on input "e. -4" at bounding box center [386, 192] width 0 height 5
radio input "true"
click at [403, 327] on button "Next" at bounding box center [386, 325] width 105 height 26
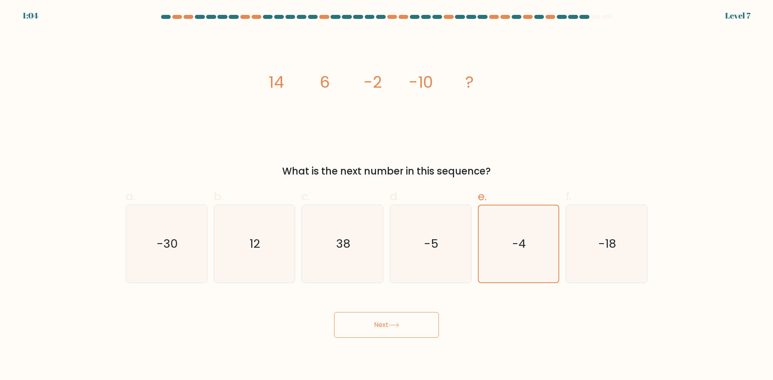
click at [403, 327] on button "Next" at bounding box center [386, 325] width 105 height 26
click at [374, 322] on button "Next" at bounding box center [386, 325] width 105 height 26
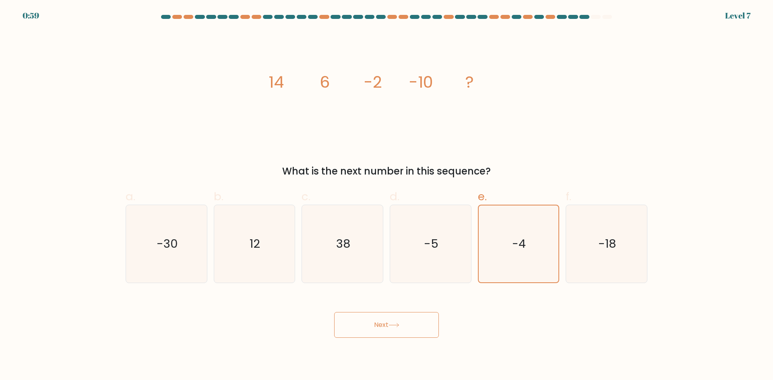
click at [374, 322] on button "Next" at bounding box center [386, 325] width 105 height 26
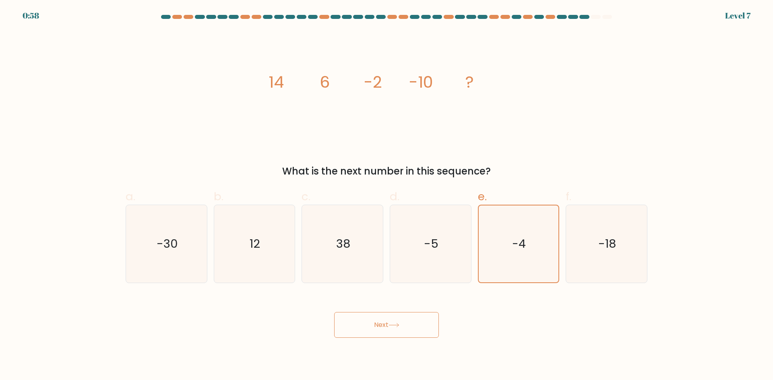
click at [374, 322] on button "Next" at bounding box center [386, 325] width 105 height 26
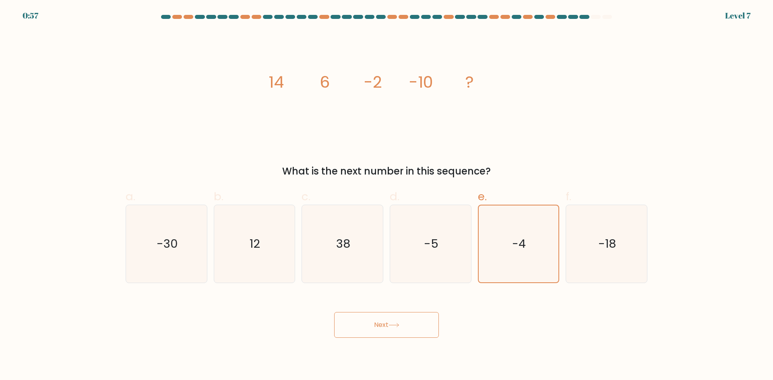
click at [374, 322] on button "Next" at bounding box center [386, 325] width 105 height 26
click at [373, 322] on button "Next" at bounding box center [386, 325] width 105 height 26
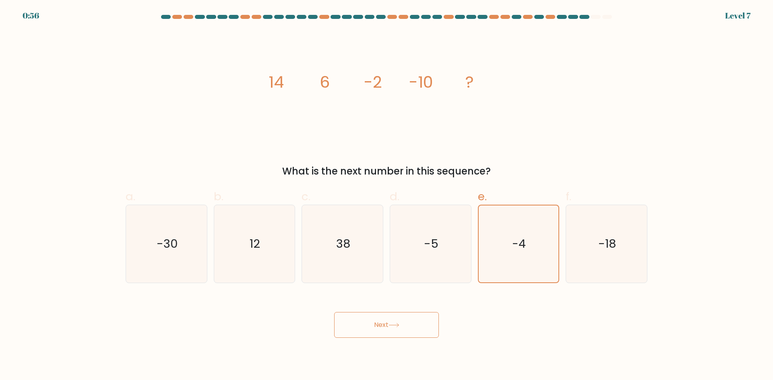
click at [373, 322] on button "Next" at bounding box center [386, 325] width 105 height 26
click at [372, 322] on button "Next" at bounding box center [386, 325] width 105 height 26
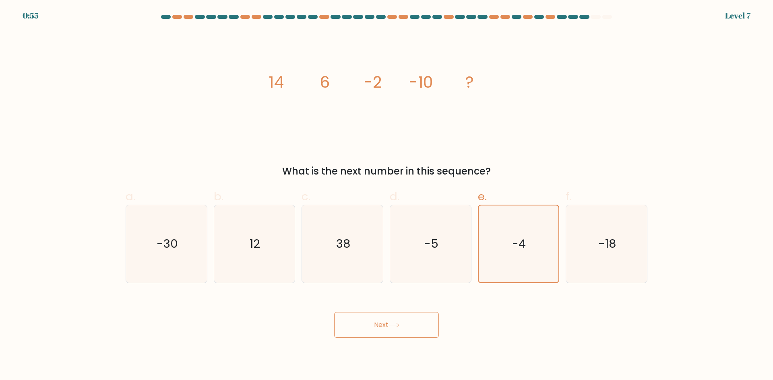
click at [372, 322] on button "Next" at bounding box center [386, 325] width 105 height 26
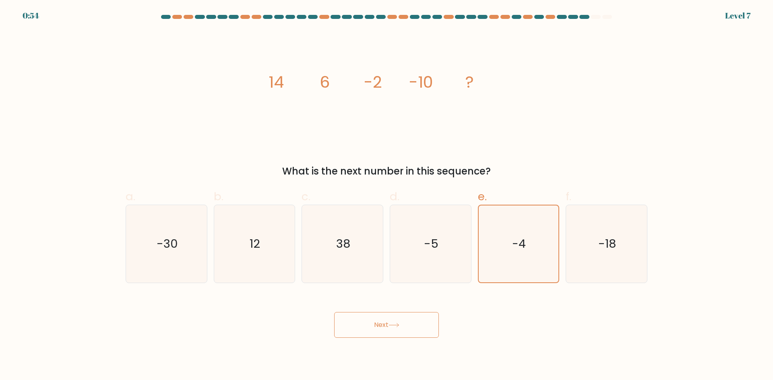
click at [372, 322] on button "Next" at bounding box center [386, 325] width 105 height 26
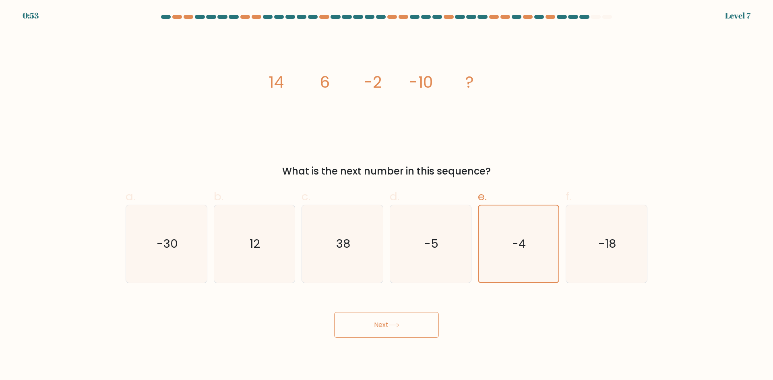
click at [372, 322] on button "Next" at bounding box center [386, 325] width 105 height 26
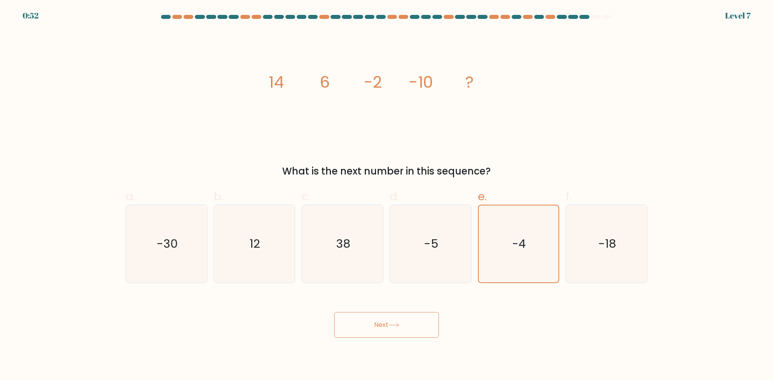
click at [372, 322] on button "Next" at bounding box center [386, 325] width 105 height 26
click at [370, 329] on button "Next" at bounding box center [386, 325] width 105 height 26
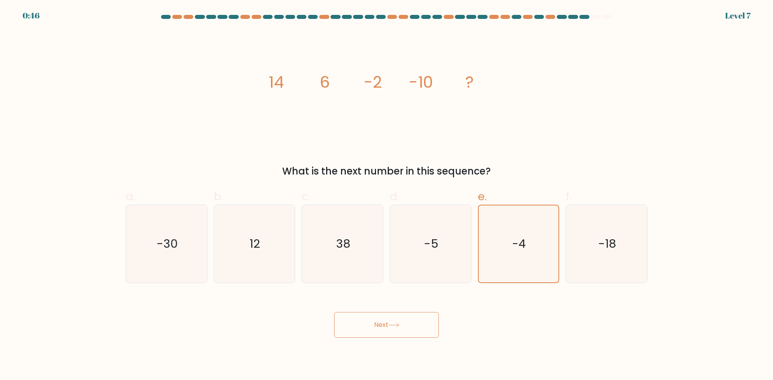
click at [370, 329] on button "Next" at bounding box center [386, 325] width 105 height 26
click at [369, 329] on button "Next" at bounding box center [386, 325] width 105 height 26
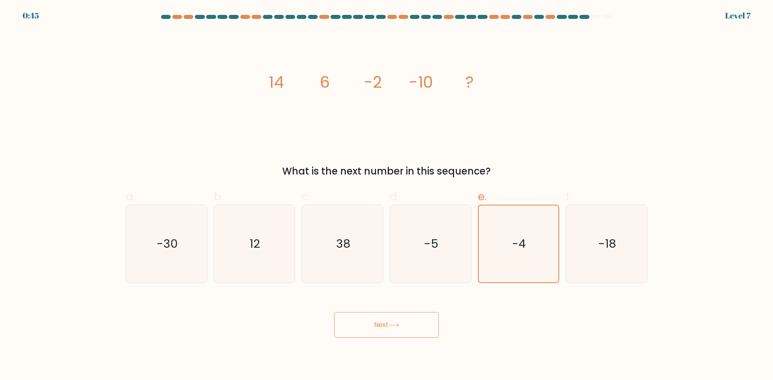
click at [369, 329] on button "Next" at bounding box center [386, 325] width 105 height 26
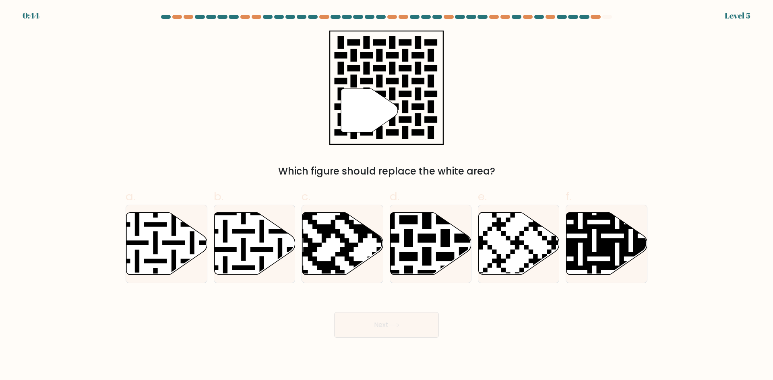
click at [368, 329] on button "Next" at bounding box center [386, 325] width 105 height 26
click at [547, 147] on div "" Which figure should replace the white area?" at bounding box center [386, 105] width 531 height 148
click at [408, 264] on icon at bounding box center [430, 244] width 81 height 62
click at [387, 196] on input "d." at bounding box center [386, 192] width 0 height 5
radio input "true"
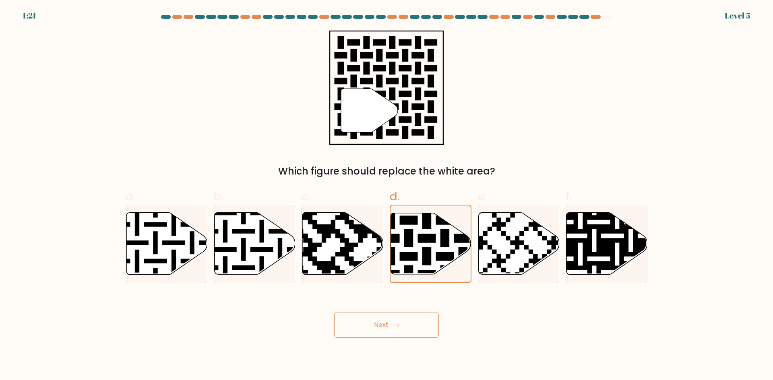
click at [394, 338] on body "1:21 Level 5" at bounding box center [386, 190] width 773 height 380
click at [394, 338] on body "1:20 Level 5" at bounding box center [386, 190] width 773 height 380
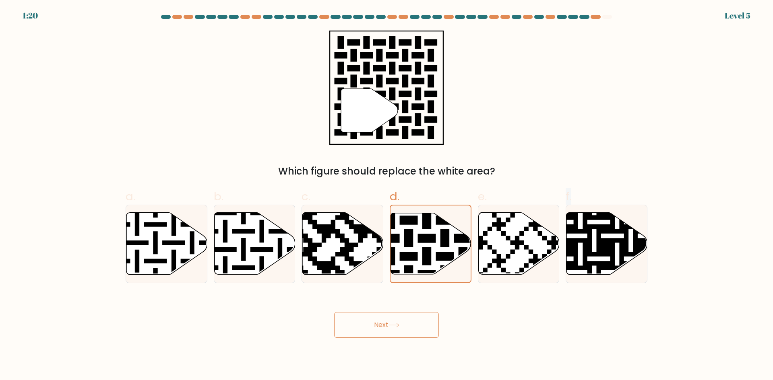
click at [392, 335] on button "Next" at bounding box center [386, 325] width 105 height 26
click at [390, 333] on button "Next" at bounding box center [386, 325] width 105 height 26
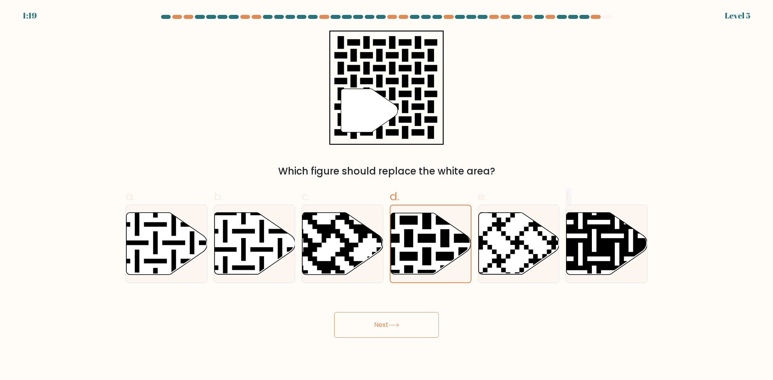
click at [390, 333] on button "Next" at bounding box center [386, 325] width 105 height 26
click at [388, 332] on button "Next" at bounding box center [386, 325] width 105 height 26
click at [387, 332] on button "Next" at bounding box center [386, 325] width 105 height 26
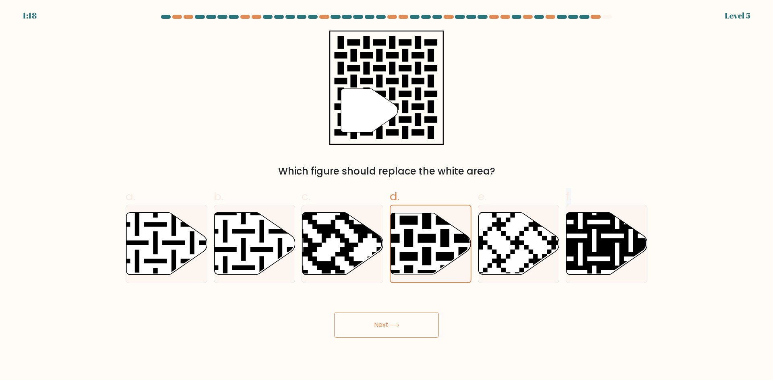
click at [386, 332] on button "Next" at bounding box center [386, 325] width 105 height 26
click at [384, 332] on button "Next" at bounding box center [386, 325] width 105 height 26
click at [383, 332] on button "Next" at bounding box center [386, 325] width 105 height 26
click at [382, 332] on button "Next" at bounding box center [386, 325] width 105 height 26
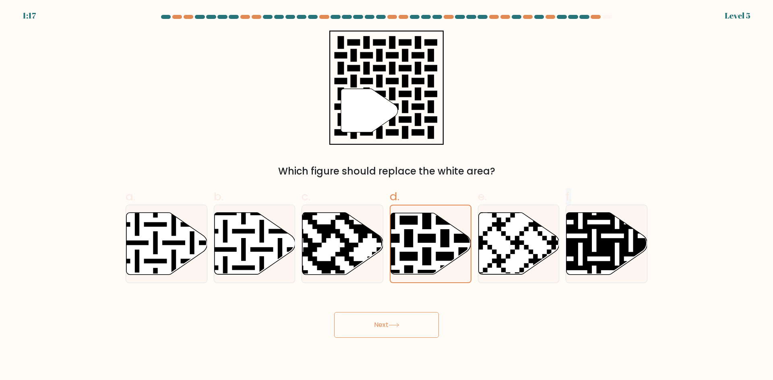
click at [382, 332] on button "Next" at bounding box center [386, 325] width 105 height 26
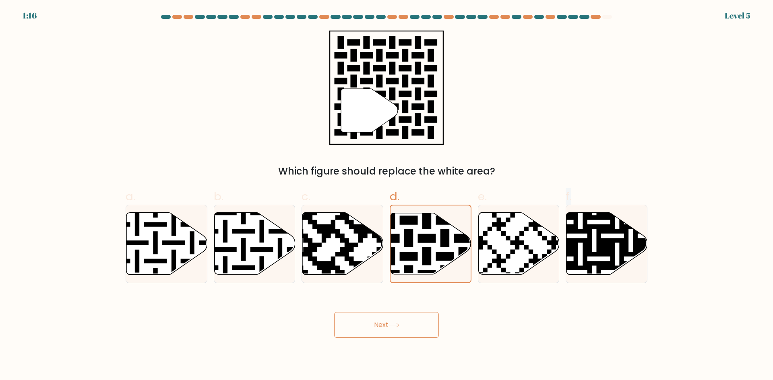
click at [382, 332] on button "Next" at bounding box center [386, 325] width 105 height 26
click at [379, 320] on button "Next" at bounding box center [386, 325] width 105 height 26
click at [378, 320] on button "Next" at bounding box center [386, 325] width 105 height 26
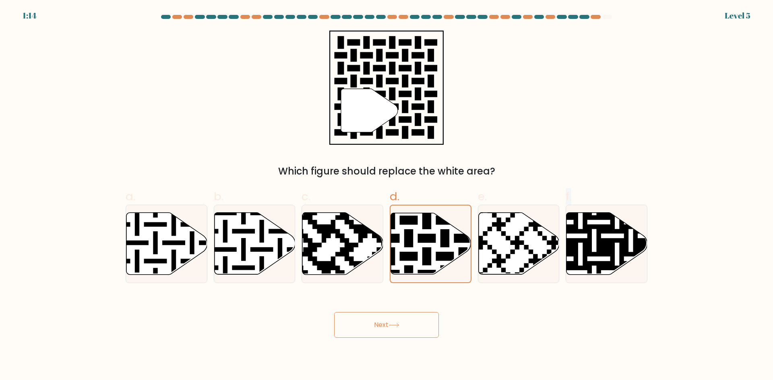
click at [377, 321] on button "Next" at bounding box center [386, 325] width 105 height 26
click at [378, 321] on button "Next" at bounding box center [386, 325] width 105 height 26
click at [380, 328] on button "Next" at bounding box center [386, 325] width 105 height 26
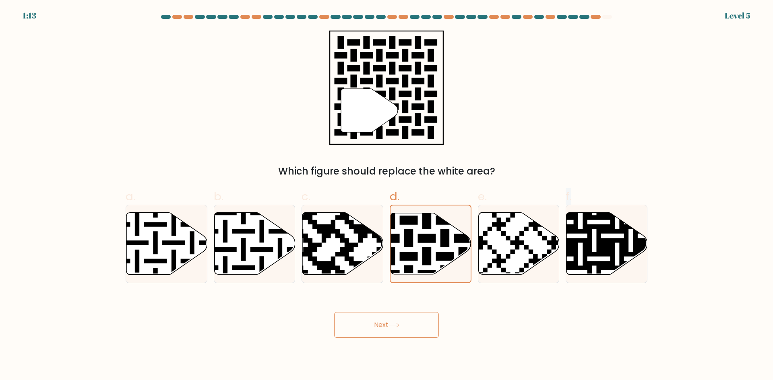
click at [379, 328] on button "Next" at bounding box center [386, 325] width 105 height 26
click at [377, 328] on button "Next" at bounding box center [386, 325] width 105 height 26
click at [376, 328] on button "Next" at bounding box center [386, 325] width 105 height 26
click at [375, 328] on button "Next" at bounding box center [386, 325] width 105 height 26
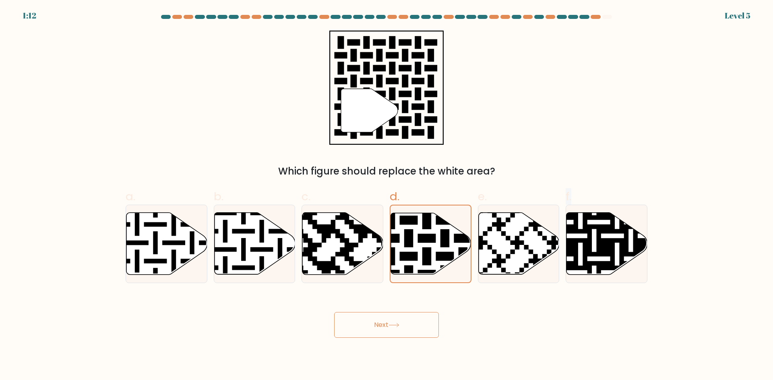
click at [375, 328] on button "Next" at bounding box center [386, 325] width 105 height 26
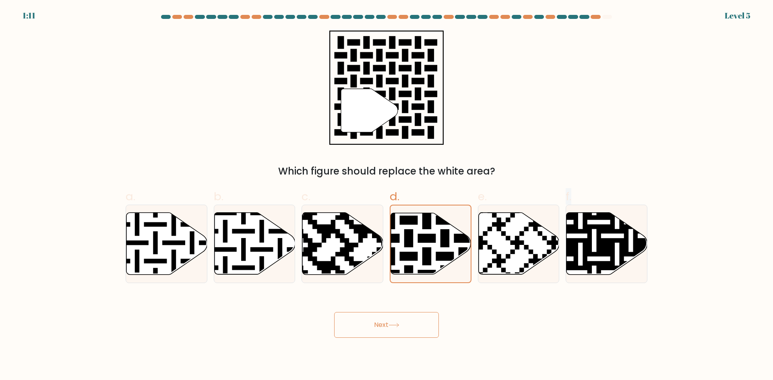
click at [375, 328] on button "Next" at bounding box center [386, 325] width 105 height 26
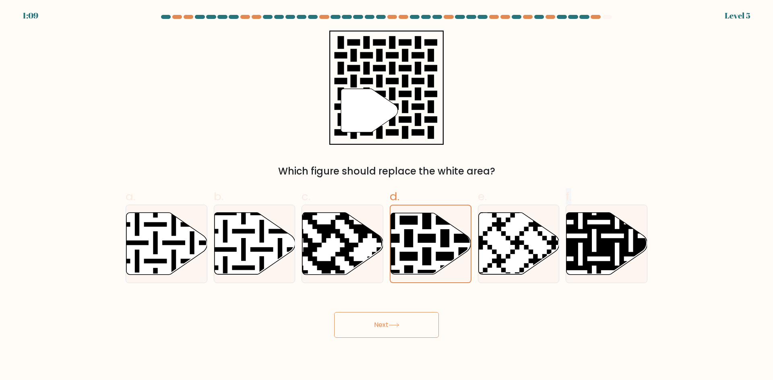
click at [375, 328] on button "Next" at bounding box center [386, 325] width 105 height 26
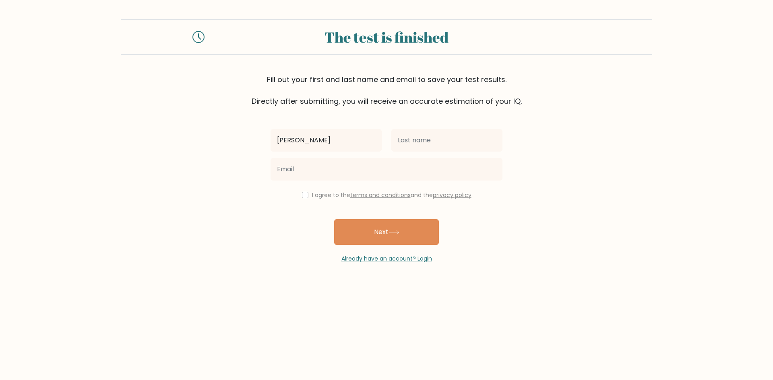
drag, startPoint x: 363, startPoint y: 138, endPoint x: 317, endPoint y: 137, distance: 45.9
click at [317, 137] on input "Jeffrey Paul Romaraog" at bounding box center [325, 140] width 111 height 23
type input "[PERSON_NAME]"
click at [455, 143] on input "text" at bounding box center [446, 140] width 111 height 23
type input "Romaraog"
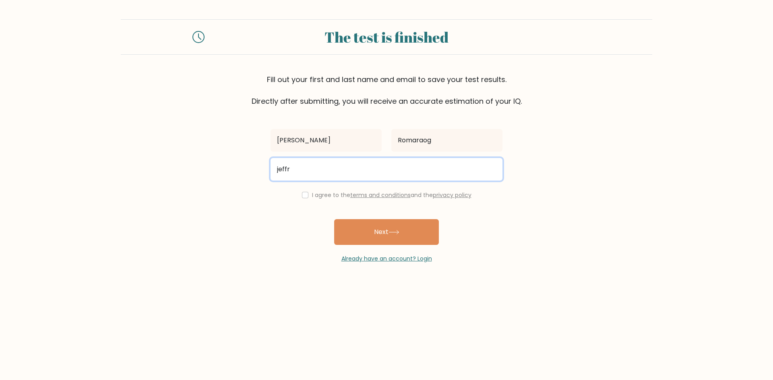
type input "jeffromaraog@gmail.com"
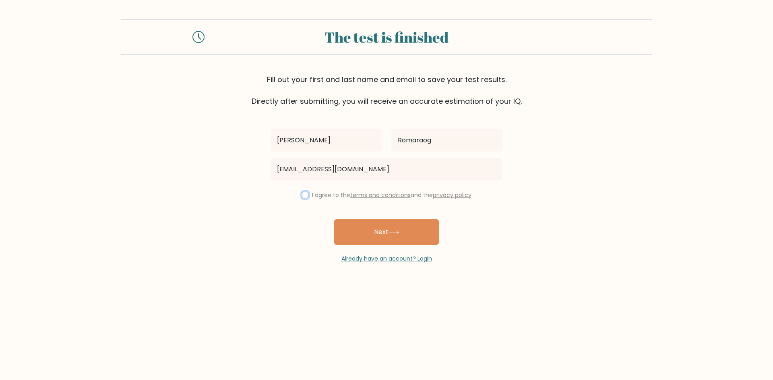
click at [302, 195] on input "checkbox" at bounding box center [305, 195] width 6 height 6
checkbox input "true"
click at [378, 232] on button "Next" at bounding box center [386, 232] width 105 height 26
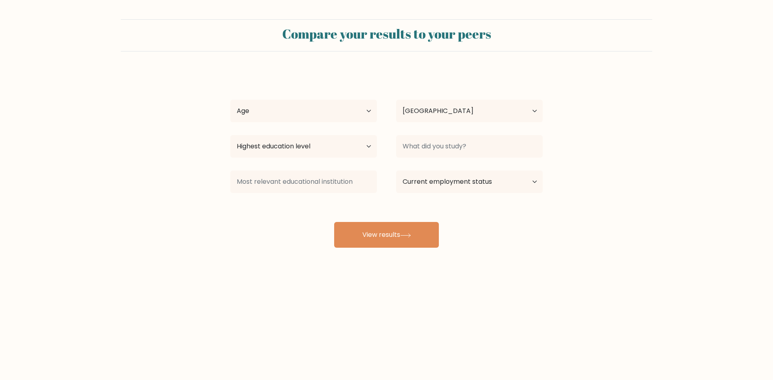
select select "PH"
click at [391, 227] on button "View results" at bounding box center [386, 235] width 105 height 26
click at [371, 110] on select "Age Under [DEMOGRAPHIC_DATA] [DEMOGRAPHIC_DATA] [DEMOGRAPHIC_DATA] [DEMOGRAPHIC…" at bounding box center [303, 111] width 146 height 23
select select "25_34"
click at [230, 100] on select "Age Under 18 years old 18-24 years old 25-34 years old 35-44 years old 45-54 ye…" at bounding box center [303, 111] width 146 height 23
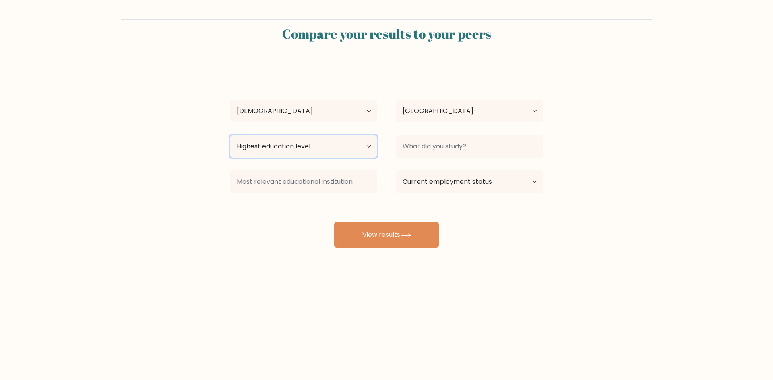
click at [362, 144] on select "Highest education level No schooling Primary Lower Secondary Upper Secondary Oc…" at bounding box center [303, 146] width 146 height 23
select select "bachelors_degree"
click at [230, 135] on select "Highest education level No schooling Primary Lower Secondary Upper Secondary Oc…" at bounding box center [303, 146] width 146 height 23
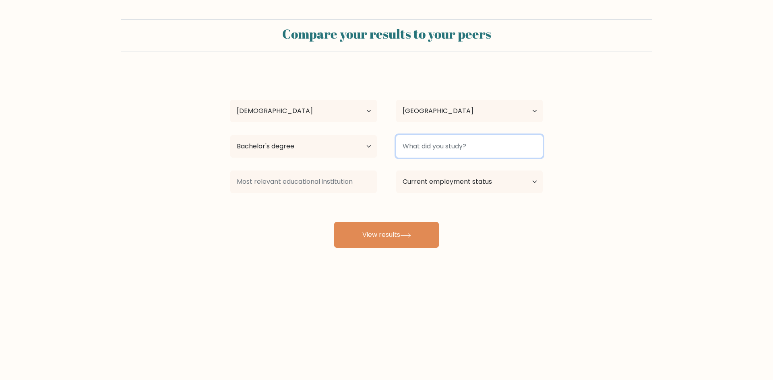
click at [439, 150] on input at bounding box center [469, 146] width 146 height 23
type input "tourism"
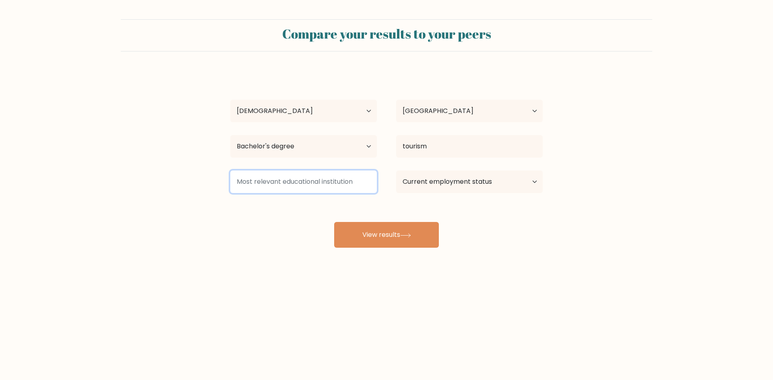
click at [309, 183] on input at bounding box center [303, 182] width 146 height 23
click at [484, 183] on select "Current employment status Employed Student Retired Other / prefer not to answer" at bounding box center [469, 182] width 146 height 23
select select "other"
click at [396, 171] on select "Current employment status Employed Student Retired Other / prefer not to answer" at bounding box center [469, 182] width 146 height 23
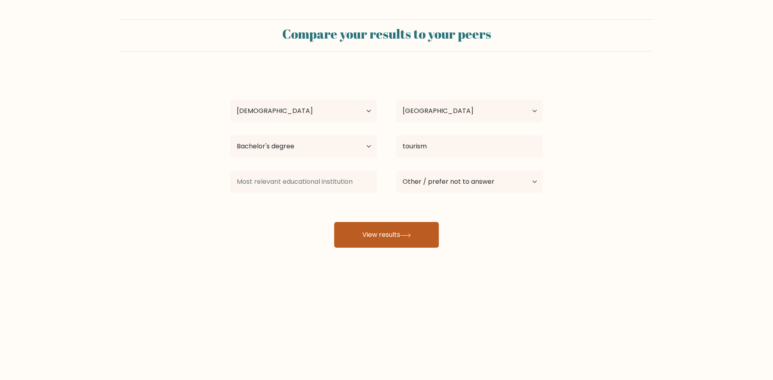
click at [428, 238] on button "View results" at bounding box center [386, 235] width 105 height 26
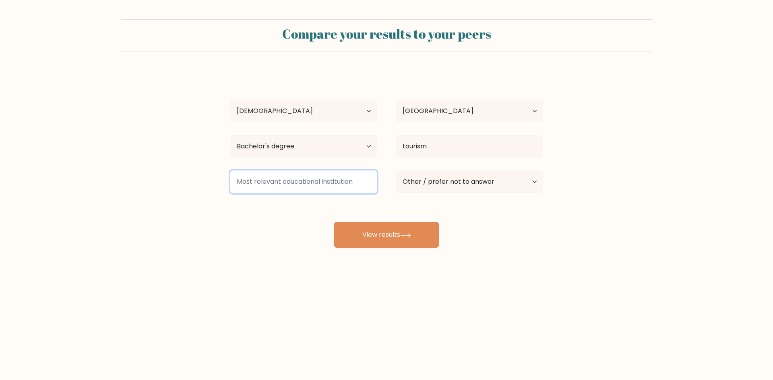
click at [322, 186] on input at bounding box center [303, 182] width 146 height 23
click at [340, 186] on input at bounding box center [303, 182] width 146 height 23
type input "n/a"
click at [402, 221] on div "Jeffrey Paul Romaraog Age Under 18 years old 18-24 years old 25-34 years old 35…" at bounding box center [386, 159] width 322 height 177
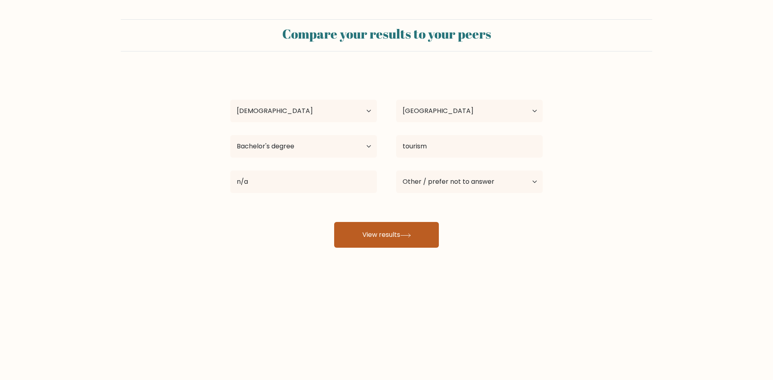
click at [406, 230] on button "View results" at bounding box center [386, 235] width 105 height 26
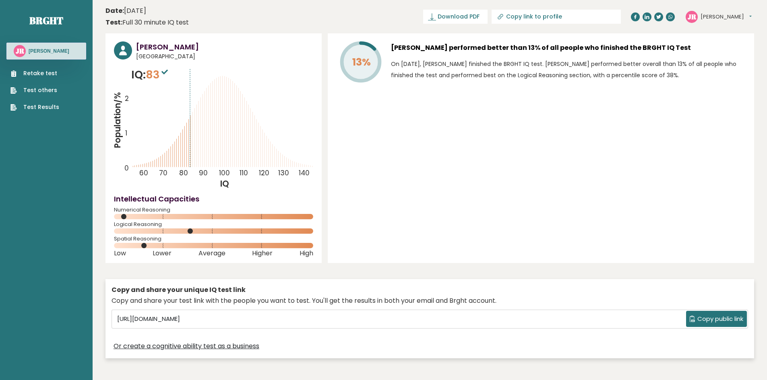
click at [336, 238] on div "13% [PERSON_NAME] performed better than 13% of all people who finished the BRGH…" at bounding box center [541, 148] width 426 height 230
